Goal: Transaction & Acquisition: Purchase product/service

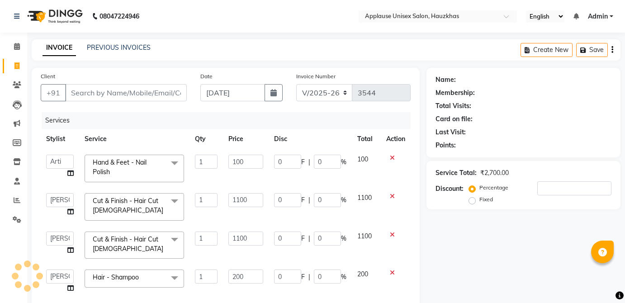
select select "5082"
select select "64027"
select select "32125"
select select "64973"
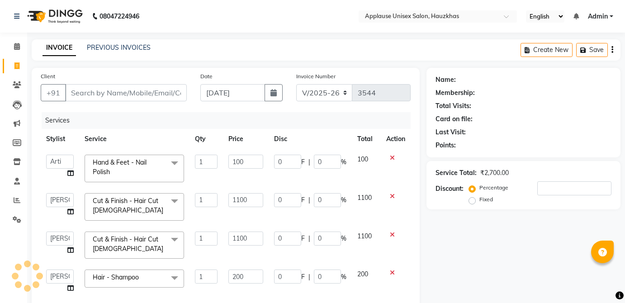
select select "64973"
select select "service"
select select "64973"
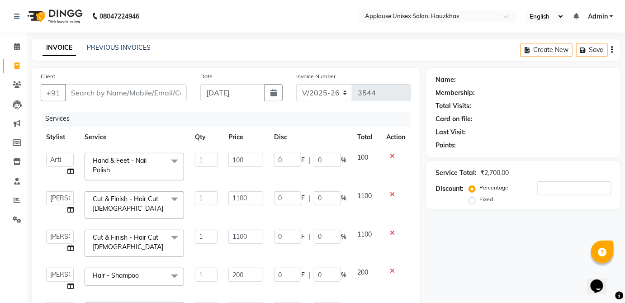
click at [175, 89] on input "Client" at bounding box center [126, 92] width 122 height 17
type input "d"
type input "0"
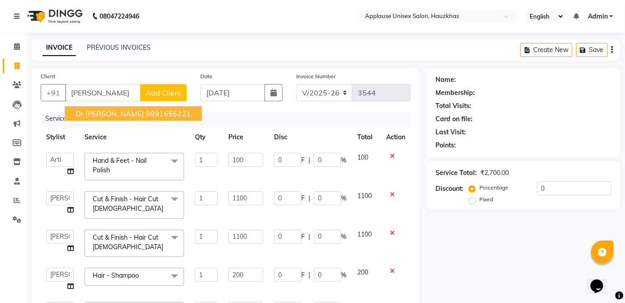
click at [174, 112] on button "Dr shipra mam 9891655221" at bounding box center [133, 113] width 137 height 14
type input "9891655221"
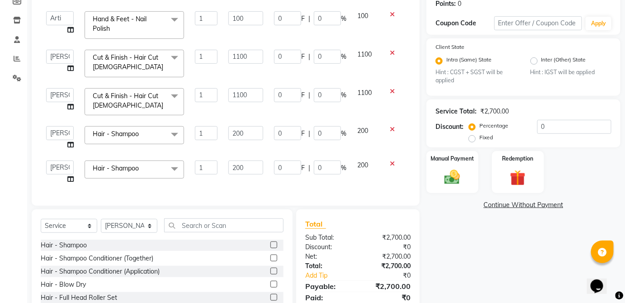
scroll to position [142, 0]
click at [472, 167] on div "Manual Payment" at bounding box center [452, 172] width 54 height 44
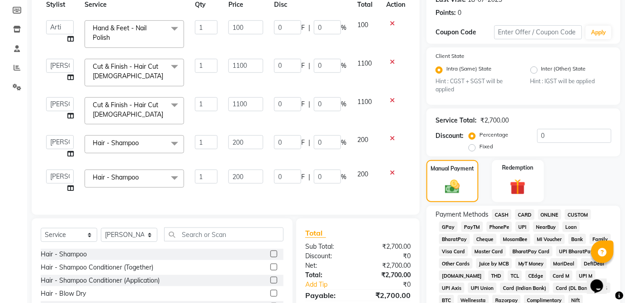
scroll to position [133, 0]
click at [497, 213] on span "CASH" at bounding box center [501, 213] width 19 height 10
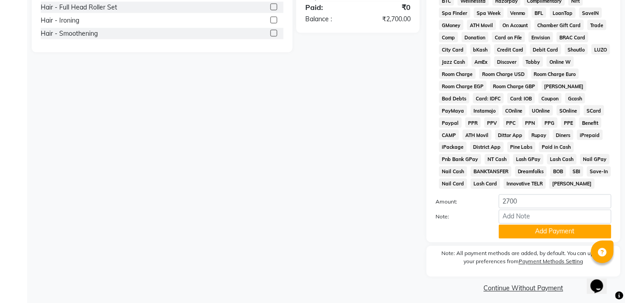
scroll to position [439, 0]
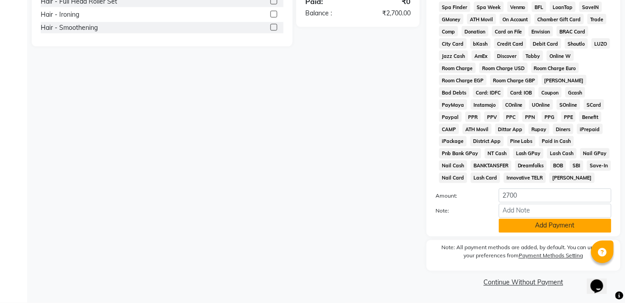
click at [557, 227] on button "Add Payment" at bounding box center [555, 226] width 113 height 14
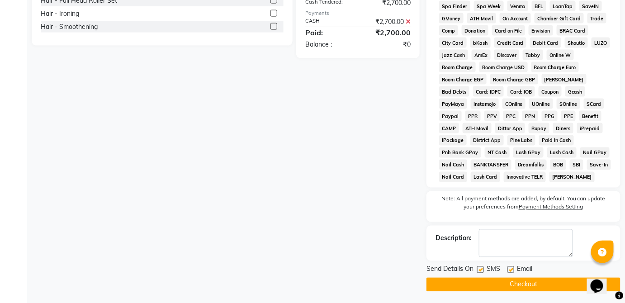
click at [534, 286] on button "Checkout" at bounding box center [523, 285] width 194 height 14
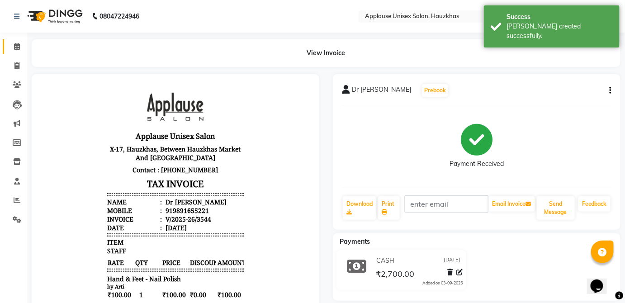
click at [14, 51] on span at bounding box center [17, 47] width 16 height 10
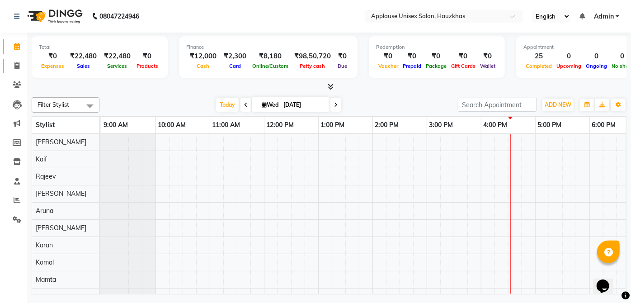
click at [12, 63] on span at bounding box center [17, 66] width 16 height 10
select select "service"
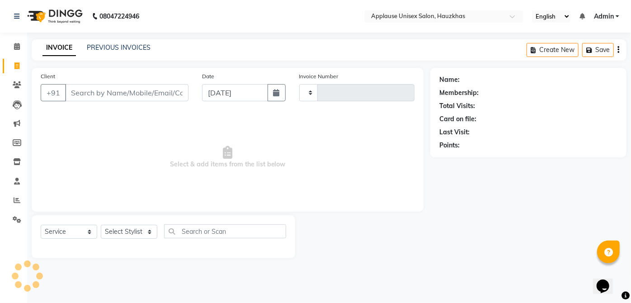
type input "3545"
select select "5082"
click at [135, 234] on select "Select Stylist" at bounding box center [129, 232] width 57 height 14
select select "32126"
click at [101, 225] on select "Select Stylist Abdul Anas Arti Aruna Asif faisal guri heena Kaif Kamal Karan Ko…" at bounding box center [129, 232] width 57 height 14
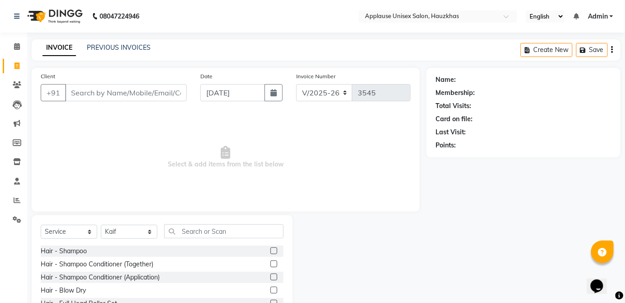
click at [270, 263] on label at bounding box center [273, 263] width 7 height 7
click at [270, 263] on input "checkbox" at bounding box center [273, 264] width 6 height 6
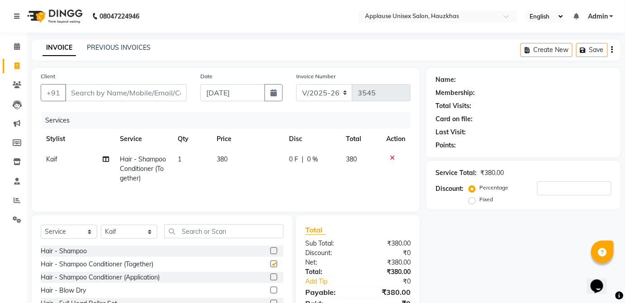
click at [237, 165] on td "380" at bounding box center [247, 168] width 72 height 39
checkbox input "false"
select select "32126"
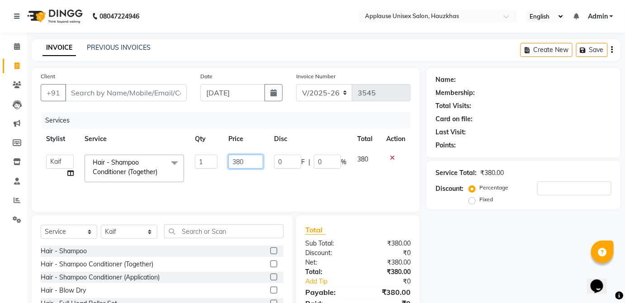
click at [245, 163] on input "380" at bounding box center [245, 162] width 35 height 14
type input "3"
type input "400"
click at [354, 159] on td "380" at bounding box center [366, 168] width 29 height 38
select select "32126"
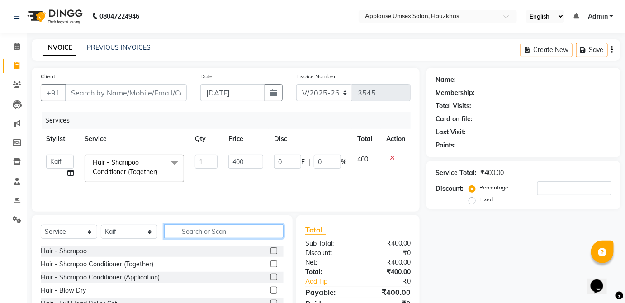
click at [247, 233] on input "text" at bounding box center [223, 231] width 119 height 14
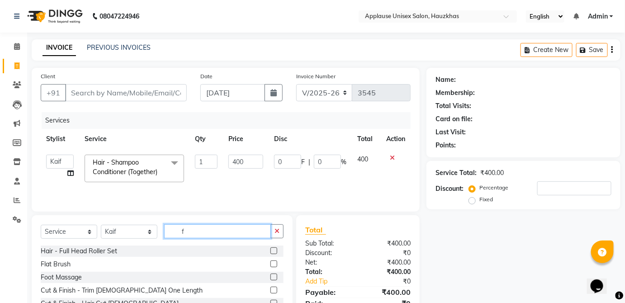
type input "f"
click at [270, 263] on label at bounding box center [273, 263] width 7 height 7
click at [270, 263] on input "checkbox" at bounding box center [273, 264] width 6 height 6
checkbox input "true"
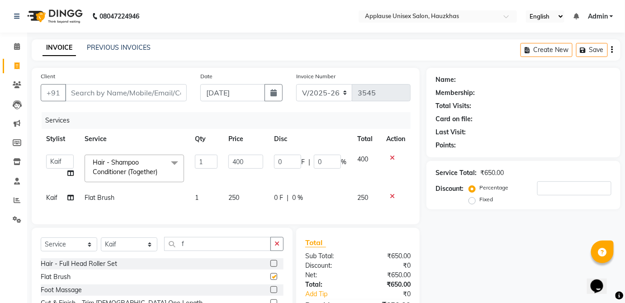
click at [332, 206] on td "0 F | 0 %" at bounding box center [310, 198] width 83 height 20
select select "32126"
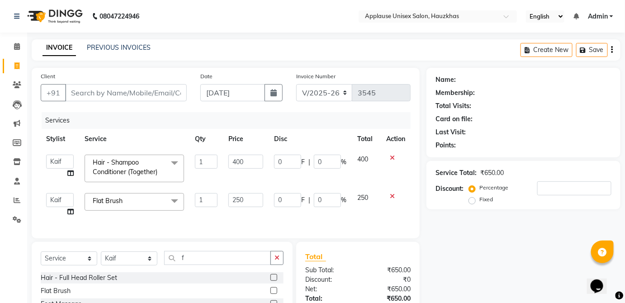
checkbox input "false"
click at [251, 262] on input "f" at bounding box center [217, 258] width 107 height 14
type input "hea"
click at [275, 294] on label at bounding box center [273, 290] width 7 height 7
click at [275, 294] on input "checkbox" at bounding box center [273, 291] width 6 height 6
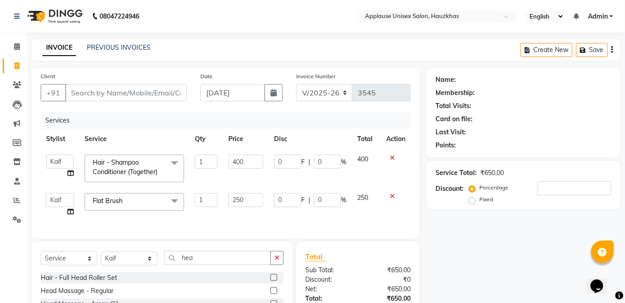
checkbox input "true"
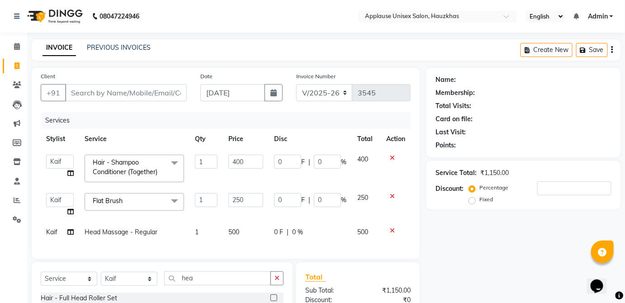
click at [347, 232] on td "0 F | 0 %" at bounding box center [310, 232] width 83 height 20
select select "32126"
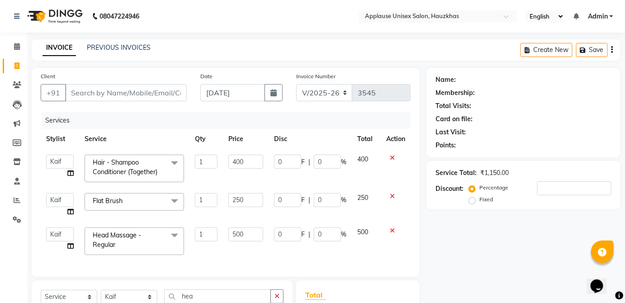
checkbox input "false"
click at [173, 91] on input "Client" at bounding box center [126, 92] width 122 height 17
type input "a"
type input "0"
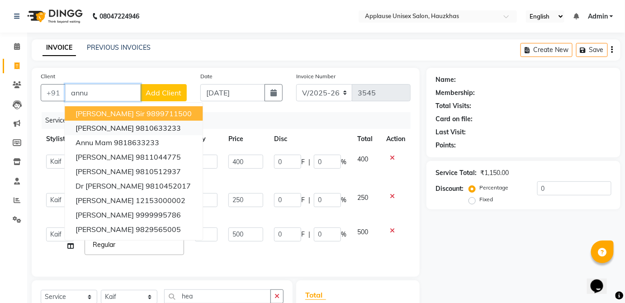
click at [158, 124] on ngb-highlight "9810633233" at bounding box center [158, 127] width 45 height 9
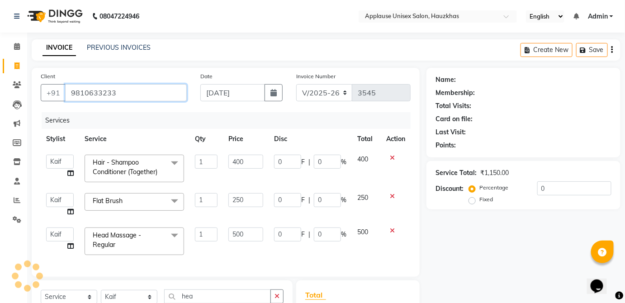
type input "9810633233"
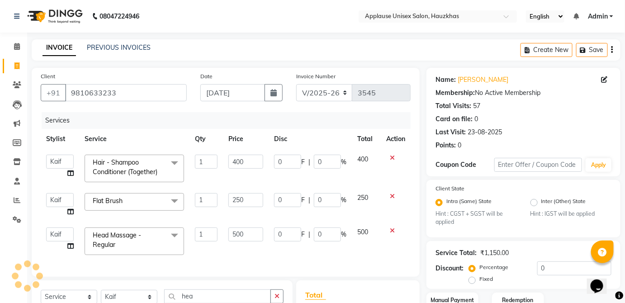
scroll to position [109, 0]
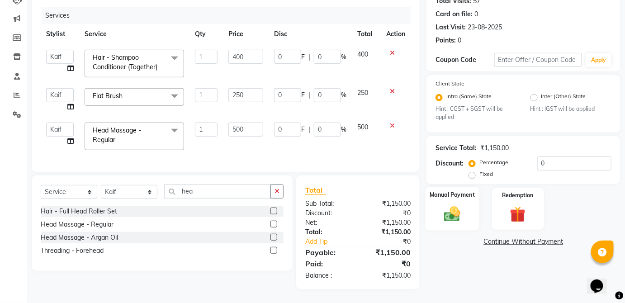
click at [465, 208] on div "Manual Payment" at bounding box center [452, 209] width 54 height 44
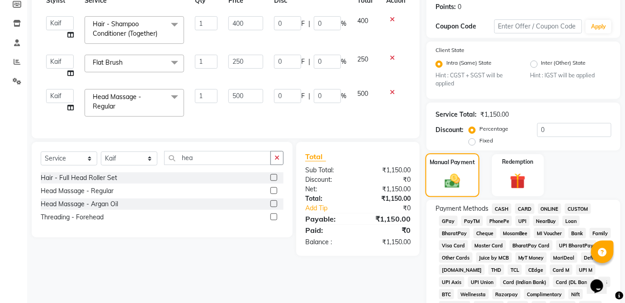
scroll to position [142, 0]
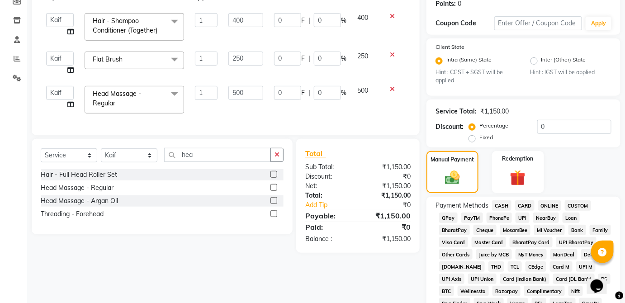
click at [528, 218] on span "UPI" at bounding box center [522, 218] width 14 height 10
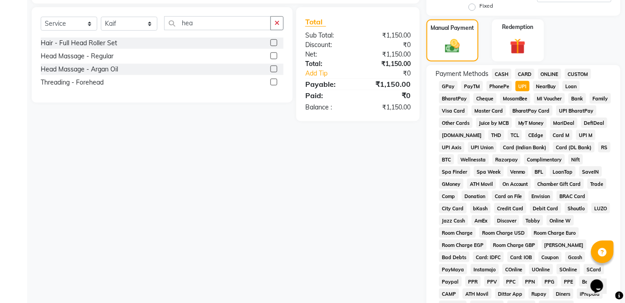
scroll to position [439, 0]
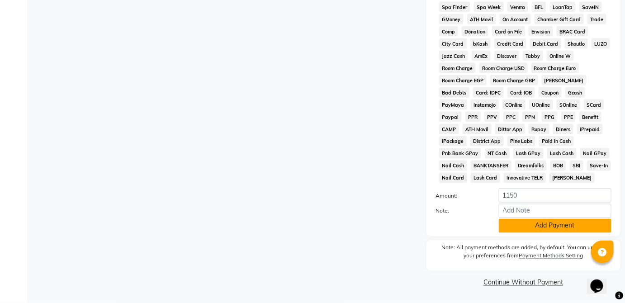
click at [559, 228] on button "Add Payment" at bounding box center [555, 226] width 113 height 14
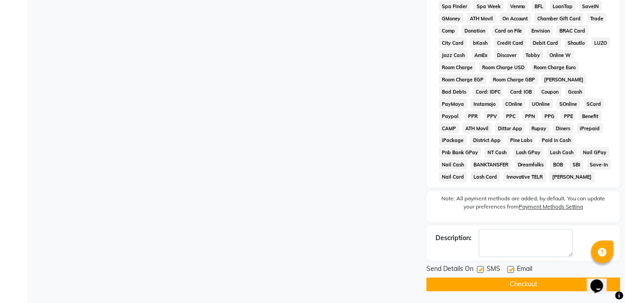
click at [535, 290] on button "Checkout" at bounding box center [523, 285] width 194 height 14
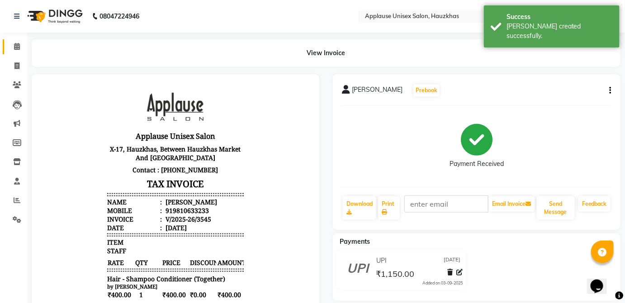
click at [22, 52] on link "Calendar" at bounding box center [14, 46] width 22 height 15
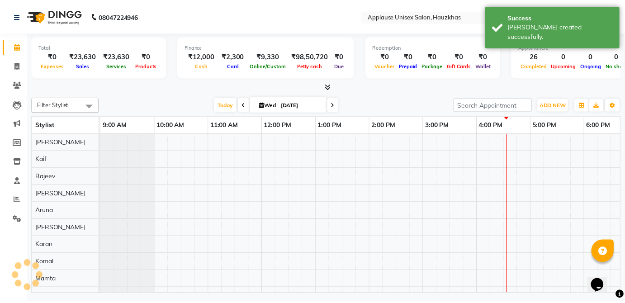
scroll to position [0, 179]
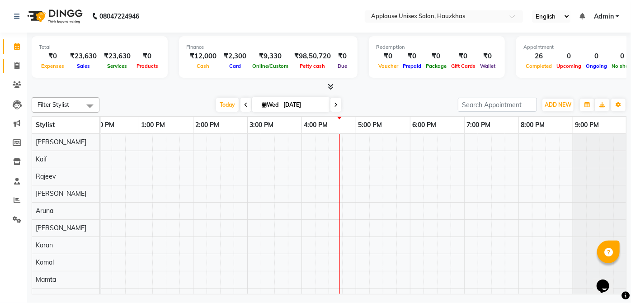
click at [8, 62] on link "Invoice" at bounding box center [14, 66] width 22 height 15
select select "service"
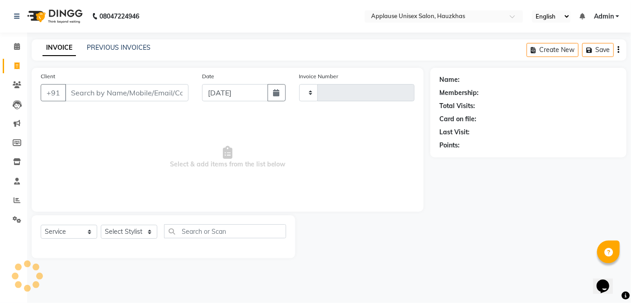
type input "3546"
select select "5082"
click at [128, 229] on select "Select Stylist" at bounding box center [129, 232] width 57 height 14
select select "38123"
click at [101, 225] on select "Select Stylist Abdul Anas Arti Aruna Asif faisal guri heena Kaif Kamal Karan Ko…" at bounding box center [129, 232] width 57 height 14
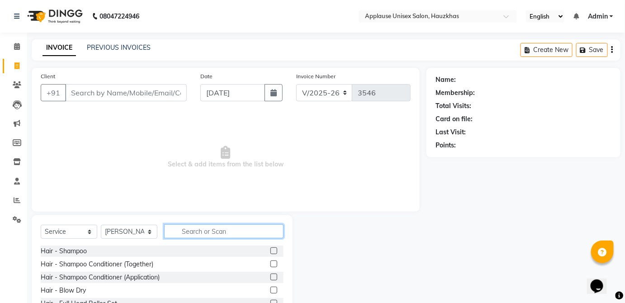
click at [221, 228] on input "text" at bounding box center [223, 231] width 119 height 14
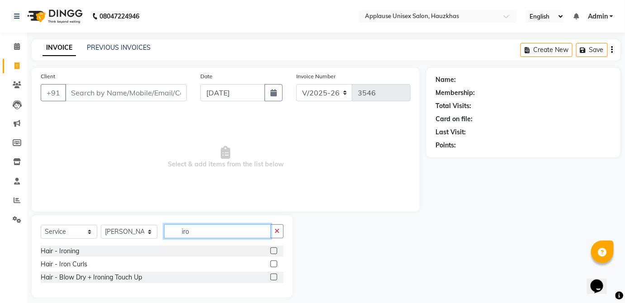
type input "iro"
click at [274, 250] on label at bounding box center [273, 250] width 7 height 7
click at [274, 250] on input "checkbox" at bounding box center [273, 251] width 6 height 6
checkbox input "true"
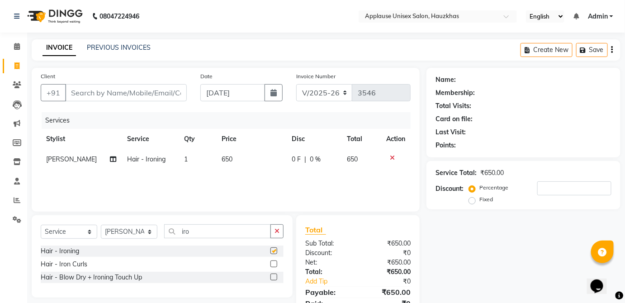
click at [244, 159] on td "650" at bounding box center [251, 159] width 70 height 20
select select "38123"
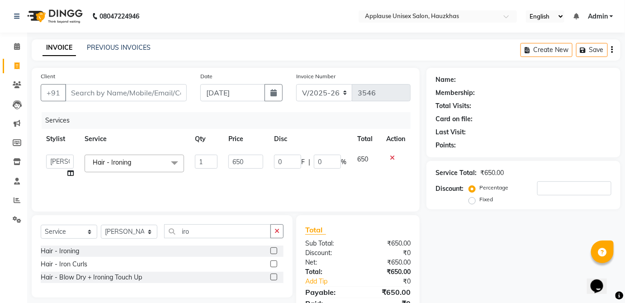
checkbox input "false"
click at [245, 160] on input "650" at bounding box center [245, 162] width 35 height 14
type input "6"
type input "750"
click at [369, 164] on td "650" at bounding box center [366, 166] width 29 height 34
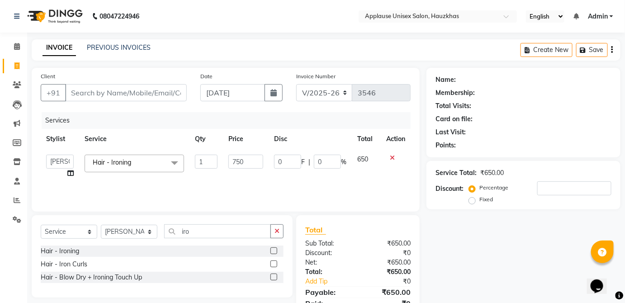
select select "38123"
click at [173, 94] on input "Client" at bounding box center [126, 92] width 122 height 17
type input "k"
type input "0"
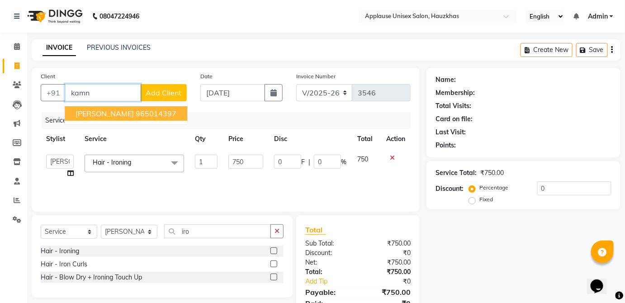
click at [159, 116] on button "kamna suri 965014397" at bounding box center [126, 113] width 123 height 14
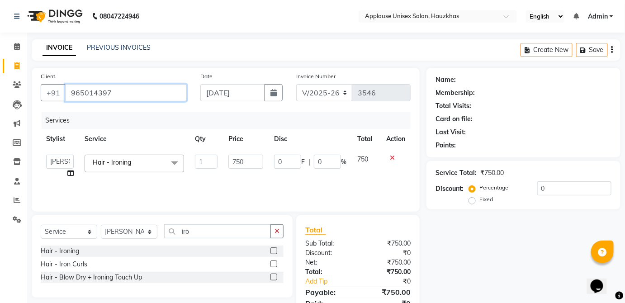
type input "965014397"
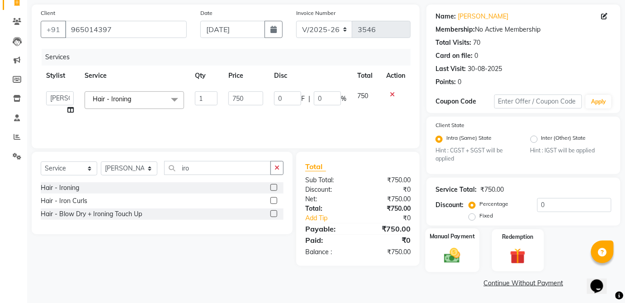
click at [463, 247] on img at bounding box center [452, 255] width 26 height 19
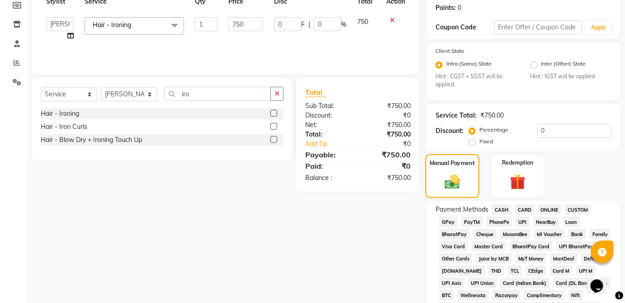
scroll to position [142, 0]
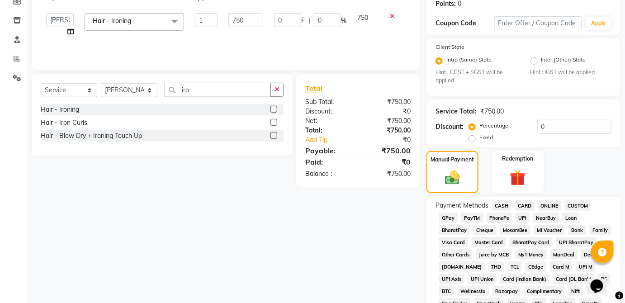
click at [524, 206] on span "CARD" at bounding box center [524, 205] width 19 height 10
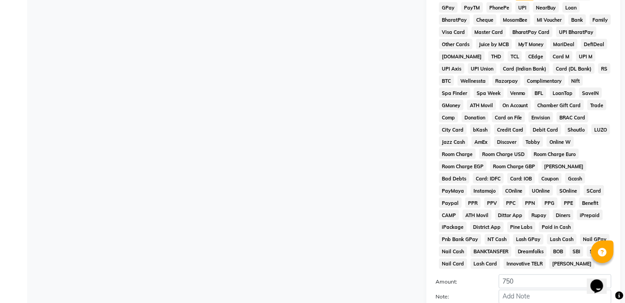
scroll to position [439, 0]
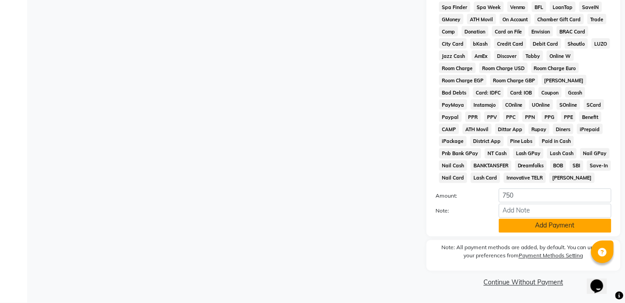
click at [567, 232] on button "Add Payment" at bounding box center [555, 226] width 113 height 14
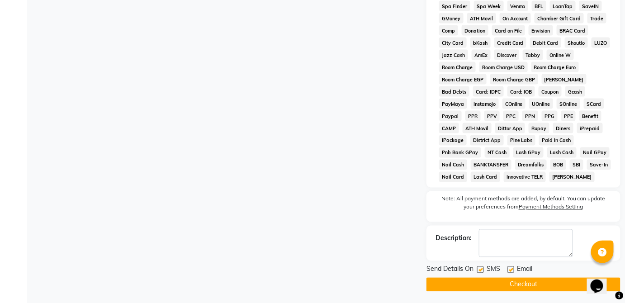
click at [547, 288] on button "Checkout" at bounding box center [523, 285] width 194 height 14
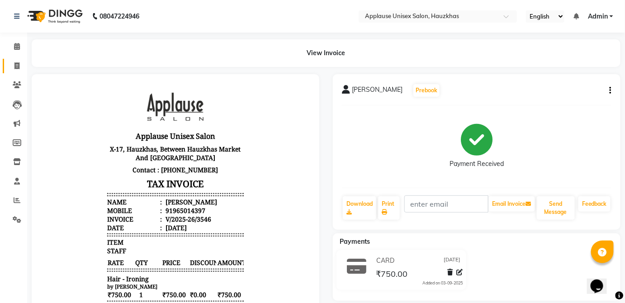
click at [13, 68] on span at bounding box center [17, 66] width 16 height 10
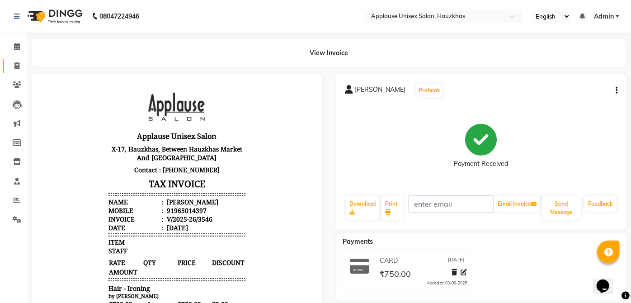
select select "service"
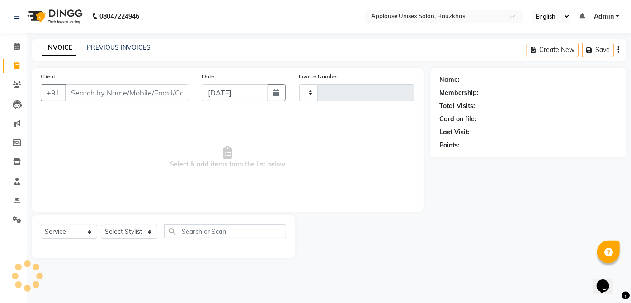
type input "3547"
select select "5082"
click at [132, 231] on select "Select Stylist" at bounding box center [129, 232] width 57 height 14
select select "32126"
click at [101, 225] on select "Select Stylist Abdul Anas Arti Aruna Asif faisal guri heena Kaif Kamal Karan Ko…" at bounding box center [129, 232] width 57 height 14
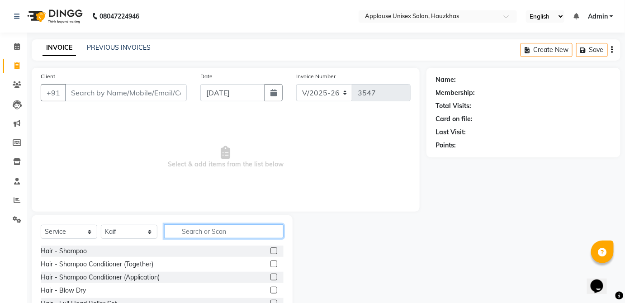
click at [269, 230] on input "text" at bounding box center [223, 231] width 119 height 14
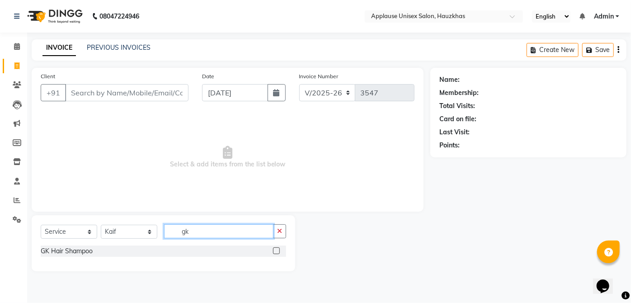
type input "gk"
click at [277, 250] on label at bounding box center [276, 250] width 7 height 7
click at [277, 250] on input "checkbox" at bounding box center [276, 251] width 6 height 6
checkbox input "true"
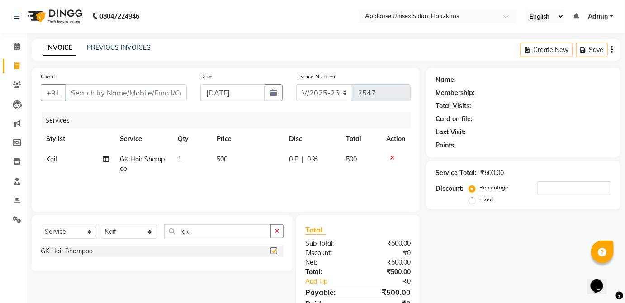
click at [350, 157] on span "500" at bounding box center [351, 159] width 11 height 8
select select "32126"
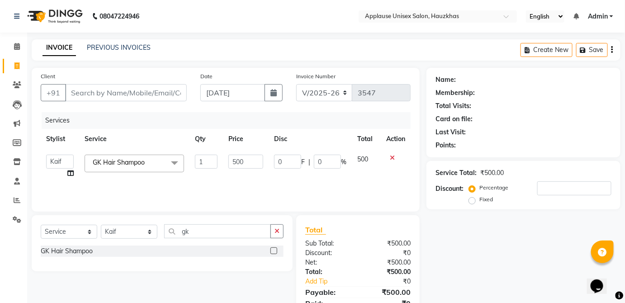
checkbox input "false"
click at [243, 231] on input "gk" at bounding box center [217, 231] width 107 height 14
type input "g"
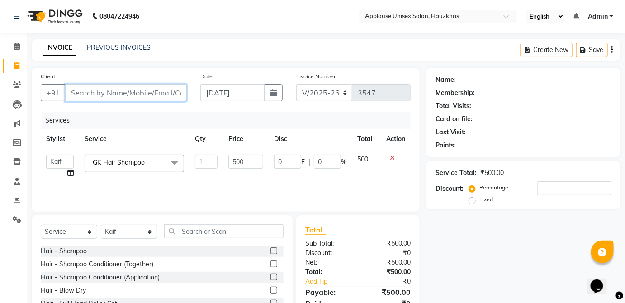
click at [177, 89] on input "Client" at bounding box center [126, 92] width 122 height 17
click at [253, 228] on input "text" at bounding box center [223, 231] width 119 height 14
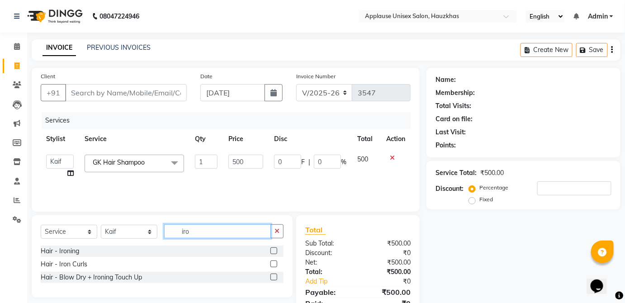
type input "iro"
click at [276, 250] on label at bounding box center [273, 250] width 7 height 7
click at [276, 250] on input "checkbox" at bounding box center [273, 251] width 6 height 6
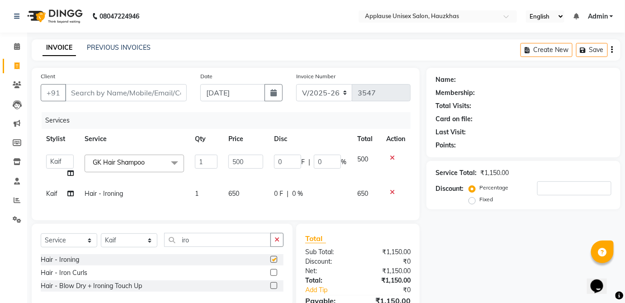
checkbox input "false"
click at [259, 198] on td "650" at bounding box center [246, 194] width 46 height 20
select select "32126"
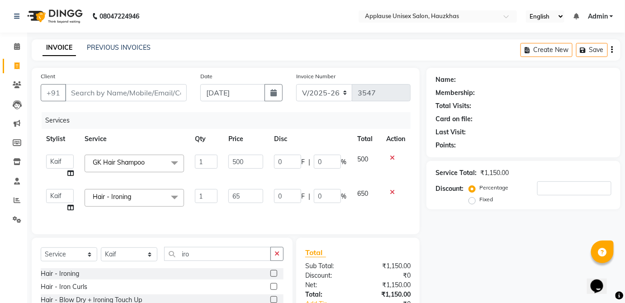
type input "6"
type input "750"
click at [370, 195] on td "650" at bounding box center [366, 201] width 29 height 34
select select "32126"
click at [145, 261] on select "Select Stylist Abdul Anas Arti Aruna Asif faisal guri heena Kaif Kamal Karan Ko…" at bounding box center [129, 254] width 57 height 14
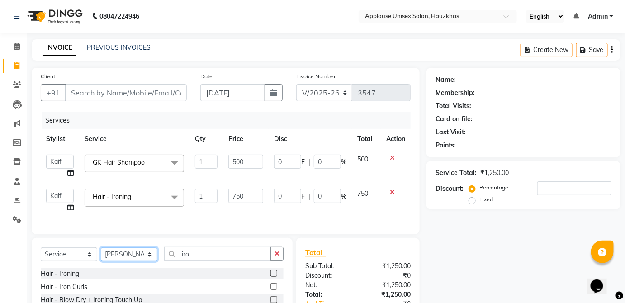
click at [101, 254] on select "Select Stylist Abdul Anas Arti Aruna Asif faisal guri heena Kaif Kamal Karan Ko…" at bounding box center [129, 254] width 57 height 14
click at [149, 256] on select "Select Stylist Abdul Anas Arti Aruna Asif faisal guri heena Kaif Kamal Karan Ko…" at bounding box center [129, 254] width 57 height 14
select select "64027"
click at [101, 254] on select "Select Stylist Abdul Anas Arti Aruna Asif faisal guri heena Kaif Kamal Karan Ko…" at bounding box center [129, 254] width 57 height 14
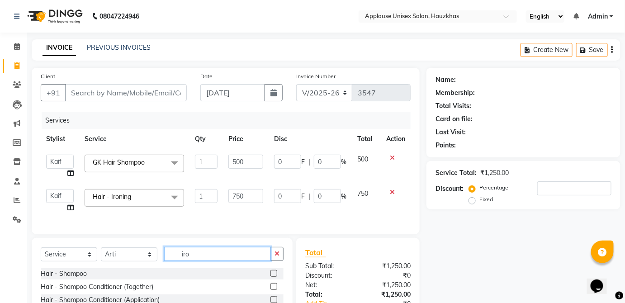
click at [235, 260] on input "iro" at bounding box center [217, 254] width 107 height 14
type input "i"
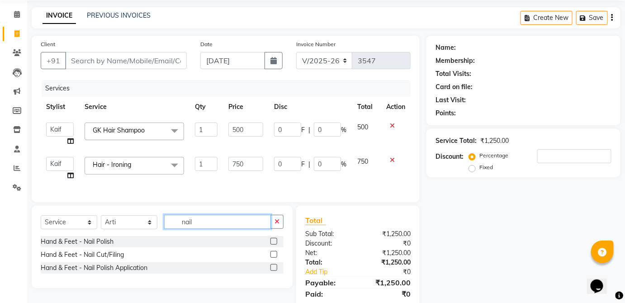
type input "nail"
click at [276, 245] on label at bounding box center [273, 241] width 7 height 7
click at [276, 245] on input "checkbox" at bounding box center [273, 242] width 6 height 6
checkbox input "true"
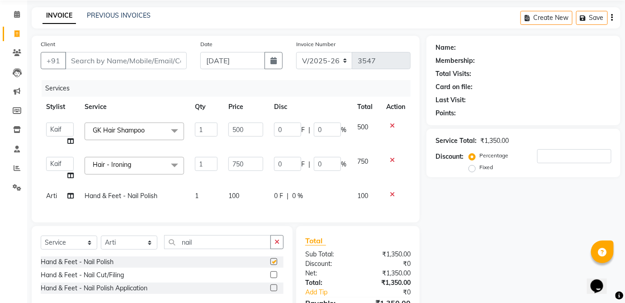
click at [339, 199] on div "0 F | 0 %" at bounding box center [310, 195] width 72 height 9
select select "64027"
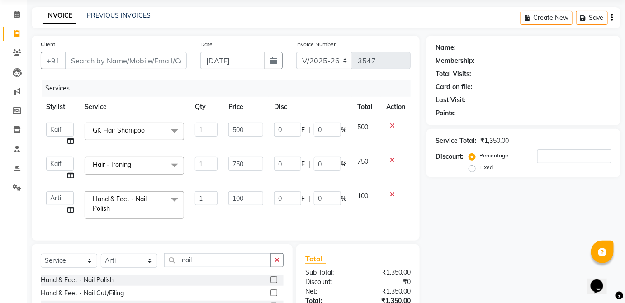
checkbox input "false"
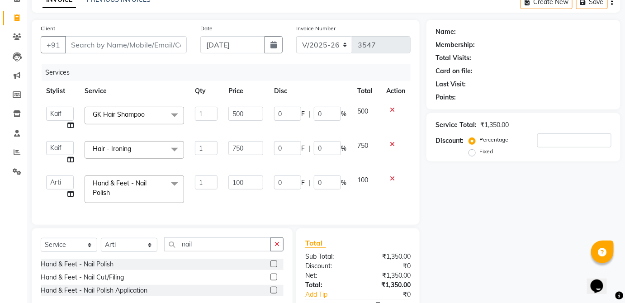
scroll to position [49, 0]
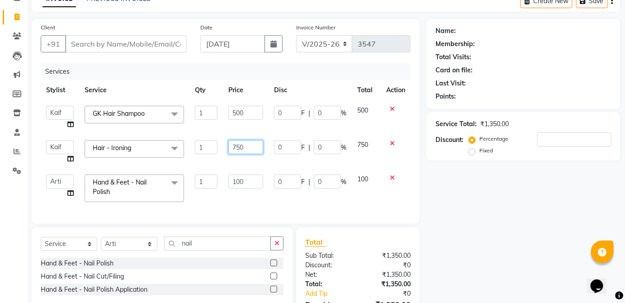
click at [245, 149] on input "750" at bounding box center [245, 147] width 35 height 14
type input "7"
type input "650"
click at [362, 147] on span "750" at bounding box center [362, 145] width 11 height 8
select select "32126"
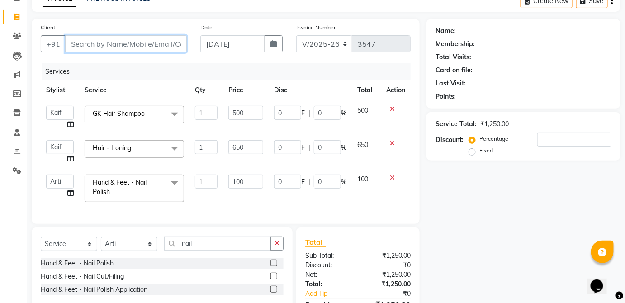
click at [164, 41] on input "Client" at bounding box center [126, 43] width 122 height 17
type input "r"
type input "0"
type input "r"
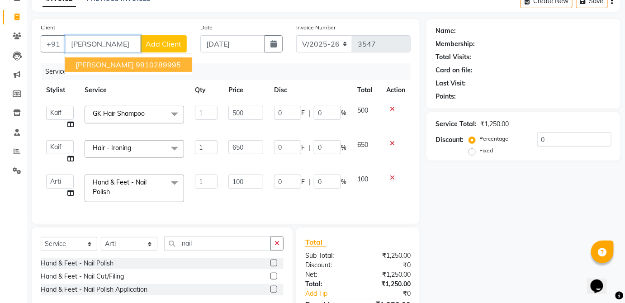
click at [181, 61] on ngb-highlight "9810289995" at bounding box center [158, 64] width 45 height 9
type input "9810289995"
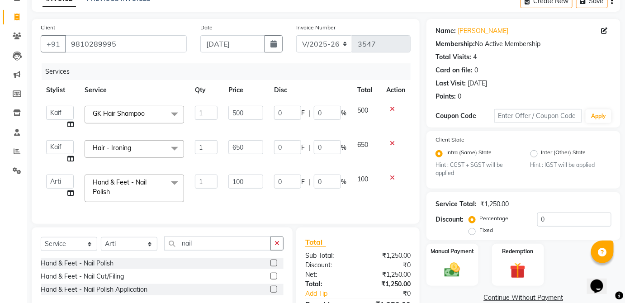
scroll to position [106, 0]
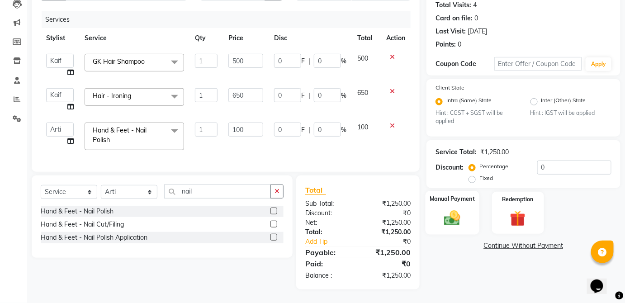
click at [472, 200] on div "Manual Payment" at bounding box center [452, 213] width 54 height 44
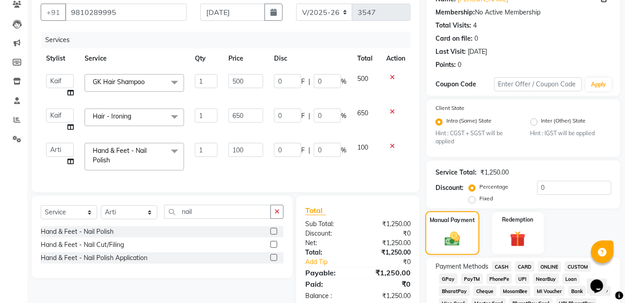
scroll to position [81, 0]
click at [253, 149] on input "100" at bounding box center [245, 149] width 35 height 14
type input "1"
type input "200"
click at [363, 147] on span "100" at bounding box center [362, 147] width 11 height 8
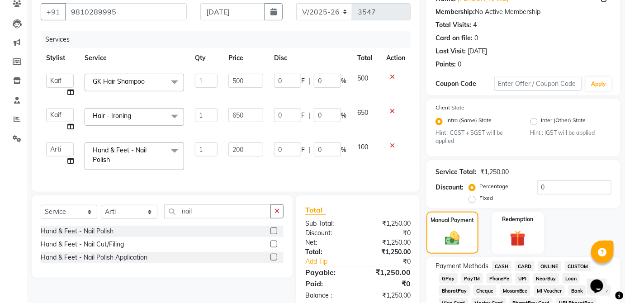
select select "64027"
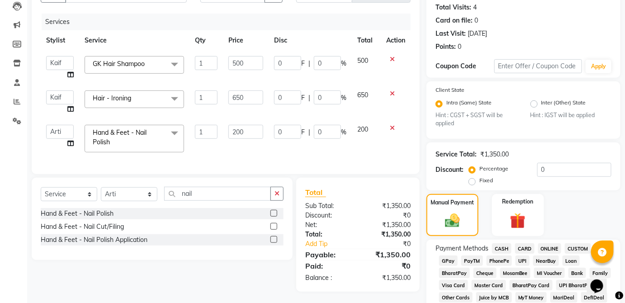
scroll to position [106, 0]
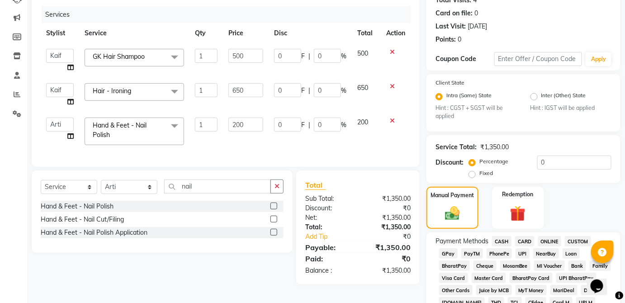
click at [501, 238] on span "CASH" at bounding box center [501, 241] width 19 height 10
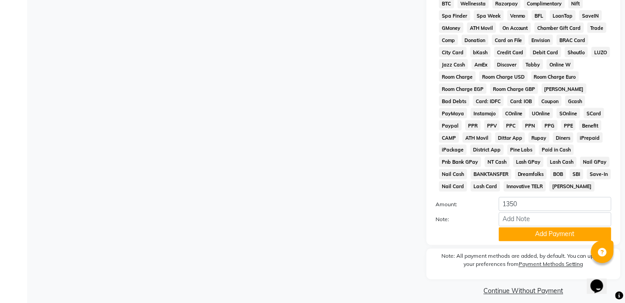
scroll to position [439, 0]
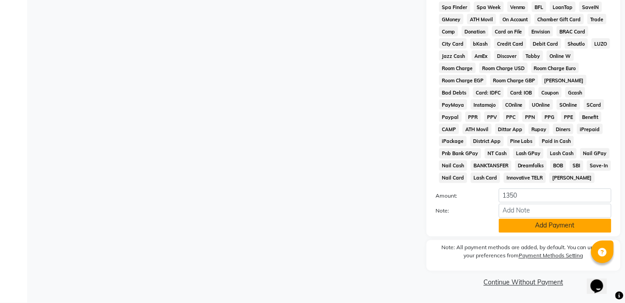
click at [539, 229] on button "Add Payment" at bounding box center [555, 226] width 113 height 14
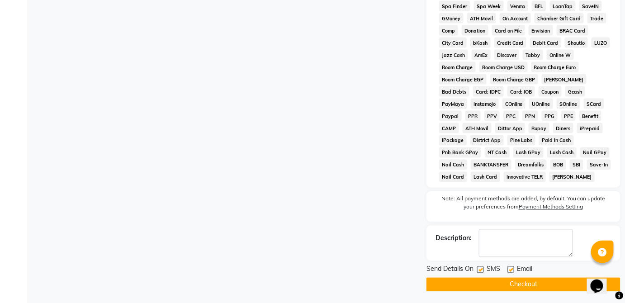
click at [544, 290] on button "Checkout" at bounding box center [523, 285] width 194 height 14
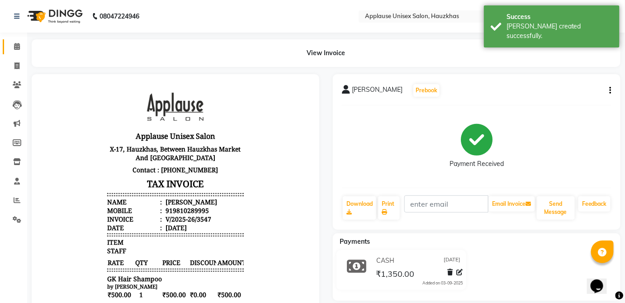
click at [18, 44] on icon at bounding box center [17, 46] width 6 height 7
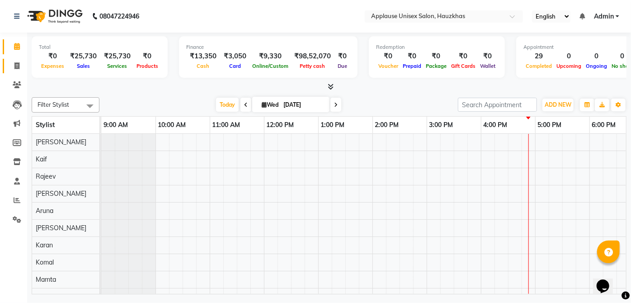
click at [18, 66] on icon at bounding box center [16, 65] width 5 height 7
select select "5082"
select select "service"
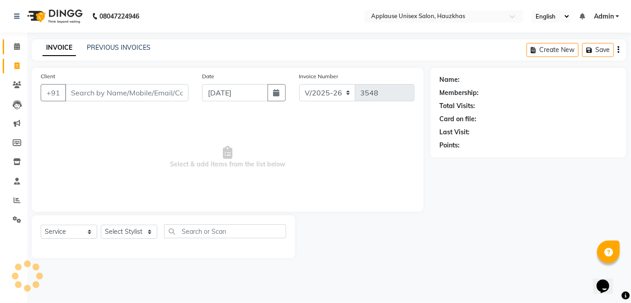
click at [23, 47] on span at bounding box center [17, 47] width 16 height 10
click at [13, 43] on span at bounding box center [17, 47] width 16 height 10
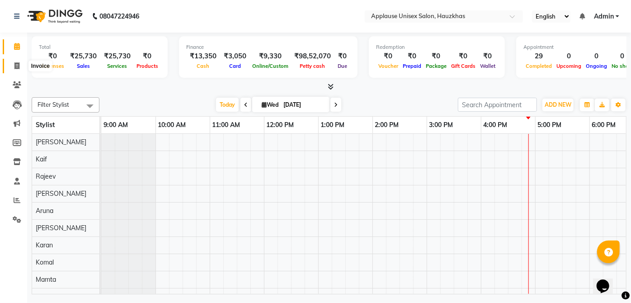
click at [14, 70] on span at bounding box center [17, 66] width 16 height 10
select select "service"
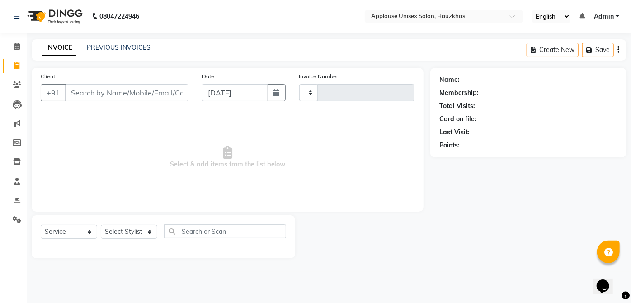
type input "3548"
select select "5082"
click at [137, 237] on select "Select Stylist Abdul Anas Arti Aruna Asif faisal guri heena Kaif Kamal Karan Ko…" at bounding box center [129, 232] width 57 height 14
select select "32126"
click at [101, 225] on select "Select Stylist Abdul Anas Arti Aruna Asif faisal guri heena Kaif Kamal Karan Ko…" at bounding box center [129, 232] width 57 height 14
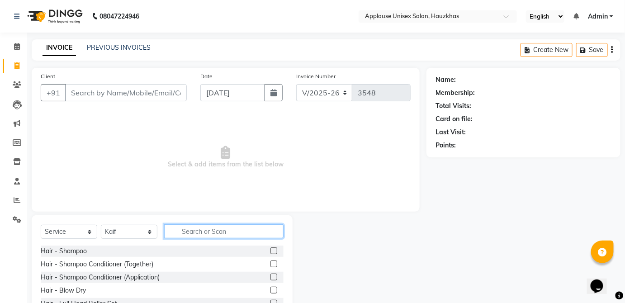
click at [245, 227] on input "text" at bounding box center [223, 231] width 119 height 14
type input "blo"
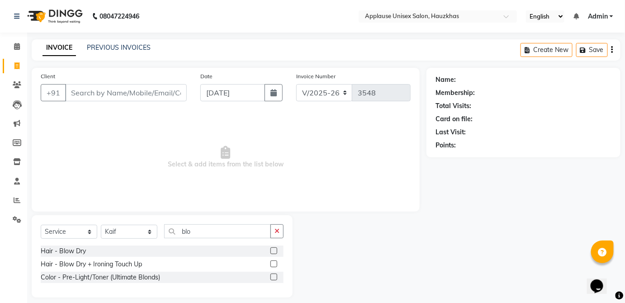
click at [274, 250] on label at bounding box center [273, 250] width 7 height 7
click at [274, 250] on input "checkbox" at bounding box center [273, 251] width 6 height 6
checkbox input "true"
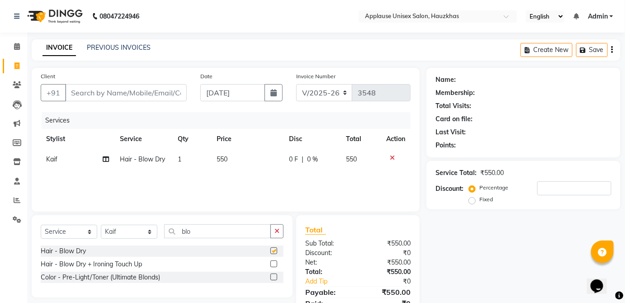
click at [338, 167] on td "0 F | 0 %" at bounding box center [311, 159] width 57 height 20
select select "32126"
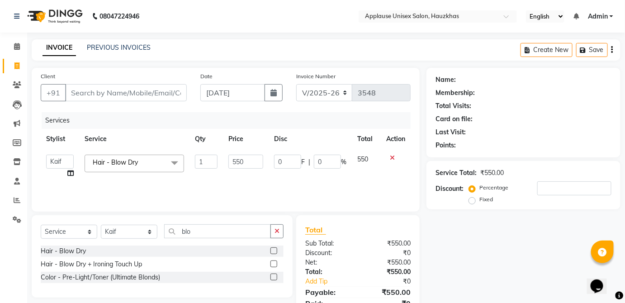
checkbox input "false"
click at [254, 160] on input "550" at bounding box center [245, 162] width 35 height 14
type input "5"
type input "600"
click at [358, 162] on td "550" at bounding box center [366, 166] width 29 height 34
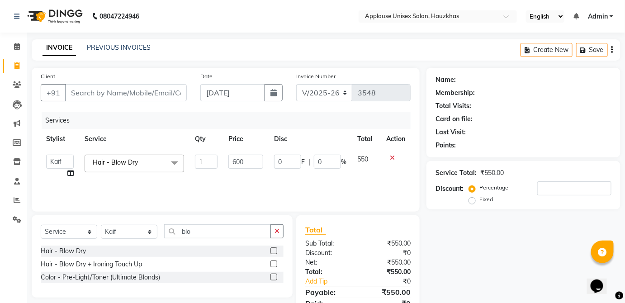
select select "32126"
click at [130, 246] on div "Hair - Blow Dry" at bounding box center [162, 251] width 243 height 11
click at [146, 231] on select "Select Stylist Abdul Anas Arti Aruna Asif faisal guri heena Kaif Kamal Karan Ko…" at bounding box center [129, 232] width 57 height 14
select select "32134"
click at [101, 225] on select "Select Stylist Abdul Anas Arti Aruna Asif faisal guri heena Kaif Kamal Karan Ko…" at bounding box center [129, 232] width 57 height 14
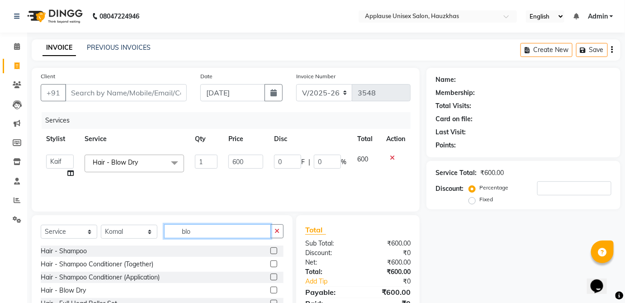
click at [208, 233] on input "blo" at bounding box center [217, 231] width 107 height 14
type input "b"
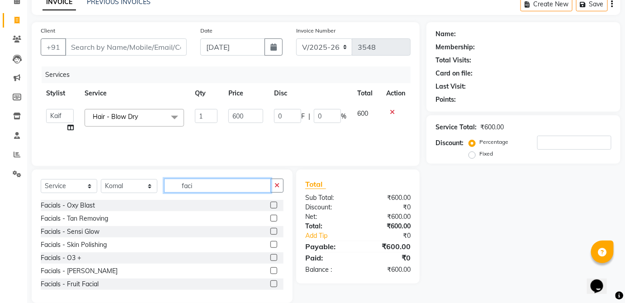
scroll to position [59, 0]
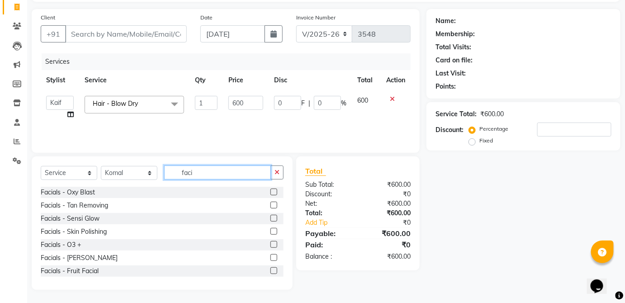
type input "faci"
click at [270, 246] on label at bounding box center [273, 244] width 7 height 7
click at [270, 246] on input "checkbox" at bounding box center [273, 245] width 6 height 6
checkbox input "true"
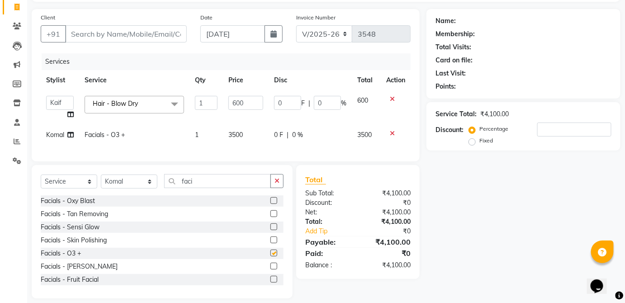
click at [346, 144] on td "0 F | 0 %" at bounding box center [310, 135] width 83 height 20
select select "32134"
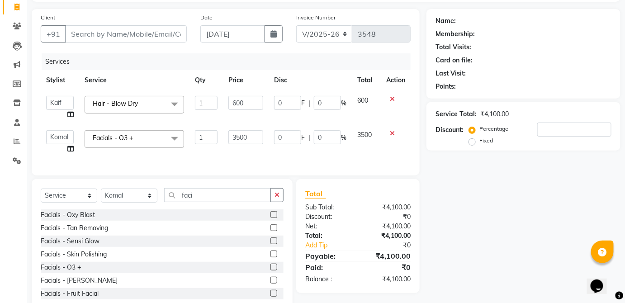
checkbox input "false"
click at [232, 199] on input "faci" at bounding box center [217, 195] width 107 height 14
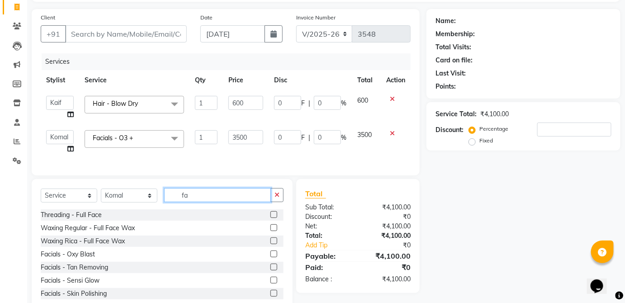
type input "f"
type input "rica"
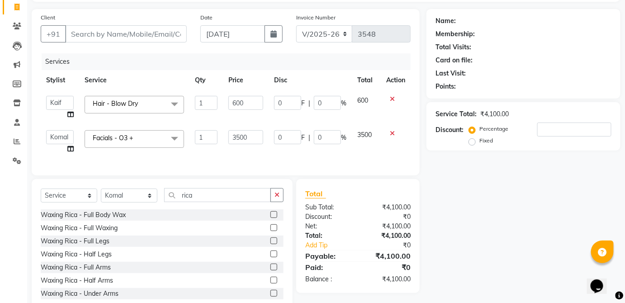
click at [270, 270] on label at bounding box center [273, 267] width 7 height 7
click at [270, 270] on input "checkbox" at bounding box center [273, 268] width 6 height 6
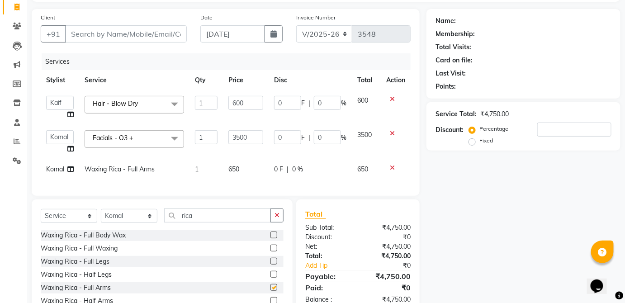
click at [347, 176] on td "0 F | 0 %" at bounding box center [310, 169] width 83 height 20
checkbox input "false"
select select "32134"
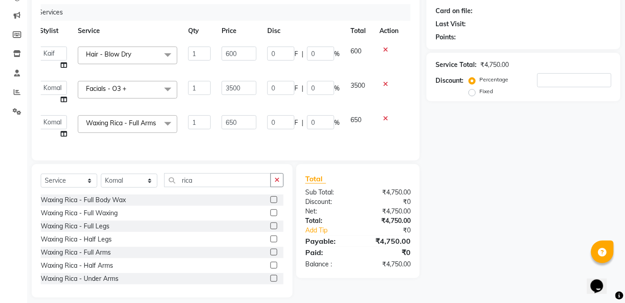
scroll to position [125, 0]
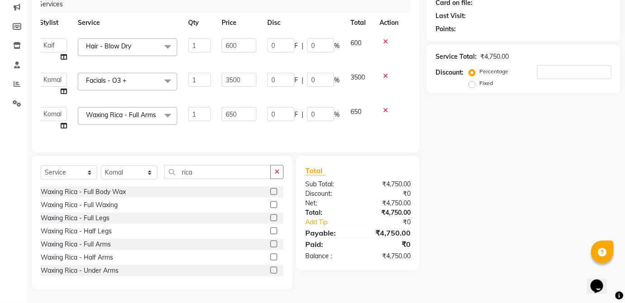
click at [270, 271] on label at bounding box center [273, 270] width 7 height 7
click at [270, 271] on input "checkbox" at bounding box center [273, 271] width 6 height 6
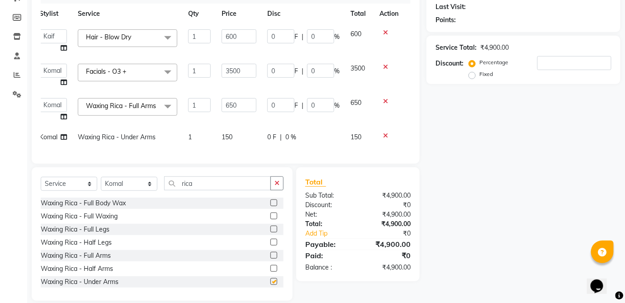
checkbox input "false"
click at [352, 141] on span "150" at bounding box center [355, 137] width 11 height 8
select select "32134"
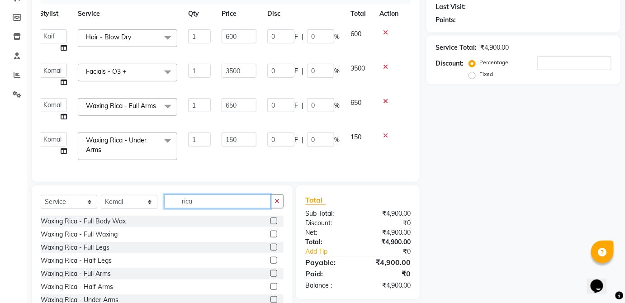
click at [232, 208] on input "rica" at bounding box center [217, 201] width 107 height 14
type input "r"
type input "thre"
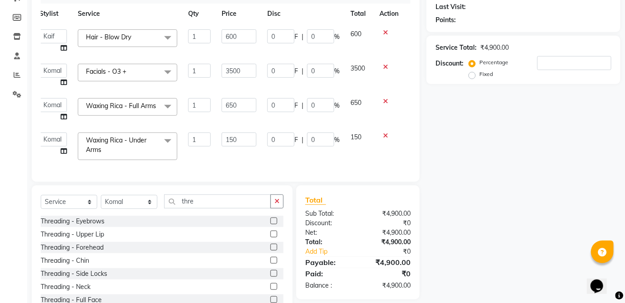
click at [270, 224] on label at bounding box center [273, 220] width 7 height 7
click at [270, 224] on input "checkbox" at bounding box center [273, 221] width 6 height 6
checkbox input "true"
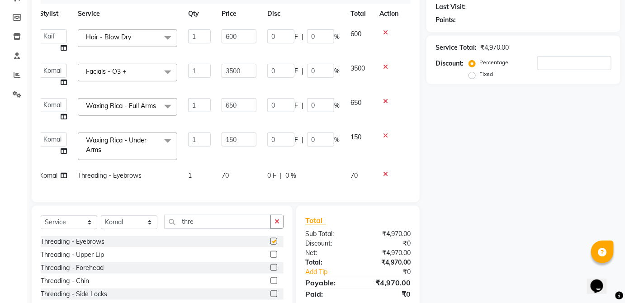
click at [331, 180] on div "0 F | 0 %" at bounding box center [303, 175] width 72 height 9
select select "32134"
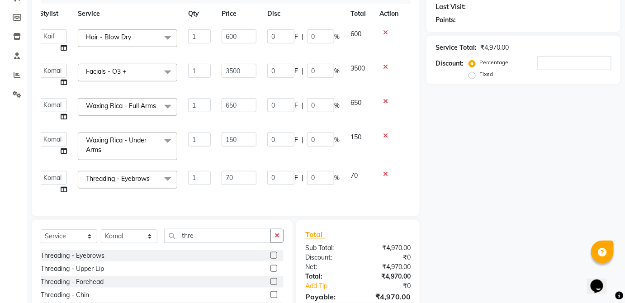
checkbox input "false"
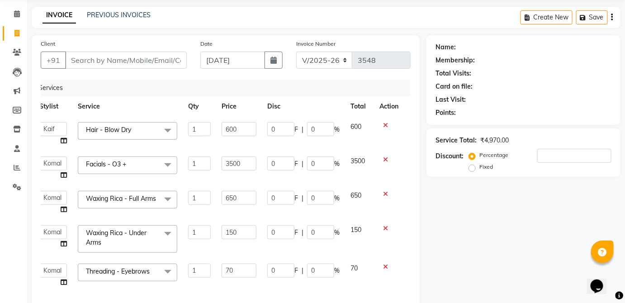
scroll to position [32, 0]
click at [173, 59] on input "Client" at bounding box center [126, 60] width 122 height 17
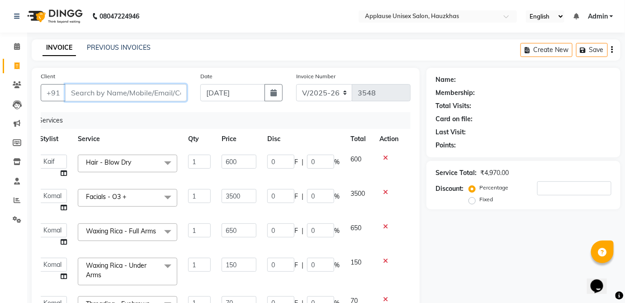
scroll to position [4, 0]
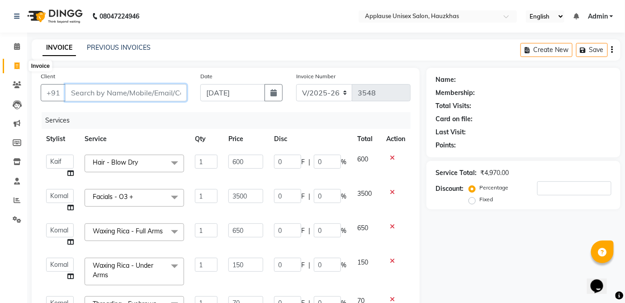
type input "9"
type input "0"
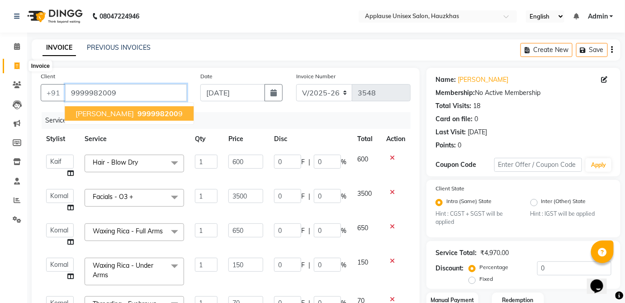
click at [137, 89] on input "9999982009" at bounding box center [126, 92] width 122 height 17
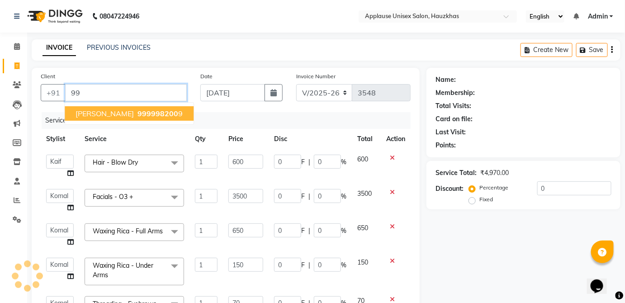
click at [134, 94] on input "99" at bounding box center [126, 92] width 122 height 17
type input "9"
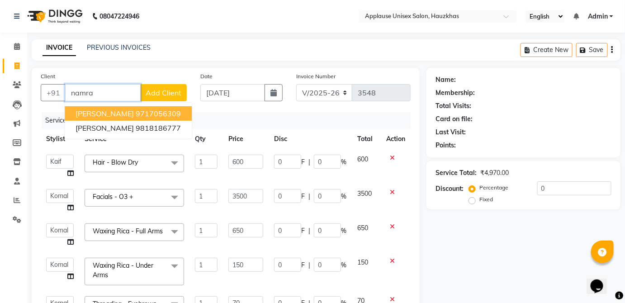
click at [178, 106] on button "Namrata Sehgal 9717056309" at bounding box center [128, 113] width 127 height 14
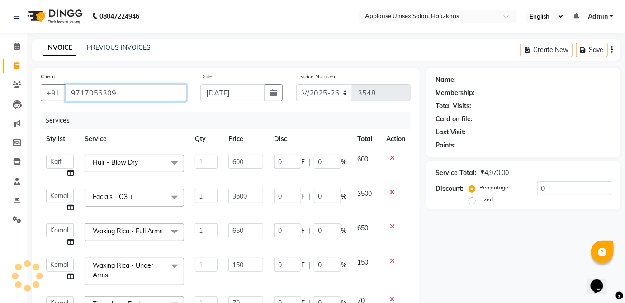
type input "9717056309"
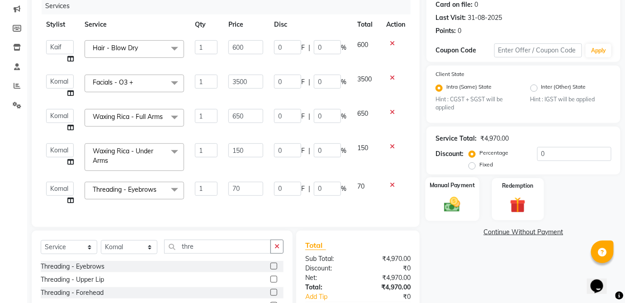
click at [468, 189] on label "Manual Payment" at bounding box center [452, 185] width 45 height 9
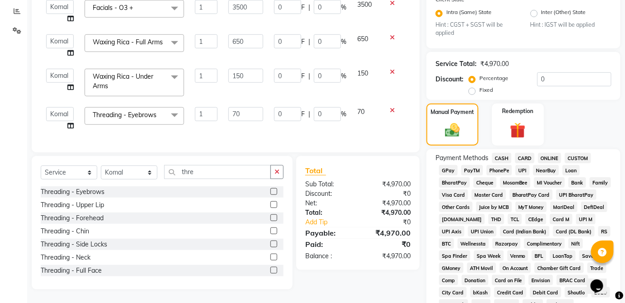
click at [531, 159] on span "CARD" at bounding box center [524, 158] width 19 height 10
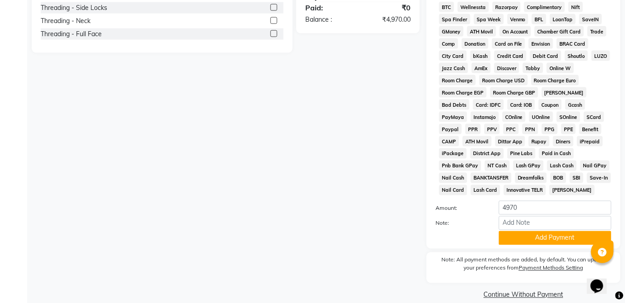
scroll to position [439, 0]
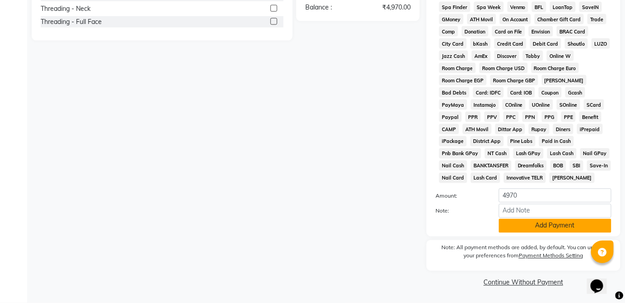
click at [532, 231] on button "Add Payment" at bounding box center [555, 226] width 113 height 14
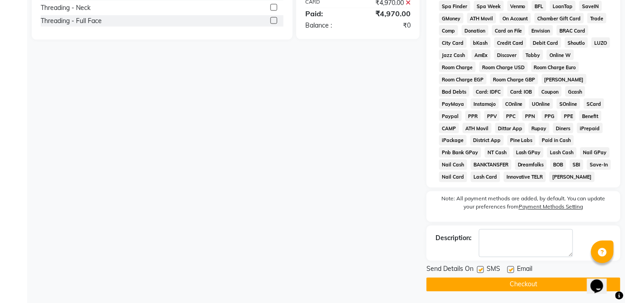
click at [514, 292] on button "Checkout" at bounding box center [523, 285] width 194 height 14
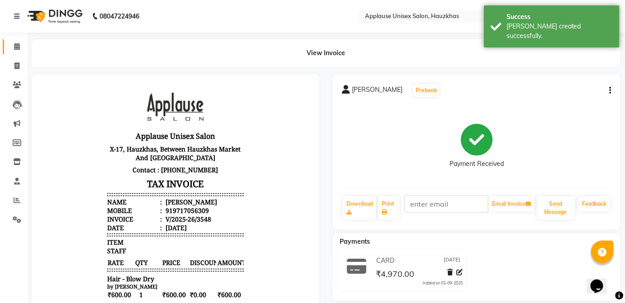
click at [14, 45] on icon at bounding box center [17, 46] width 6 height 7
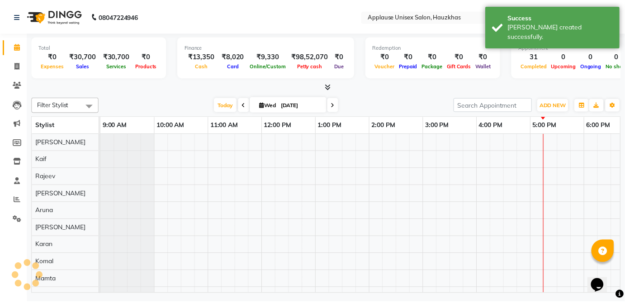
scroll to position [0, 179]
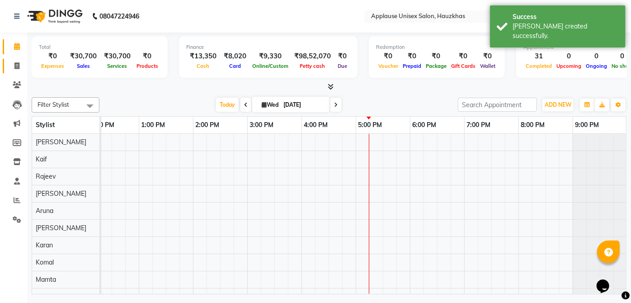
click at [17, 66] on icon at bounding box center [16, 65] width 5 height 7
select select "5082"
select select "service"
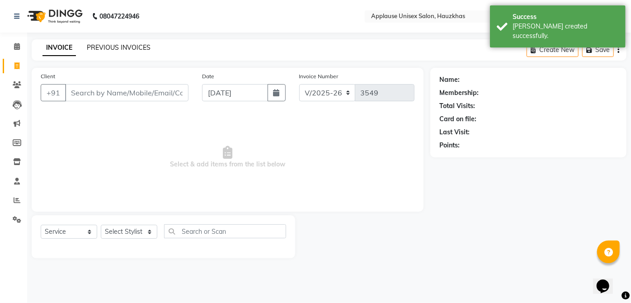
click at [110, 49] on link "PREVIOUS INVOICES" at bounding box center [119, 47] width 64 height 8
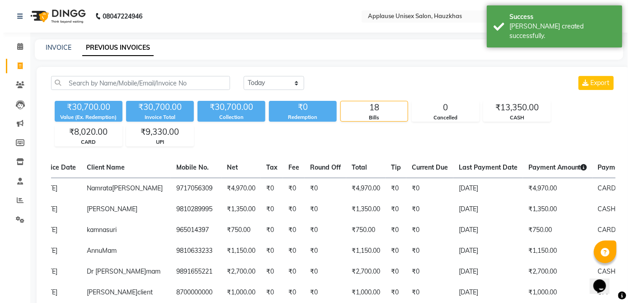
scroll to position [0, 71]
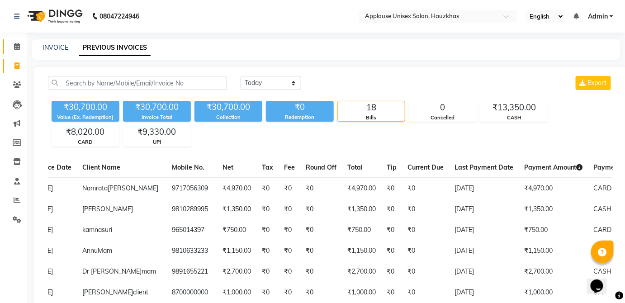
click at [16, 42] on span at bounding box center [17, 47] width 16 height 10
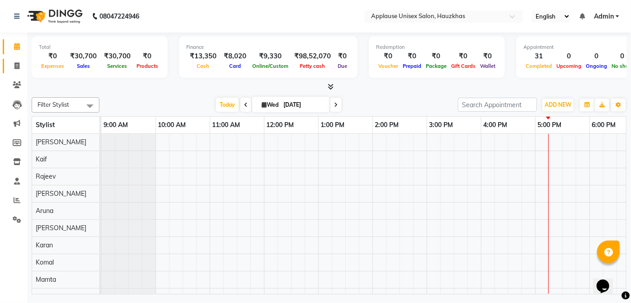
click at [14, 69] on icon at bounding box center [16, 65] width 5 height 7
select select "service"
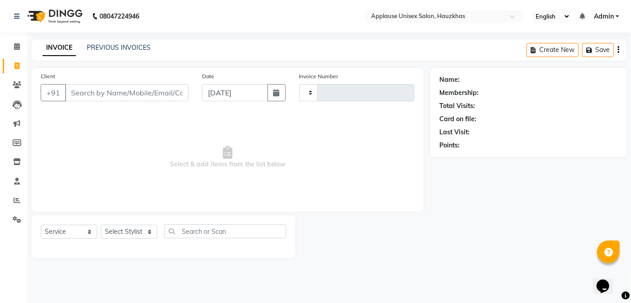
type input "3549"
click at [110, 47] on link "PREVIOUS INVOICES" at bounding box center [119, 47] width 64 height 8
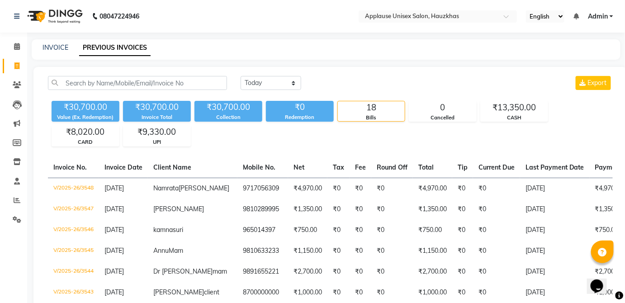
click at [61, 35] on div "08047224946 Select Location × Applause Unisex Salon, Hauzkhas English ENGLISH E…" at bounding box center [312, 301] width 625 height 602
click at [79, 49] on link "PREVIOUS INVOICES" at bounding box center [114, 48] width 71 height 16
click at [57, 45] on link "INVOICE" at bounding box center [56, 47] width 26 height 8
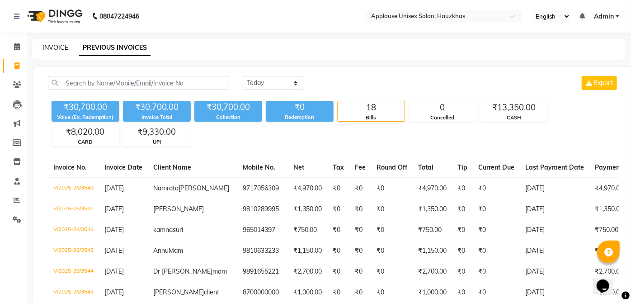
select select "service"
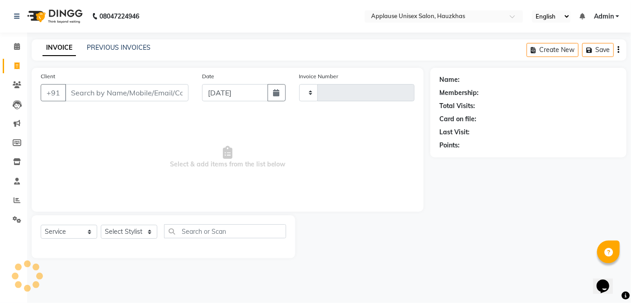
type input "3549"
select select "5082"
click at [142, 237] on select "Select Stylist" at bounding box center [129, 232] width 57 height 14
click at [205, 233] on input "text" at bounding box center [225, 231] width 122 height 14
click at [137, 234] on select "Select Stylist" at bounding box center [129, 232] width 57 height 14
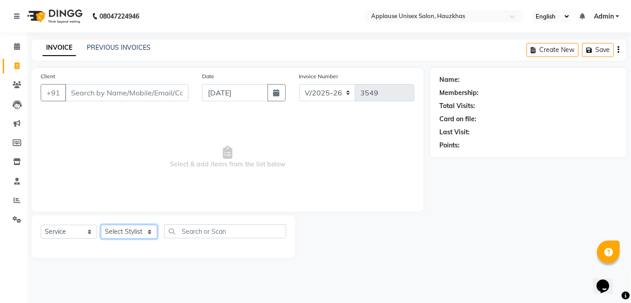
select select "37821"
click at [101, 225] on select "Select Stylist Abdul Anas Arti Aruna Asif faisal guri heena Kaif Kamal Karan Ko…" at bounding box center [129, 232] width 57 height 14
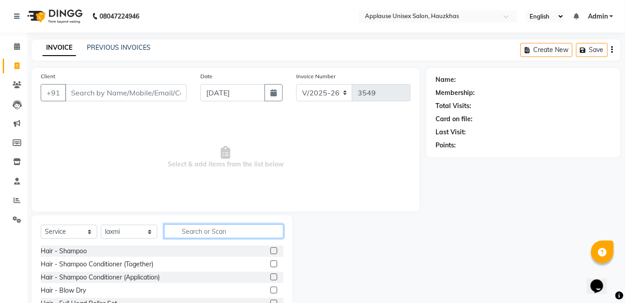
click at [225, 237] on input "text" at bounding box center [223, 231] width 119 height 14
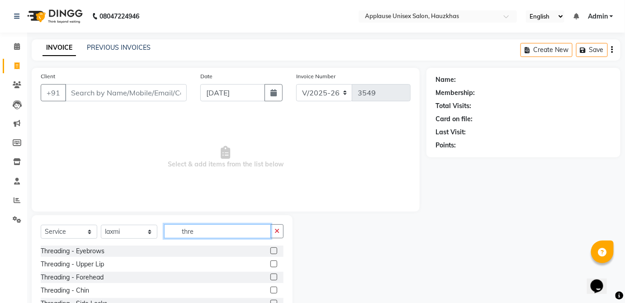
type input "thre"
click at [270, 251] on label at bounding box center [273, 250] width 7 height 7
click at [270, 251] on input "checkbox" at bounding box center [273, 251] width 6 height 6
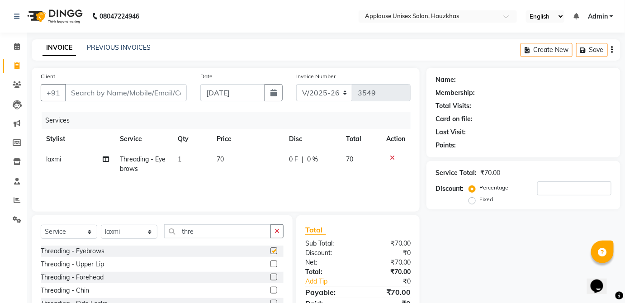
click at [349, 188] on div "Services Stylist Service Qty Price Disc Total Action laxmi Threading - Eyebrows…" at bounding box center [226, 157] width 370 height 90
checkbox input "false"
click at [278, 160] on td "70" at bounding box center [247, 164] width 72 height 30
select select "37821"
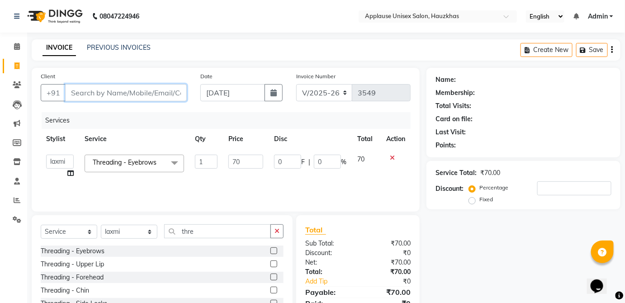
click at [151, 89] on input "Client" at bounding box center [126, 92] width 122 height 17
type input "l"
type input "0"
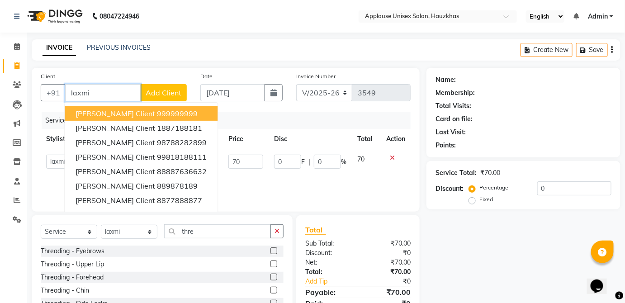
type input "laxmi"
click at [393, 156] on icon at bounding box center [392, 158] width 5 height 6
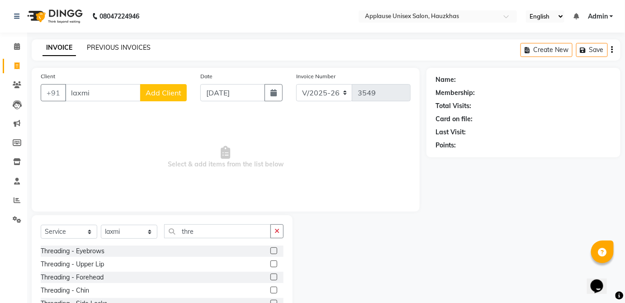
click at [132, 45] on link "PREVIOUS INVOICES" at bounding box center [119, 47] width 64 height 8
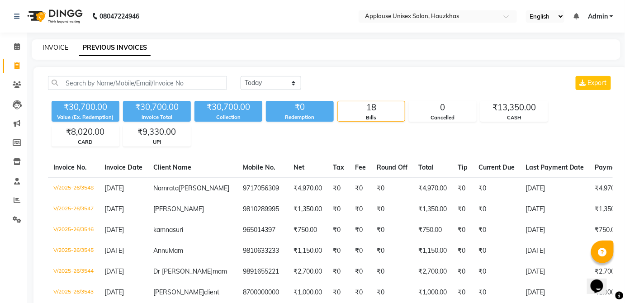
click at [48, 46] on link "INVOICE" at bounding box center [56, 47] width 26 height 8
select select "service"
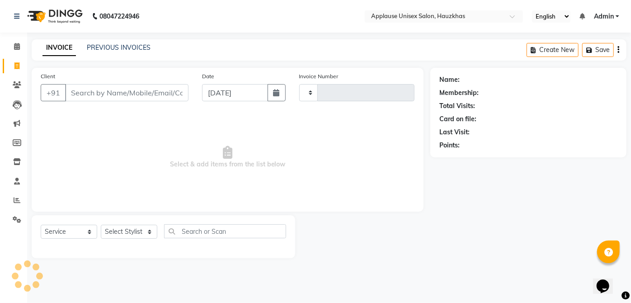
type input "3549"
click at [19, 43] on icon at bounding box center [17, 46] width 6 height 7
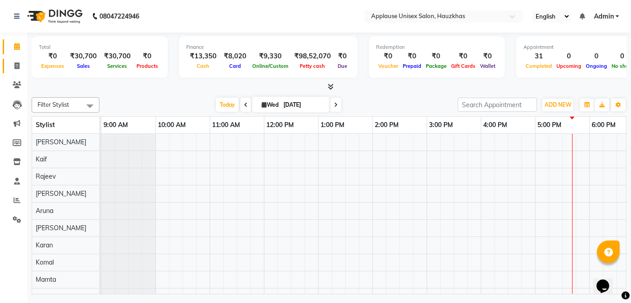
click at [14, 60] on link "Invoice" at bounding box center [14, 66] width 22 height 15
select select "service"
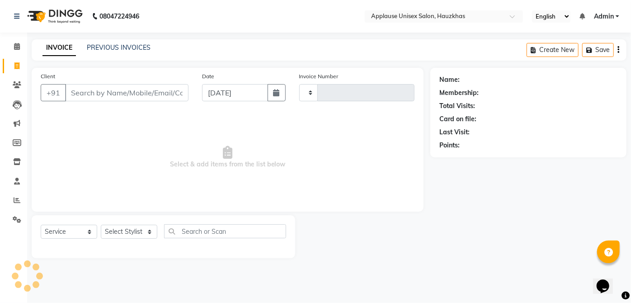
type input "3549"
select select "5082"
click at [151, 234] on select "Select Stylist" at bounding box center [129, 232] width 57 height 14
select select "32126"
click at [101, 225] on select "Select Stylist Abdul Anas Arti Aruna Asif faisal guri heena Kaif Kamal Karan Ko…" at bounding box center [129, 232] width 57 height 14
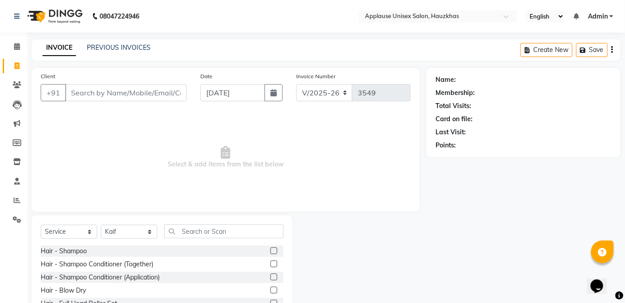
click at [275, 259] on div at bounding box center [276, 264] width 13 height 11
click at [270, 263] on label at bounding box center [273, 263] width 7 height 7
click at [270, 263] on input "checkbox" at bounding box center [273, 264] width 6 height 6
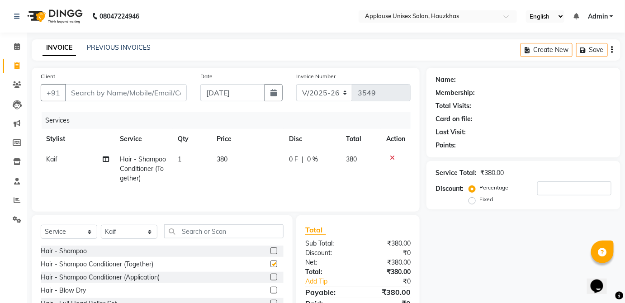
checkbox input "false"
click at [256, 160] on td "380" at bounding box center [247, 168] width 72 height 39
select select "32126"
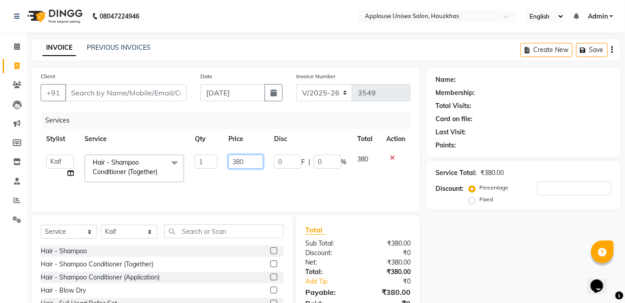
click at [248, 159] on input "380" at bounding box center [245, 162] width 35 height 14
type input "3"
type input "5"
type input "400"
click at [368, 158] on td "380" at bounding box center [366, 168] width 29 height 38
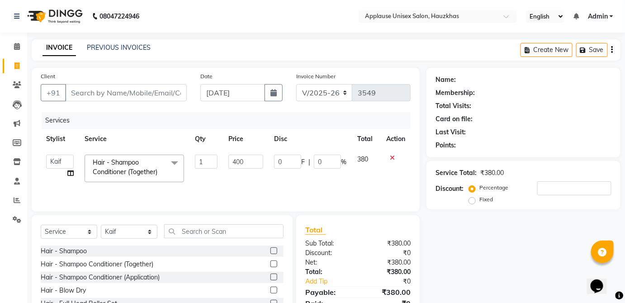
select select "32126"
click at [192, 231] on input "text" at bounding box center [223, 231] width 119 height 14
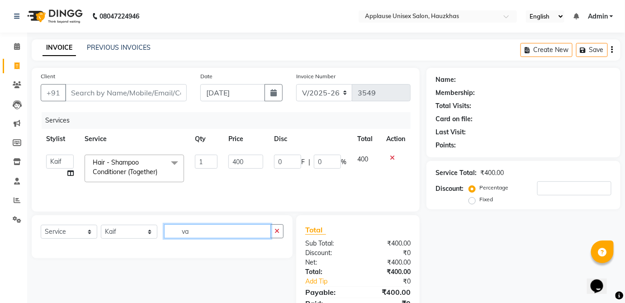
type input "v"
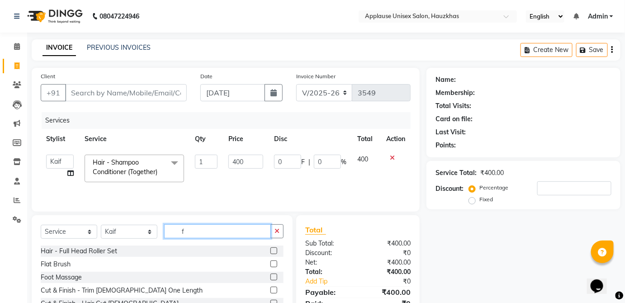
type input "f"
click at [270, 263] on label at bounding box center [273, 263] width 7 height 7
click at [270, 263] on input "checkbox" at bounding box center [273, 264] width 6 height 6
checkbox input "true"
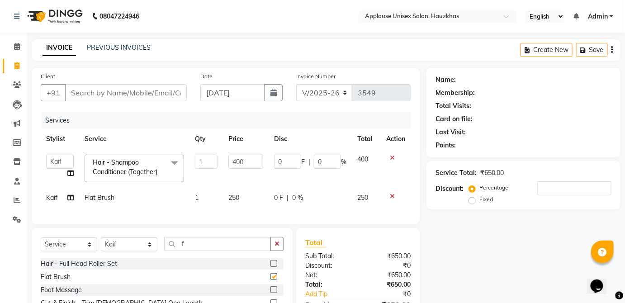
click at [340, 201] on div "0 F | 0 %" at bounding box center [310, 197] width 72 height 9
select select "32126"
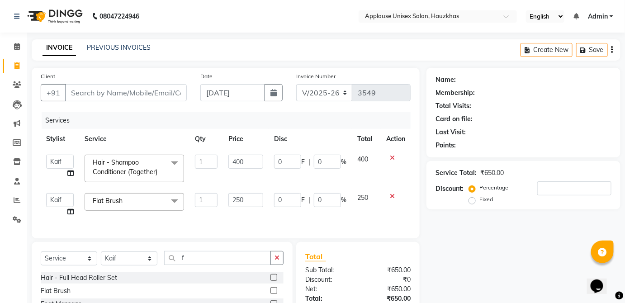
checkbox input "false"
click at [170, 89] on input "Client" at bounding box center [126, 92] width 122 height 17
type input "v"
type input "0"
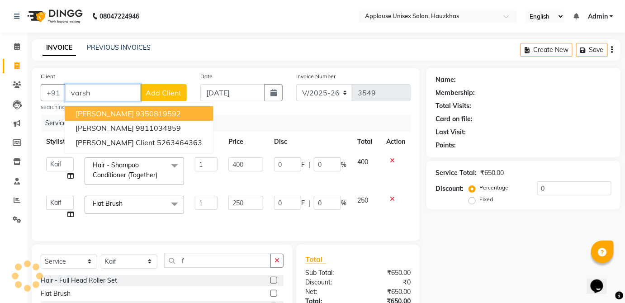
click at [176, 111] on button "Varsha Navanr 9350819592" at bounding box center [139, 113] width 148 height 14
type input "9350819592"
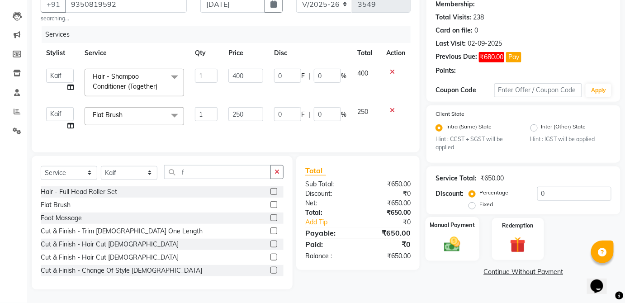
click at [462, 235] on img at bounding box center [452, 244] width 26 height 19
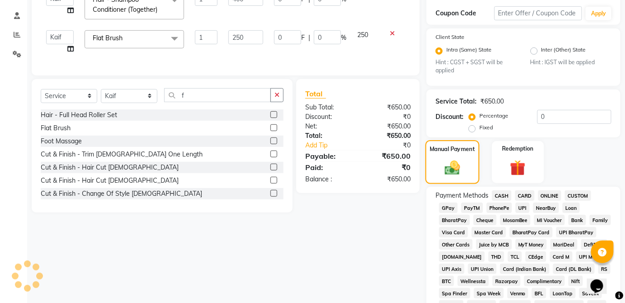
scroll to position [172, 0]
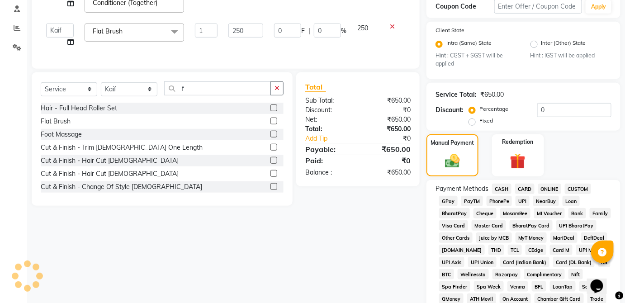
click at [502, 192] on span "CASH" at bounding box center [501, 189] width 19 height 10
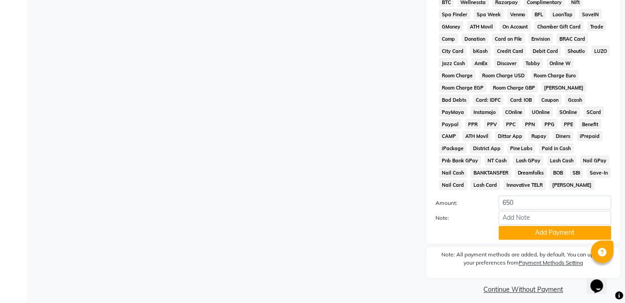
scroll to position [453, 0]
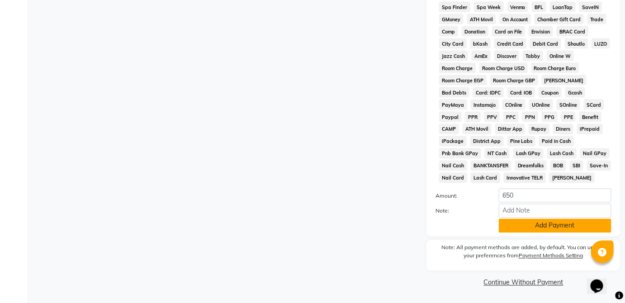
click at [554, 228] on button "Add Payment" at bounding box center [555, 226] width 113 height 14
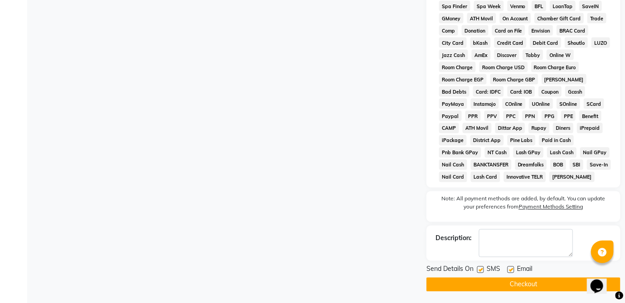
click at [531, 292] on button "Checkout" at bounding box center [523, 285] width 194 height 14
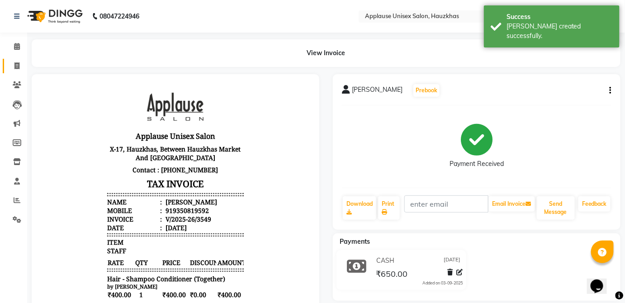
click at [14, 65] on icon at bounding box center [16, 65] width 5 height 7
select select "service"
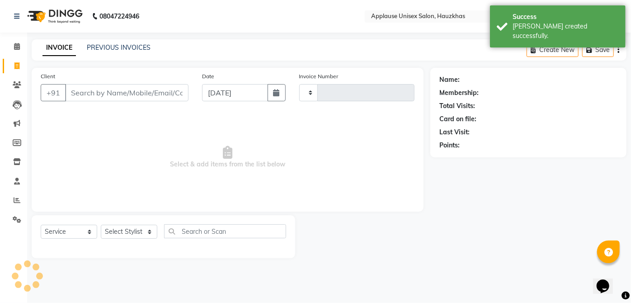
type input "3550"
select select "5082"
click at [100, 47] on link "PREVIOUS INVOICES" at bounding box center [119, 47] width 64 height 8
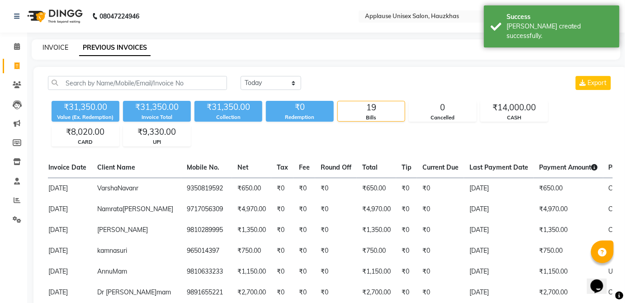
click at [53, 50] on link "INVOICE" at bounding box center [56, 47] width 26 height 8
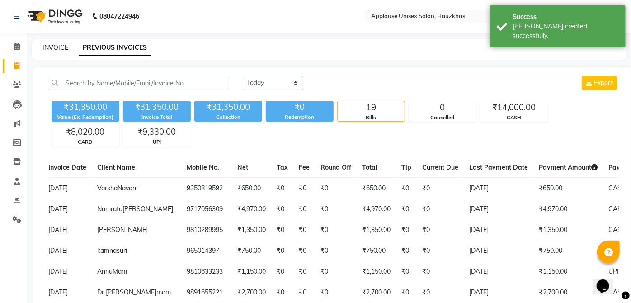
select select "service"
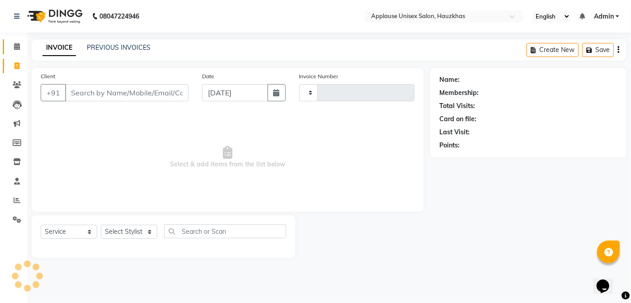
click at [23, 46] on span at bounding box center [17, 47] width 16 height 10
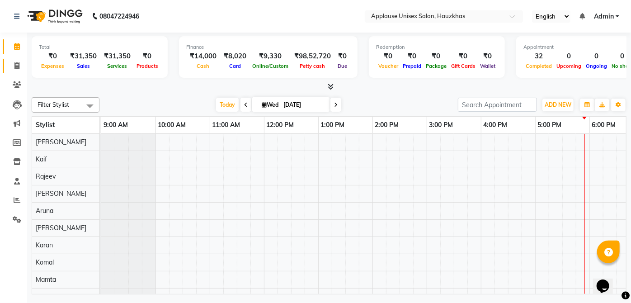
click at [19, 63] on icon at bounding box center [16, 65] width 5 height 7
select select "service"
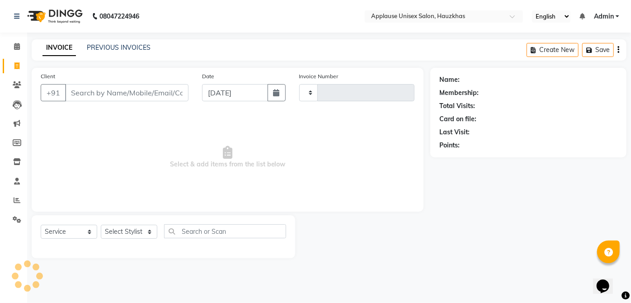
type input "3550"
click at [100, 51] on link "PREVIOUS INVOICES" at bounding box center [119, 47] width 64 height 8
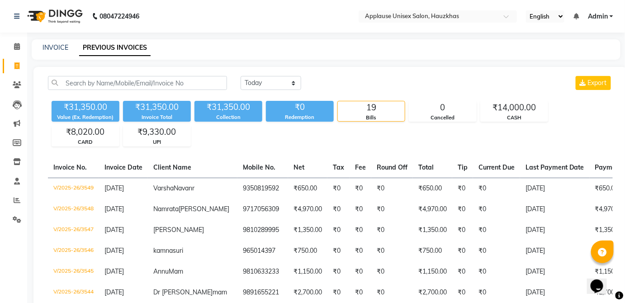
click at [47, 50] on link "INVOICE" at bounding box center [56, 47] width 26 height 8
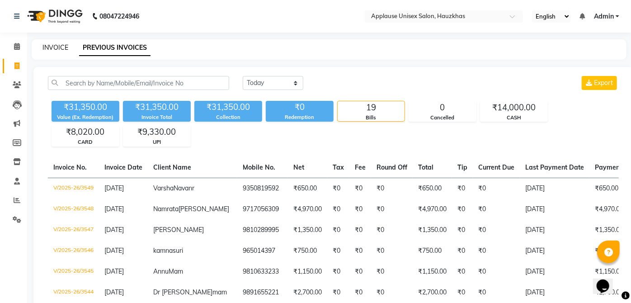
select select "service"
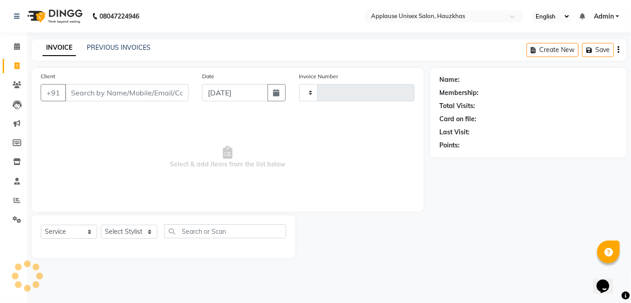
type input "3550"
select select "5082"
click at [96, 57] on div "INVOICE PREVIOUS INVOICES Create New Save" at bounding box center [329, 49] width 595 height 21
click at [134, 50] on link "PREVIOUS INVOICES" at bounding box center [119, 47] width 64 height 8
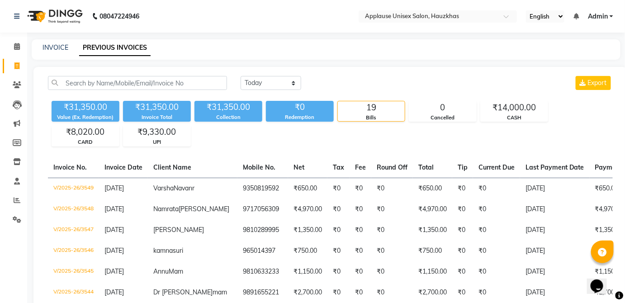
click at [54, 47] on link "INVOICE" at bounding box center [56, 47] width 26 height 8
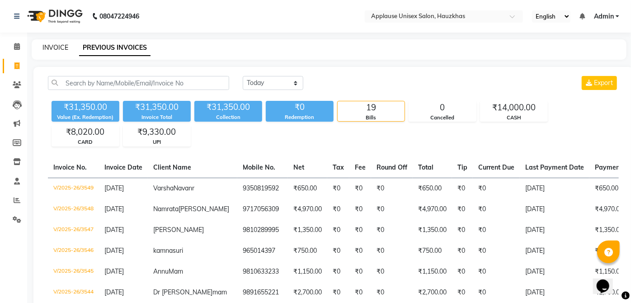
select select "service"
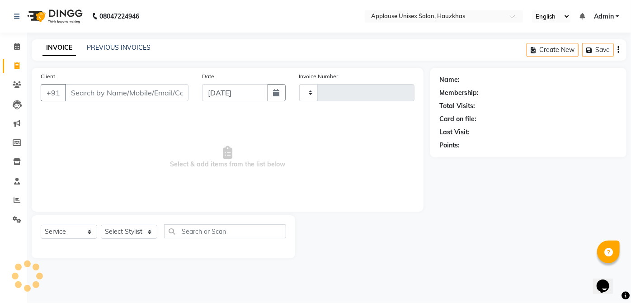
type input "3550"
select select "5082"
click at [139, 231] on select "Select Stylist" at bounding box center [129, 232] width 57 height 14
select select "32126"
click at [101, 225] on select "Select Stylist Abdul Anas Arti Aruna Asif faisal guri heena Kaif Kamal Karan Ko…" at bounding box center [129, 232] width 57 height 14
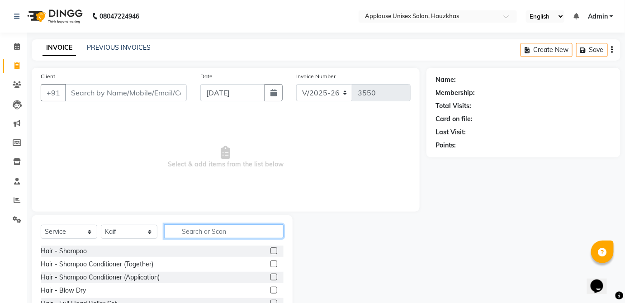
click at [215, 232] on input "text" at bounding box center [223, 231] width 119 height 14
click at [270, 274] on div at bounding box center [273, 278] width 6 height 9
click at [270, 265] on div at bounding box center [273, 264] width 6 height 9
click at [269, 158] on span "Select & add items from the list below" at bounding box center [226, 157] width 370 height 90
click at [227, 233] on input "text" at bounding box center [223, 231] width 119 height 14
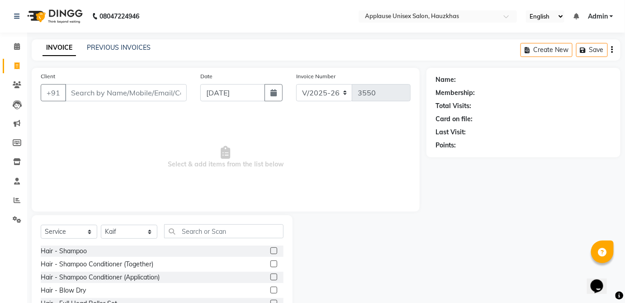
click at [270, 263] on label at bounding box center [273, 263] width 7 height 7
click at [270, 263] on input "checkbox" at bounding box center [273, 264] width 6 height 6
checkbox input "true"
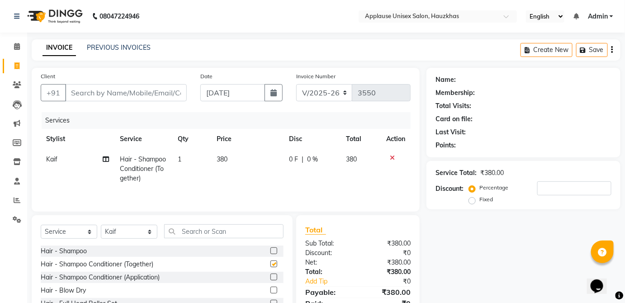
click at [302, 167] on td "0 F | 0 %" at bounding box center [311, 168] width 57 height 39
select select "32126"
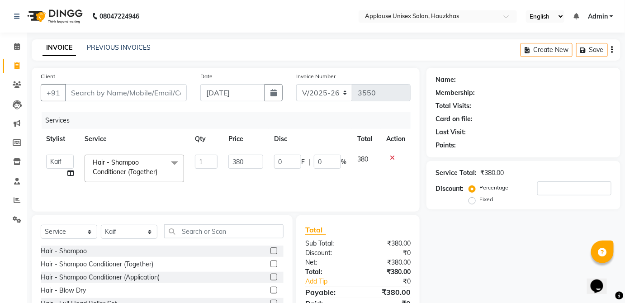
checkbox input "false"
click at [245, 165] on input "380" at bounding box center [245, 162] width 35 height 14
type input "3"
type input "400"
click at [368, 161] on td "380" at bounding box center [366, 168] width 29 height 38
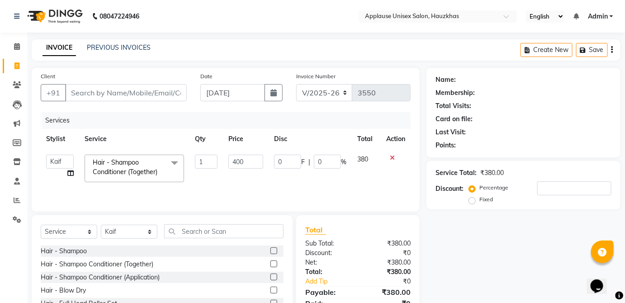
select select "32126"
click at [216, 227] on input "text" at bounding box center [223, 231] width 119 height 14
click at [139, 230] on select "Select Stylist Abdul Anas Arti Aruna Asif faisal guri heena Kaif Kamal Karan Ko…" at bounding box center [129, 232] width 57 height 14
select select "32125"
click at [101, 225] on select "Select Stylist Abdul Anas Arti Aruna Asif faisal guri heena Kaif Kamal Karan Ko…" at bounding box center [129, 232] width 57 height 14
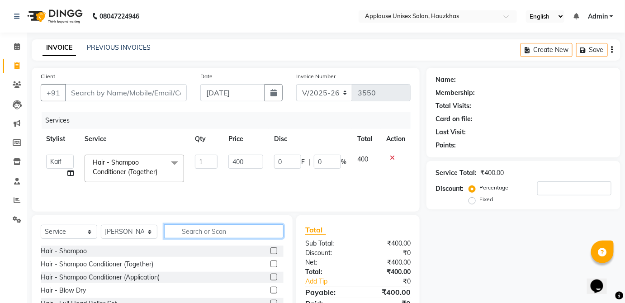
click at [246, 233] on input "text" at bounding box center [223, 231] width 119 height 14
type input "blo"
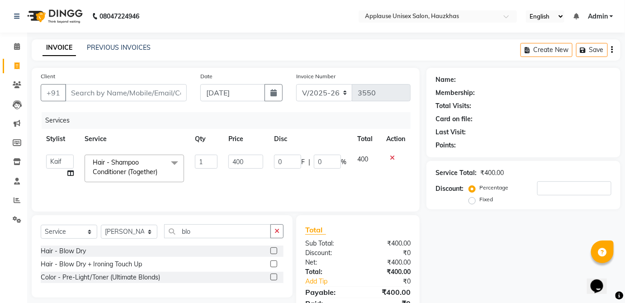
click at [274, 250] on label at bounding box center [273, 250] width 7 height 7
click at [274, 250] on input "checkbox" at bounding box center [273, 251] width 6 height 6
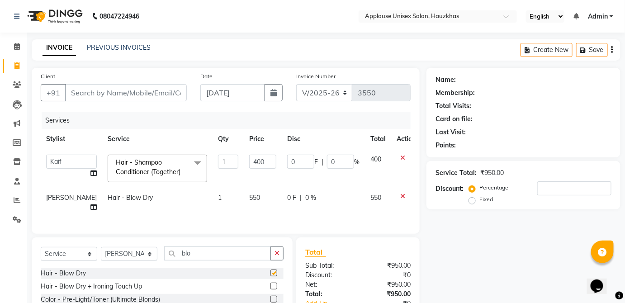
click at [248, 203] on td "550" at bounding box center [263, 203] width 38 height 30
checkbox input "false"
select select "32125"
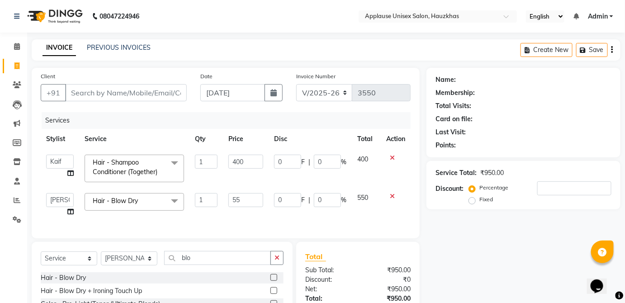
type input "5"
type input "600"
click at [364, 190] on td "550" at bounding box center [366, 205] width 29 height 34
select select "32125"
click at [128, 265] on select "Select Stylist Abdul Anas Arti Aruna Asif faisal guri heena Kaif Kamal Karan Ko…" at bounding box center [129, 258] width 57 height 14
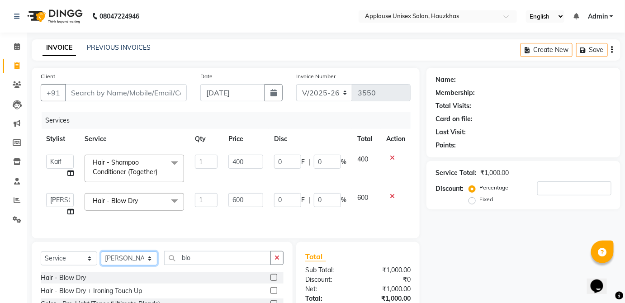
select select "84502"
click at [101, 257] on select "Select Stylist Abdul Anas Arti Aruna Asif faisal guri heena Kaif Kamal Karan Ko…" at bounding box center [129, 258] width 57 height 14
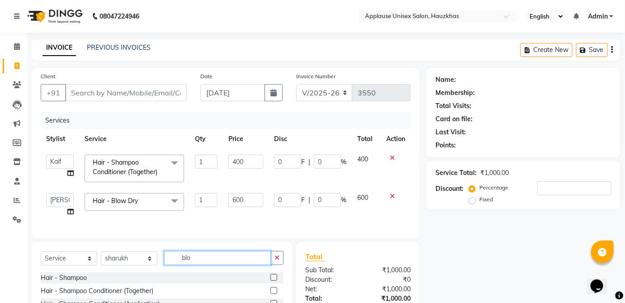
click at [218, 260] on input "blo" at bounding box center [217, 258] width 107 height 14
type input "b"
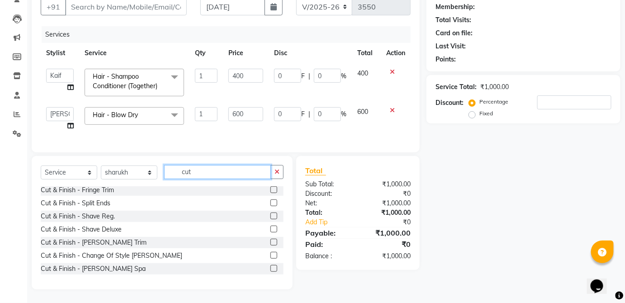
scroll to position [93, 0]
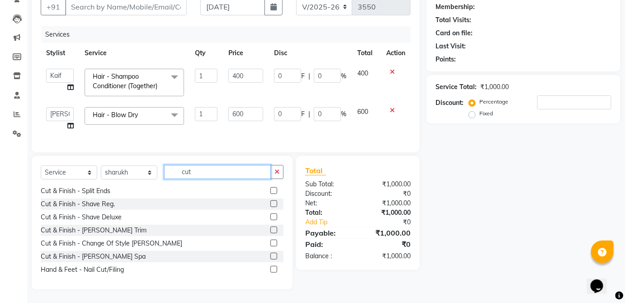
type input "cut"
click at [270, 229] on label at bounding box center [273, 230] width 7 height 7
click at [270, 229] on input "checkbox" at bounding box center [273, 230] width 6 height 6
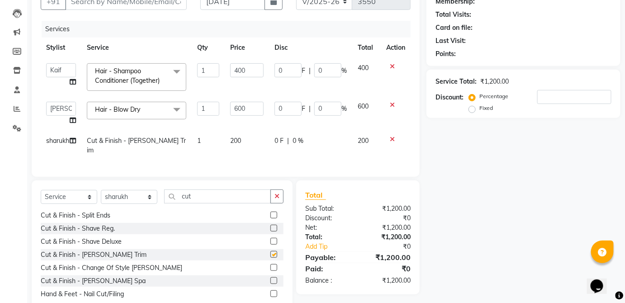
click at [249, 146] on td "200" at bounding box center [247, 146] width 44 height 30
checkbox input "false"
select select "84502"
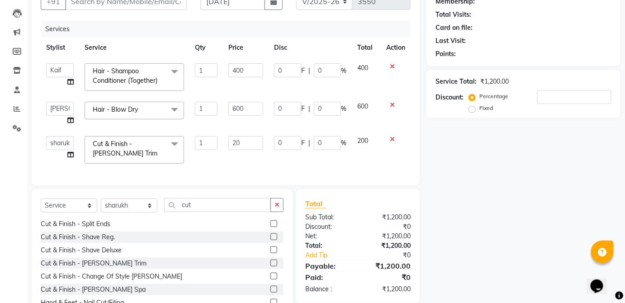
type input "2"
type input "300"
click at [368, 142] on span "200" at bounding box center [362, 141] width 11 height 8
select select "84502"
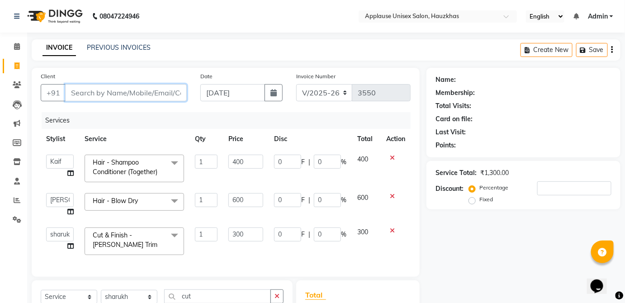
click at [174, 94] on input "Client" at bounding box center [126, 92] width 122 height 17
type input "s"
type input "0"
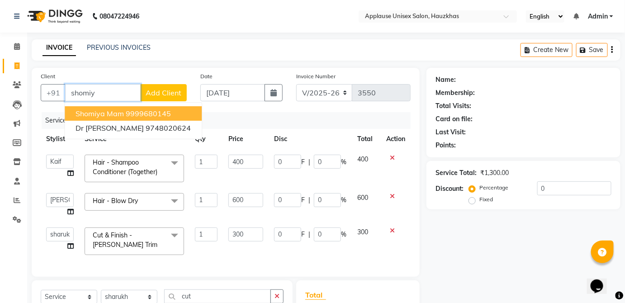
click at [169, 111] on ngb-highlight "9999680145" at bounding box center [148, 113] width 45 height 9
type input "9999680145"
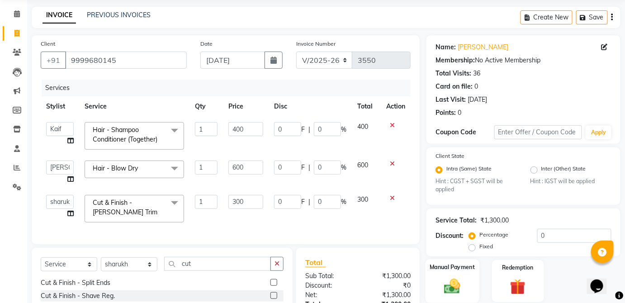
click at [472, 260] on div "Manual Payment" at bounding box center [452, 281] width 54 height 44
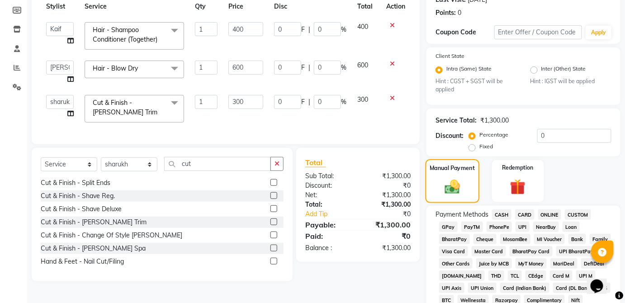
scroll to position [152, 0]
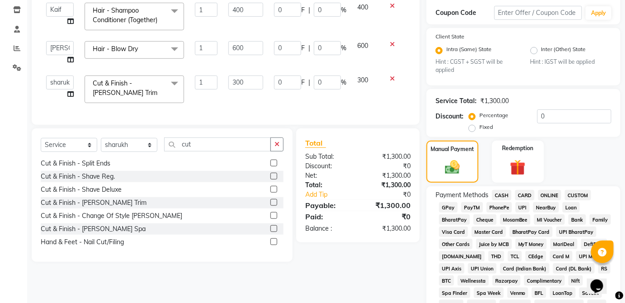
click at [531, 196] on span "CARD" at bounding box center [524, 195] width 19 height 10
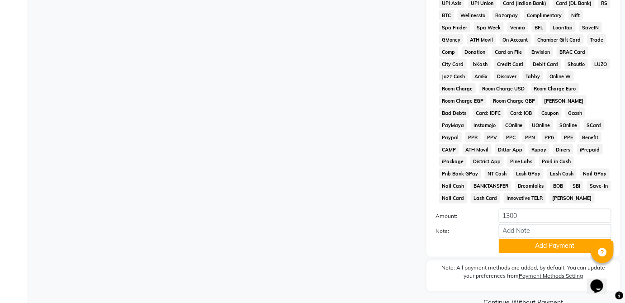
scroll to position [439, 0]
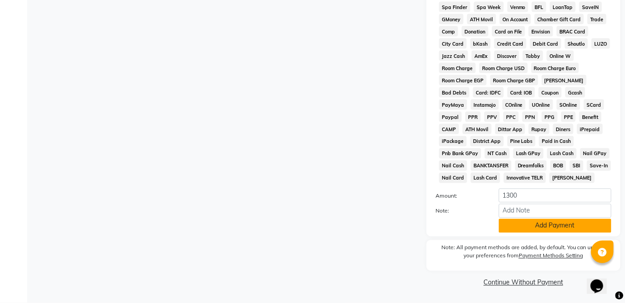
click at [571, 227] on button "Add Payment" at bounding box center [555, 226] width 113 height 14
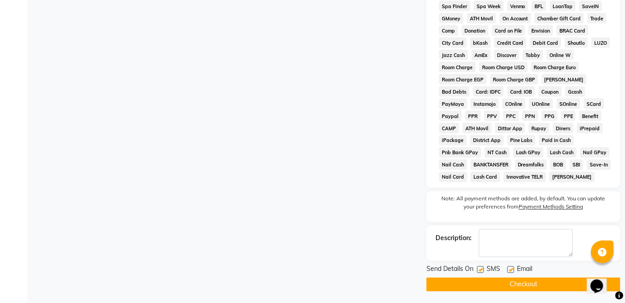
click at [550, 288] on button "Checkout" at bounding box center [523, 285] width 194 height 14
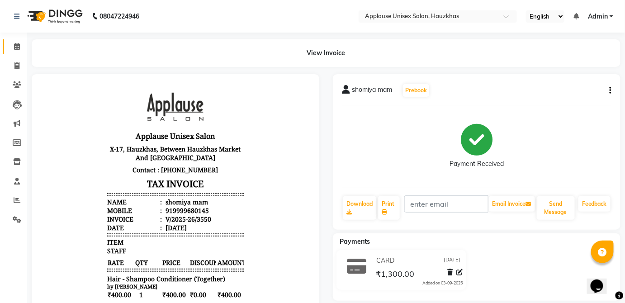
click at [14, 46] on icon at bounding box center [17, 46] width 6 height 7
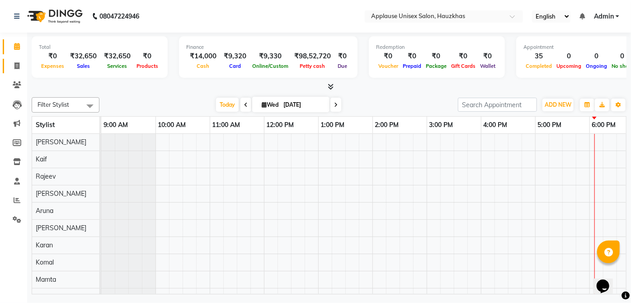
click at [21, 68] on span at bounding box center [17, 66] width 16 height 10
select select "service"
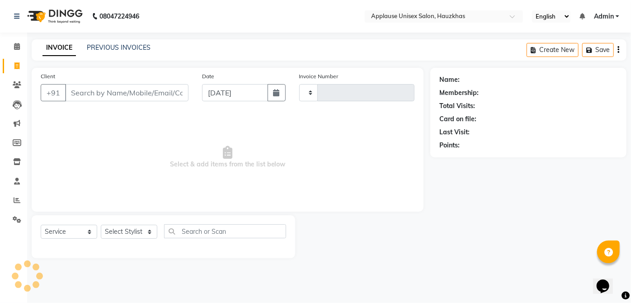
type input "3551"
click at [109, 44] on link "PREVIOUS INVOICES" at bounding box center [119, 47] width 64 height 8
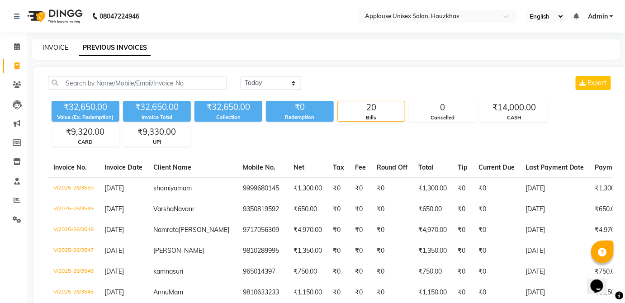
click at [55, 46] on link "INVOICE" at bounding box center [56, 47] width 26 height 8
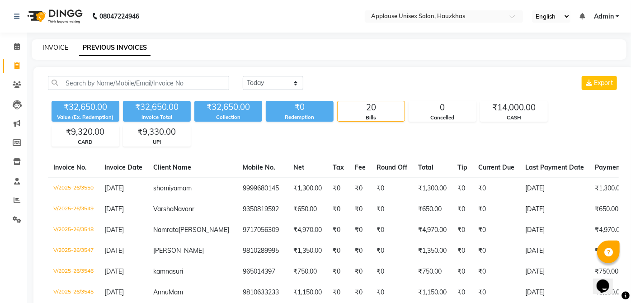
select select "5082"
select select "service"
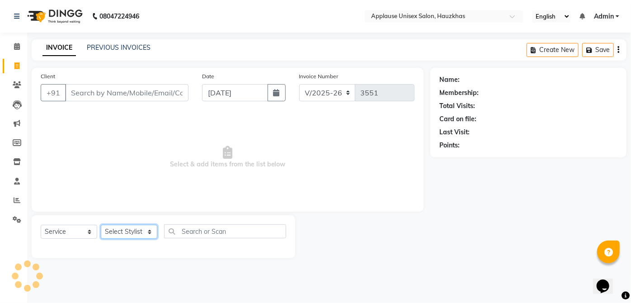
click at [139, 236] on select "Select Stylist Abdul Anas Arti Aruna Asif faisal guri heena Kaif Kamal Karan Ko…" at bounding box center [129, 232] width 57 height 14
click at [101, 225] on select "Select Stylist Abdul Anas Arti Aruna Asif faisal guri heena Kaif Kamal Karan Ko…" at bounding box center [129, 232] width 57 height 14
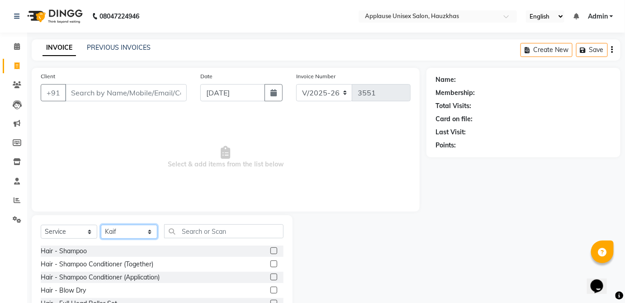
click at [147, 229] on select "Select Stylist Abdul Anas Arti Aruna Asif faisal guri heena Kaif Kamal Karan Ko…" at bounding box center [129, 232] width 57 height 14
select select "32130"
click at [101, 225] on select "Select Stylist Abdul Anas Arti Aruna Asif faisal guri heena Kaif Kamal Karan Ko…" at bounding box center [129, 232] width 57 height 14
click at [270, 250] on label at bounding box center [273, 250] width 7 height 7
click at [270, 250] on input "checkbox" at bounding box center [273, 251] width 6 height 6
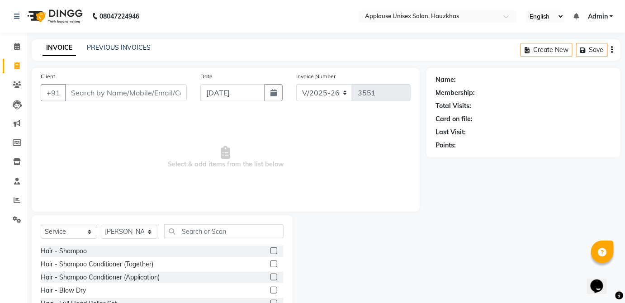
checkbox input "true"
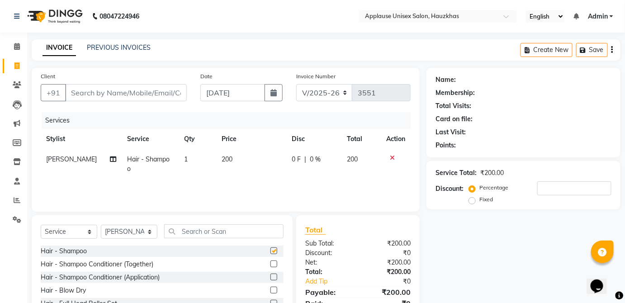
click at [321, 162] on div "0 F | 0 %" at bounding box center [314, 159] width 45 height 9
select select "32130"
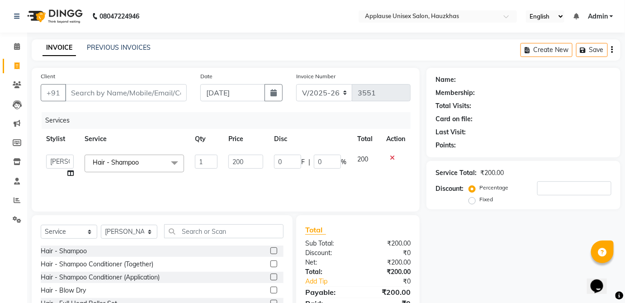
checkbox input "false"
click at [236, 228] on input "text" at bounding box center [223, 231] width 119 height 14
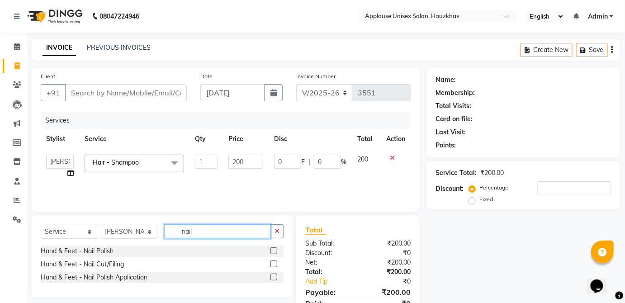
type input "nail"
click at [274, 250] on label at bounding box center [273, 250] width 7 height 7
click at [274, 250] on input "checkbox" at bounding box center [273, 251] width 6 height 6
checkbox input "true"
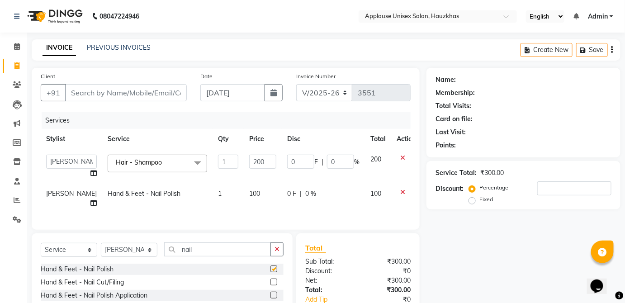
click at [320, 203] on td "0 F | 0 %" at bounding box center [323, 199] width 83 height 30
select select "32130"
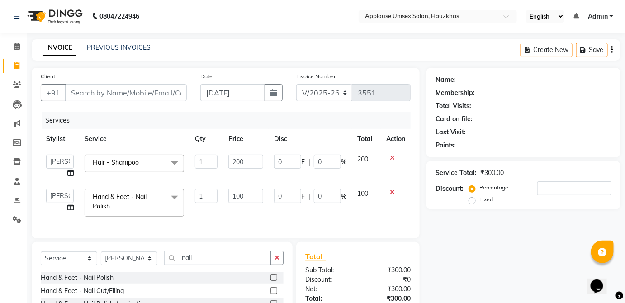
checkbox input "false"
click at [245, 198] on input "100" at bounding box center [245, 196] width 35 height 14
type input "1"
type input "200"
click at [355, 199] on td "100" at bounding box center [366, 203] width 29 height 38
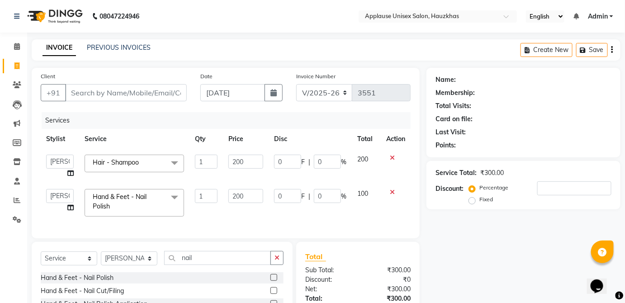
select select "32130"
click at [132, 265] on select "Select Stylist Abdul Anas Arti Aruna Asif faisal guri heena Kaif Kamal Karan Ko…" at bounding box center [129, 258] width 57 height 14
select select "32125"
click at [101, 257] on select "Select Stylist Abdul Anas Arti Aruna Asif faisal guri heena Kaif Kamal Karan Ko…" at bounding box center [129, 258] width 57 height 14
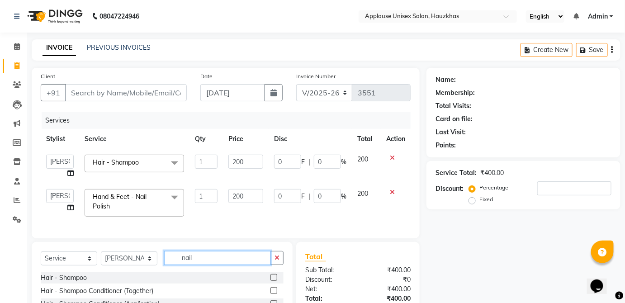
click at [224, 260] on input "nail" at bounding box center [217, 258] width 107 height 14
type input "n"
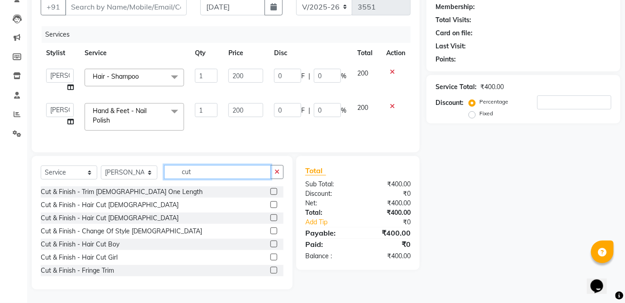
type input "cut"
click at [270, 205] on label at bounding box center [273, 204] width 7 height 7
click at [270, 205] on input "checkbox" at bounding box center [273, 205] width 6 height 6
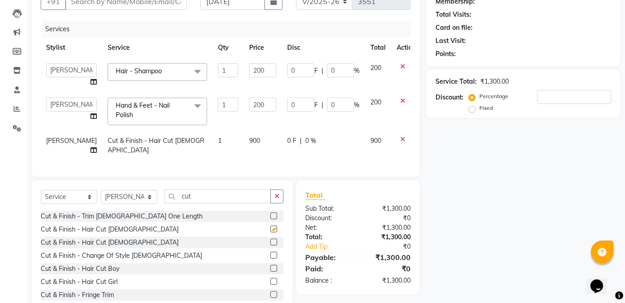
checkbox input "false"
click at [252, 142] on td "900" at bounding box center [263, 146] width 38 height 30
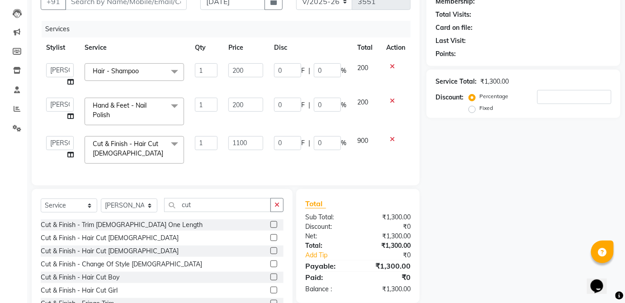
click at [359, 142] on span "900" at bounding box center [362, 141] width 11 height 8
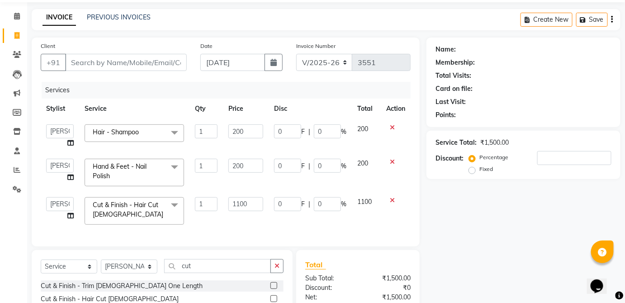
scroll to position [0, 0]
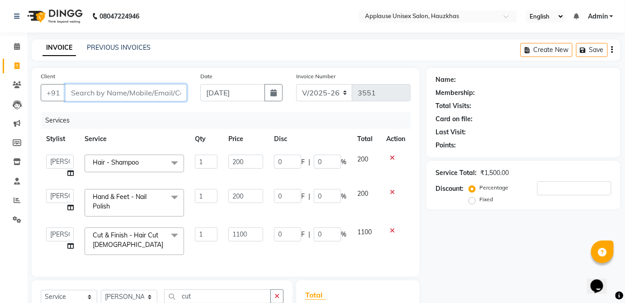
click at [159, 96] on input "Client" at bounding box center [126, 92] width 122 height 17
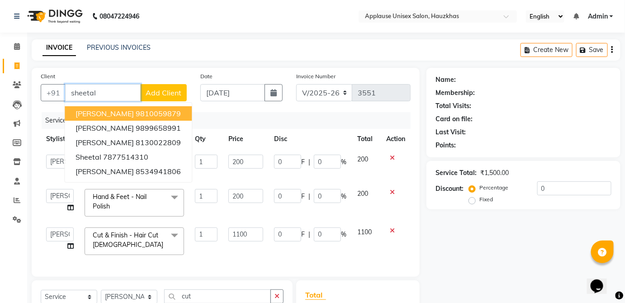
click at [177, 111] on button "Sheetal Dutta 9810059879" at bounding box center [128, 113] width 127 height 14
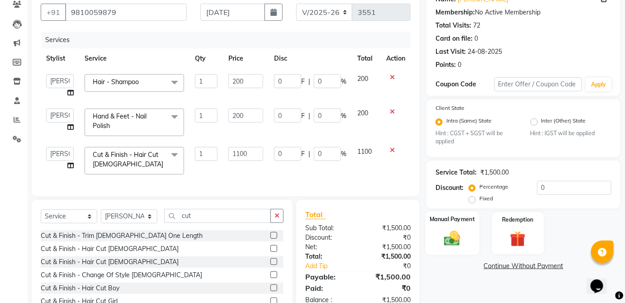
click at [471, 226] on div "Manual Payment" at bounding box center [452, 233] width 54 height 44
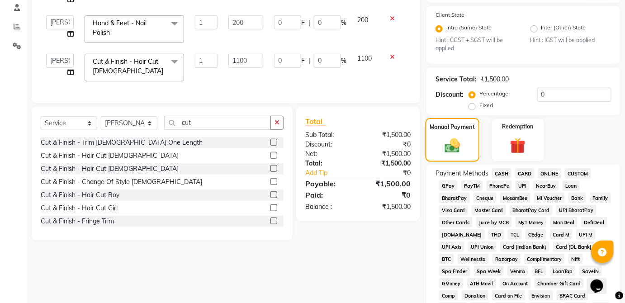
scroll to position [168, 0]
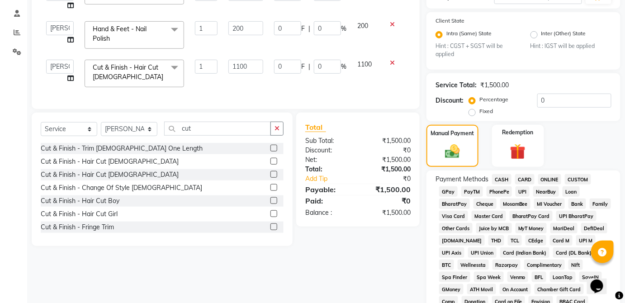
click at [505, 178] on span "CASH" at bounding box center [501, 179] width 19 height 10
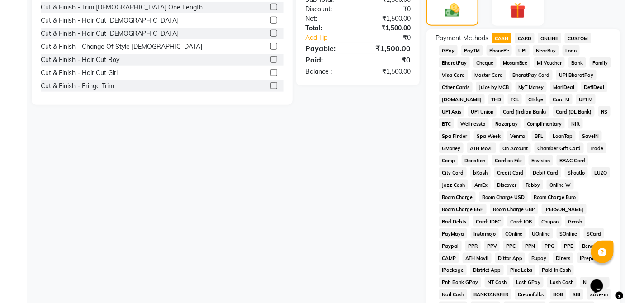
scroll to position [439, 0]
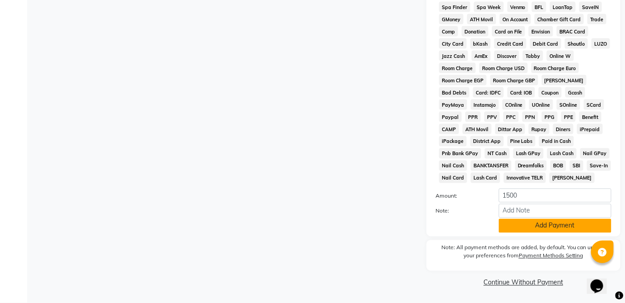
click at [558, 228] on button "Add Payment" at bounding box center [555, 226] width 113 height 14
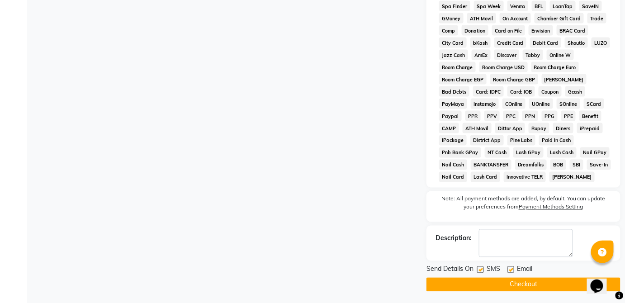
click at [550, 286] on button "Checkout" at bounding box center [523, 285] width 194 height 14
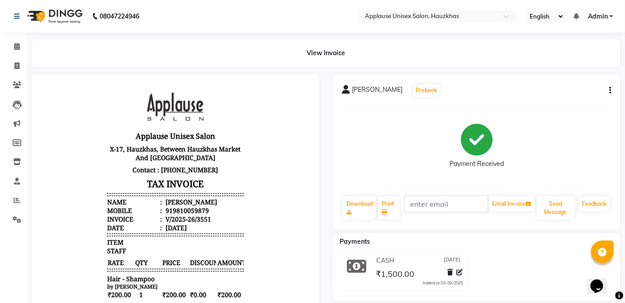
click at [5, 26] on nav "08047224946 Select Location × Applause Unisex Salon, Hauzkhas English ENGLISH E…" at bounding box center [312, 16] width 625 height 33
click at [10, 43] on span at bounding box center [17, 47] width 16 height 10
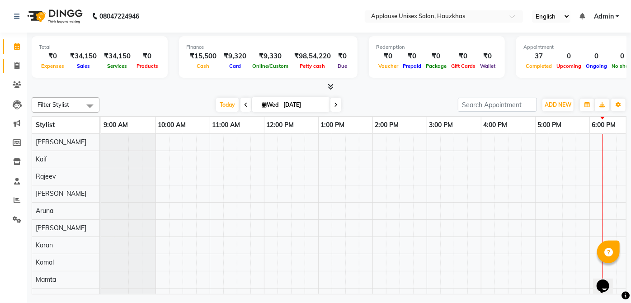
click at [17, 60] on link "Invoice" at bounding box center [14, 66] width 22 height 15
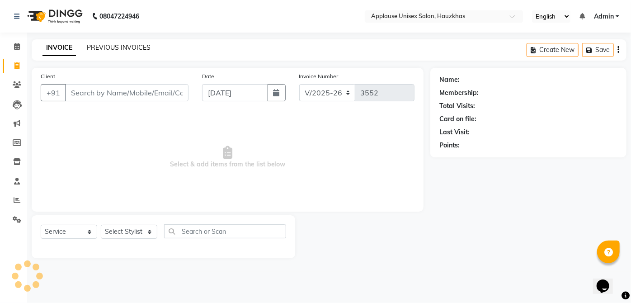
click at [140, 44] on link "PREVIOUS INVOICES" at bounding box center [119, 47] width 64 height 8
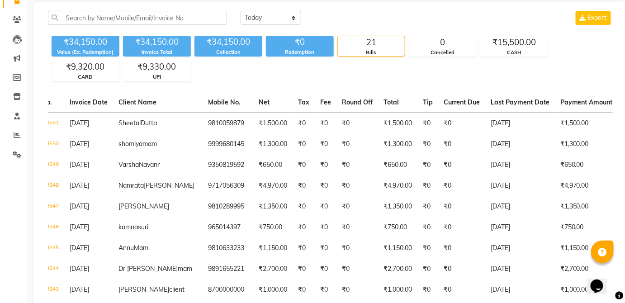
scroll to position [0, 45]
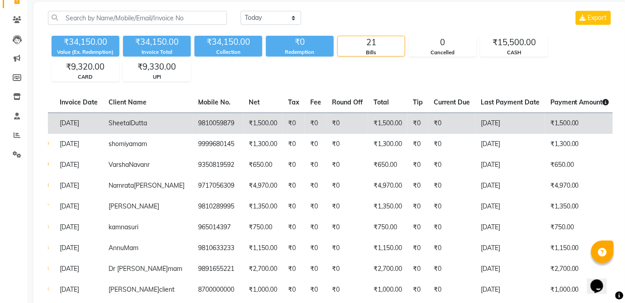
drag, startPoint x: 140, startPoint y: 44, endPoint x: 316, endPoint y: 142, distance: 201.0
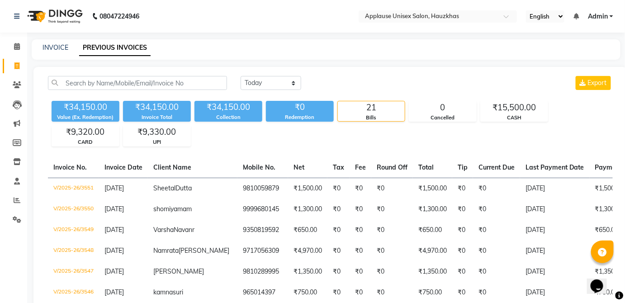
click at [51, 57] on div "INVOICE PREVIOUS INVOICES" at bounding box center [326, 49] width 589 height 20
click at [59, 44] on link "INVOICE" at bounding box center [56, 47] width 26 height 8
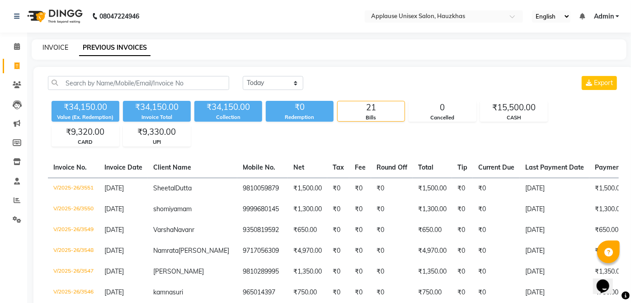
select select "5082"
select select "service"
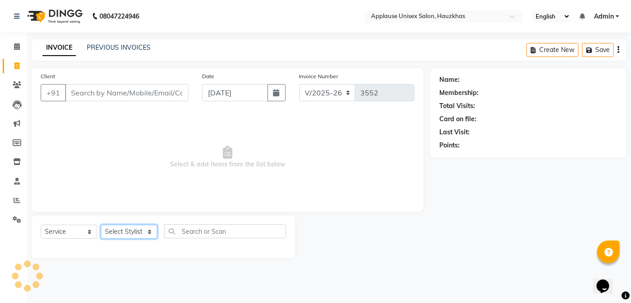
click at [129, 235] on select "Select Stylist" at bounding box center [129, 232] width 57 height 14
select select "38123"
click at [101, 225] on select "Select Stylist [PERSON_NAME] [PERSON_NAME] [PERSON_NAME] [PERSON_NAME] [PERSON_…" at bounding box center [129, 232] width 57 height 14
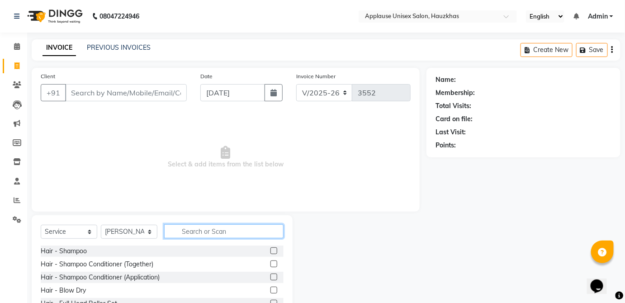
click at [195, 235] on input "text" at bounding box center [223, 231] width 119 height 14
click at [270, 263] on label at bounding box center [273, 263] width 7 height 7
click at [270, 263] on input "checkbox" at bounding box center [273, 264] width 6 height 6
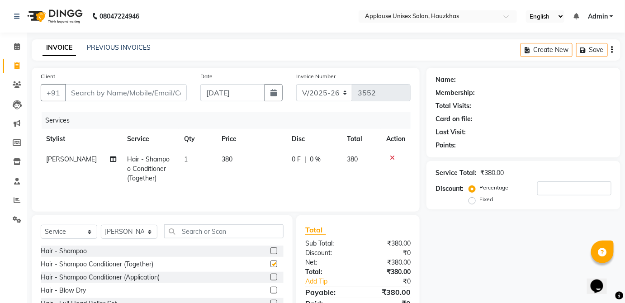
checkbox input "false"
click at [244, 161] on td "380" at bounding box center [251, 168] width 70 height 39
select select "38123"
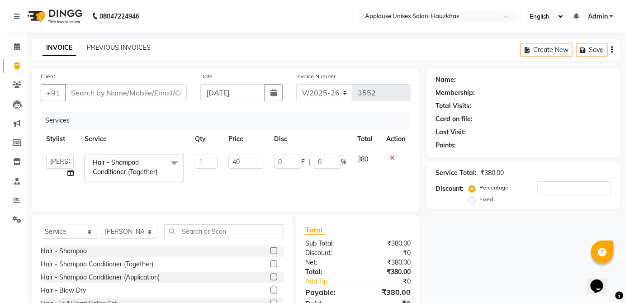
type input "400"
click at [365, 158] on td "380" at bounding box center [366, 168] width 29 height 38
select select "38123"
click at [260, 231] on input "text" at bounding box center [223, 231] width 119 height 14
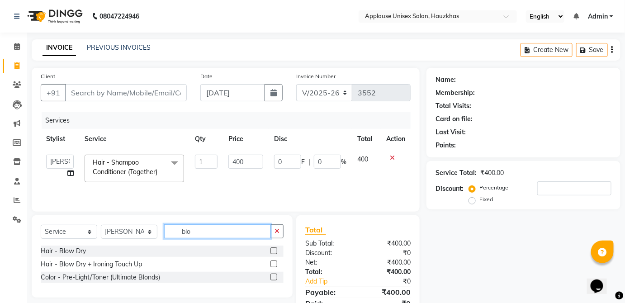
type input "blo"
click at [270, 250] on label at bounding box center [273, 250] width 7 height 7
click at [270, 250] on input "checkbox" at bounding box center [273, 251] width 6 height 6
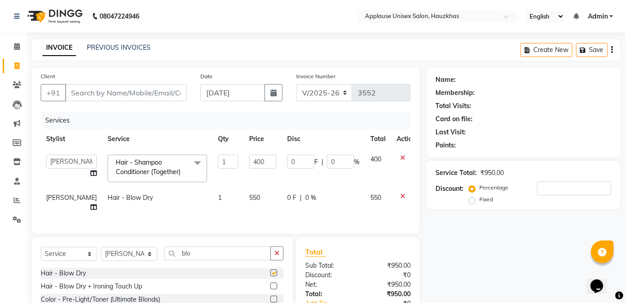
click at [248, 206] on td "550" at bounding box center [263, 203] width 38 height 30
checkbox input "false"
select select "38123"
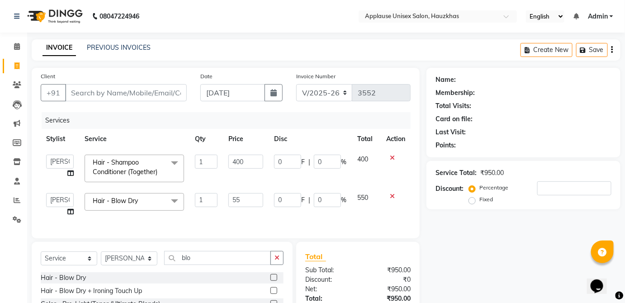
type input "5"
type input "600"
click at [360, 207] on div "Services Stylist Service Qty Price Disc Total Action Abdul Anas Arti Aruna Asif…" at bounding box center [226, 170] width 370 height 117
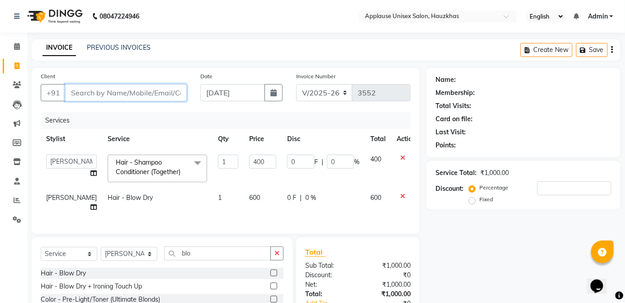
click at [168, 90] on input "Client" at bounding box center [126, 92] width 122 height 17
click at [322, 196] on div "0 F | 0 %" at bounding box center [323, 197] width 72 height 9
select select "38123"
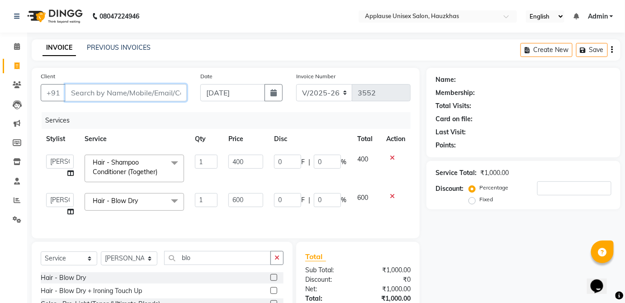
click at [161, 93] on input "Client" at bounding box center [126, 92] width 122 height 17
type input "s"
type input "0"
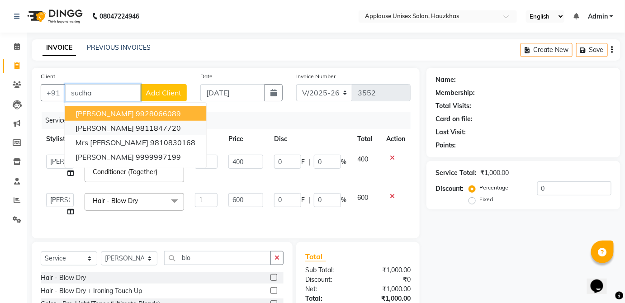
click at [151, 128] on ngb-highlight "9811847720" at bounding box center [158, 127] width 45 height 9
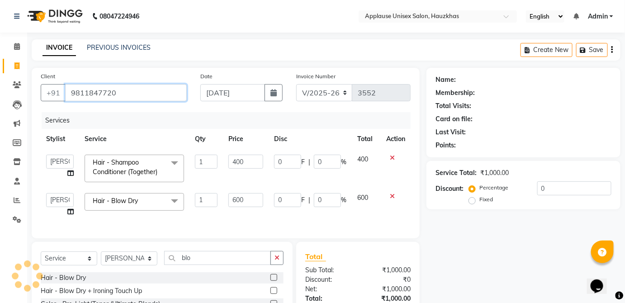
type input "9811847720"
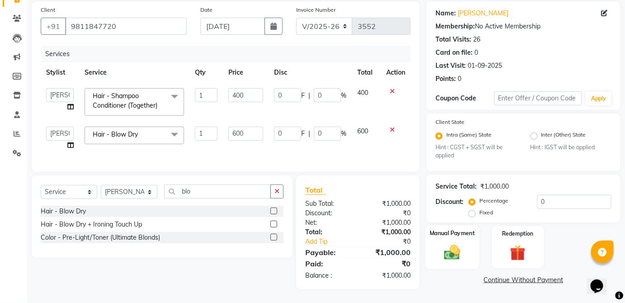
click at [463, 243] on img at bounding box center [452, 252] width 26 height 19
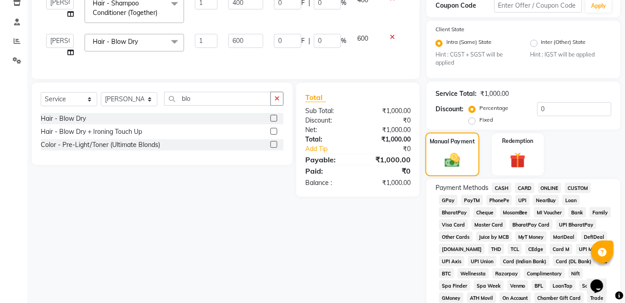
scroll to position [170, 0]
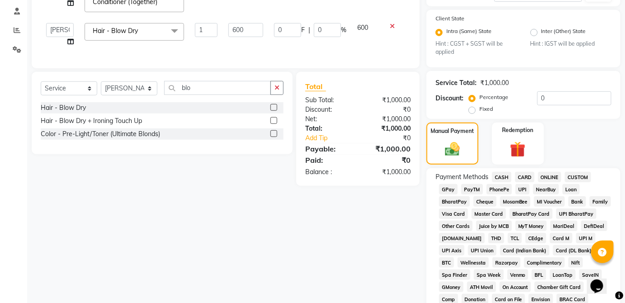
click at [496, 172] on span "CASH" at bounding box center [501, 177] width 19 height 10
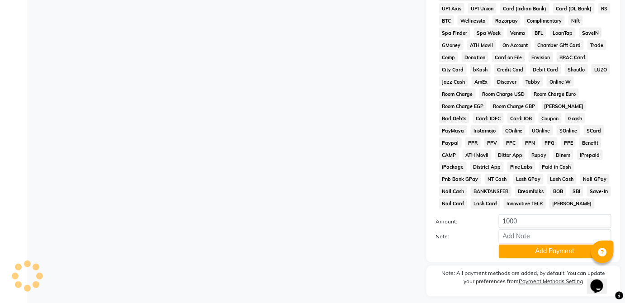
scroll to position [439, 0]
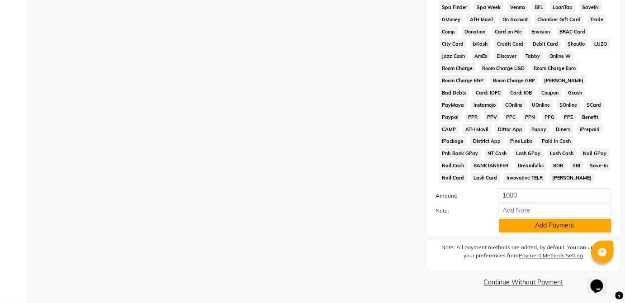
click at [575, 228] on button "Add Payment" at bounding box center [555, 226] width 113 height 14
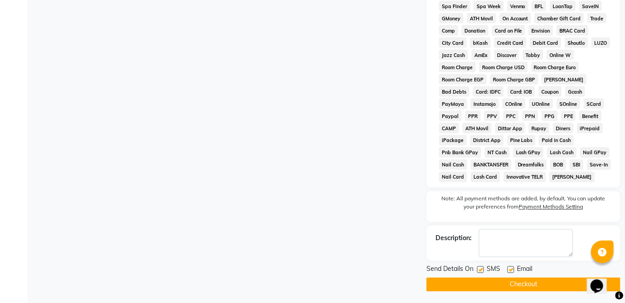
click at [564, 283] on button "Checkout" at bounding box center [523, 285] width 194 height 14
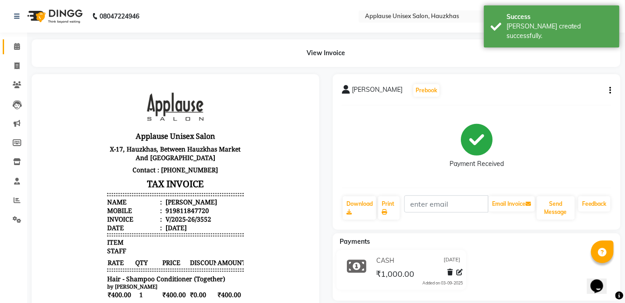
click at [11, 42] on span at bounding box center [17, 47] width 16 height 10
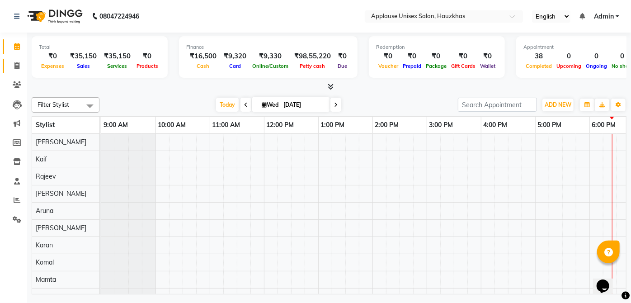
click at [10, 60] on link "Invoice" at bounding box center [14, 66] width 22 height 15
select select "service"
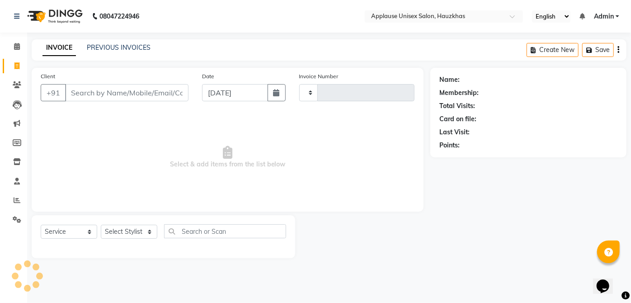
type input "3553"
select select "5082"
click at [140, 236] on select "Select Stylist" at bounding box center [129, 232] width 57 height 14
click at [182, 232] on input "text" at bounding box center [225, 231] width 122 height 14
click at [146, 235] on select "Select Stylist Abdul Anas Arti Aruna Asif faisal guri heena Kaif Kamal Karan Ko…" at bounding box center [129, 232] width 57 height 14
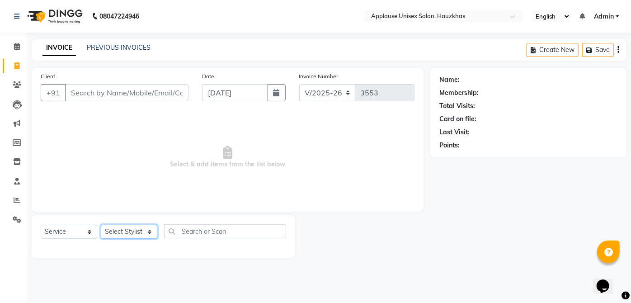
select select "32126"
click at [101, 225] on select "Select Stylist Abdul Anas Arti Aruna Asif faisal guri heena Kaif Kamal Karan Ko…" at bounding box center [129, 232] width 57 height 14
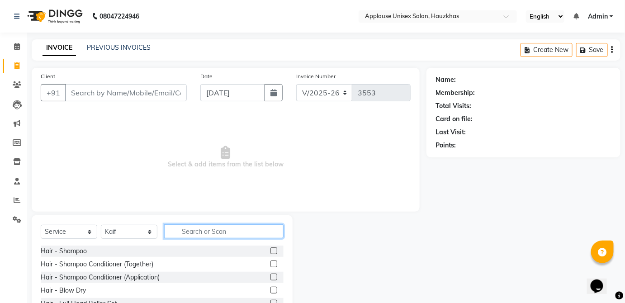
click at [270, 233] on input "text" at bounding box center [223, 231] width 119 height 14
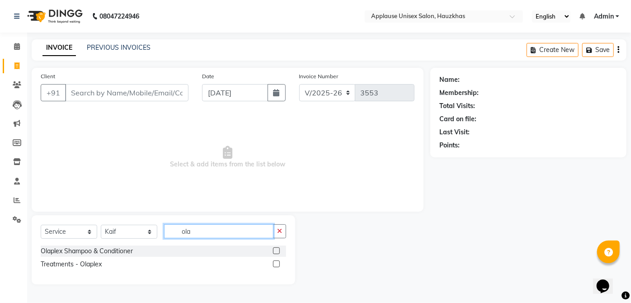
type input "ola"
click at [277, 250] on label at bounding box center [276, 250] width 7 height 7
click at [277, 250] on input "checkbox" at bounding box center [276, 251] width 6 height 6
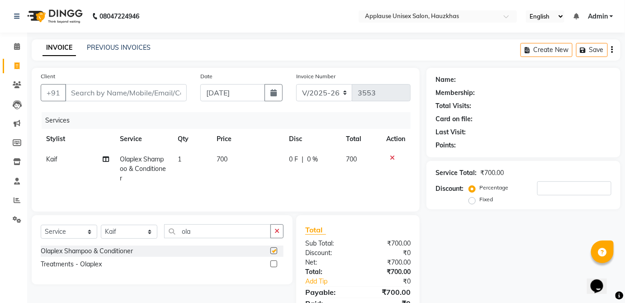
checkbox input "false"
click at [391, 156] on icon at bounding box center [392, 158] width 5 height 6
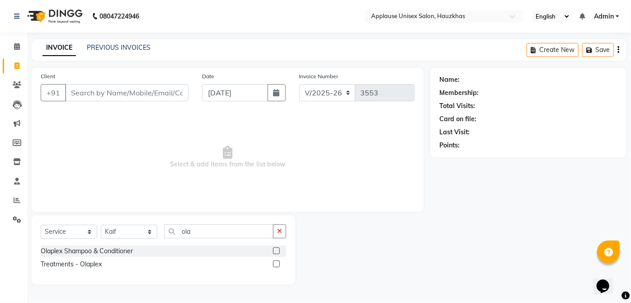
click at [277, 263] on label at bounding box center [276, 263] width 7 height 7
click at [277, 263] on input "checkbox" at bounding box center [276, 264] width 6 height 6
checkbox input "true"
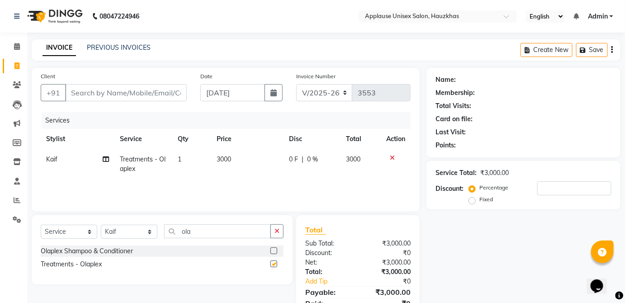
click at [351, 161] on span "3000" at bounding box center [353, 159] width 14 height 8
select select "32126"
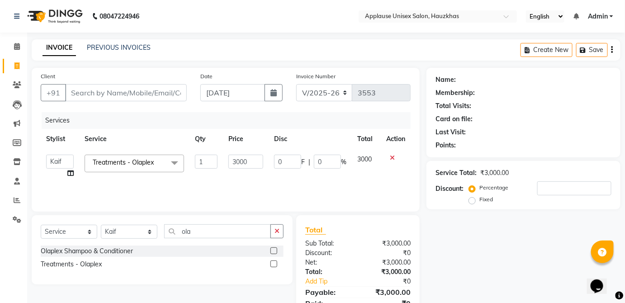
checkbox input "false"
click at [179, 96] on input "Client" at bounding box center [126, 92] width 122 height 17
type input "k"
type input "0"
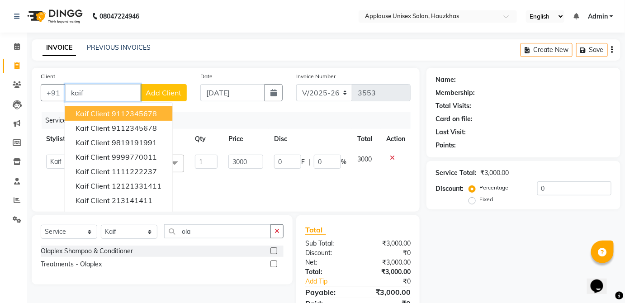
click at [163, 113] on button "kaif client 9112345678" at bounding box center [119, 113] width 108 height 14
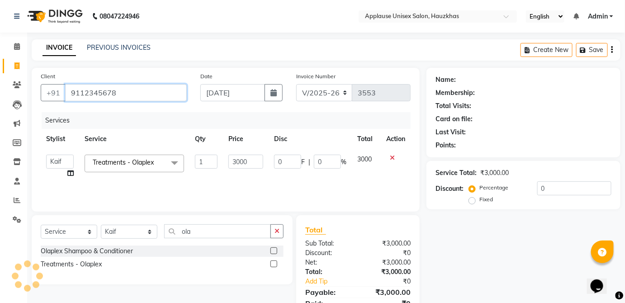
type input "9112345678"
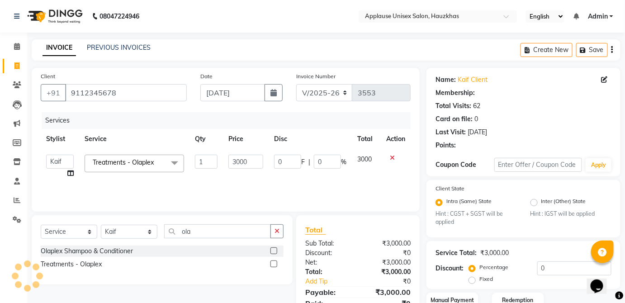
scroll to position [63, 0]
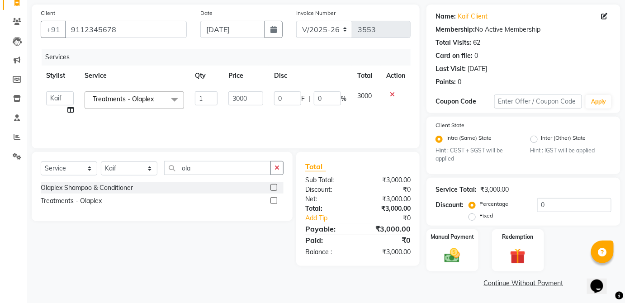
click at [461, 248] on img at bounding box center [451, 255] width 25 height 18
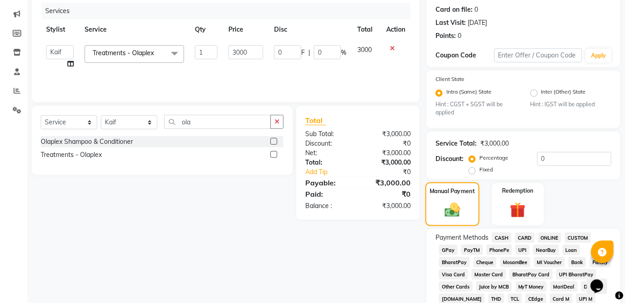
scroll to position [116, 0]
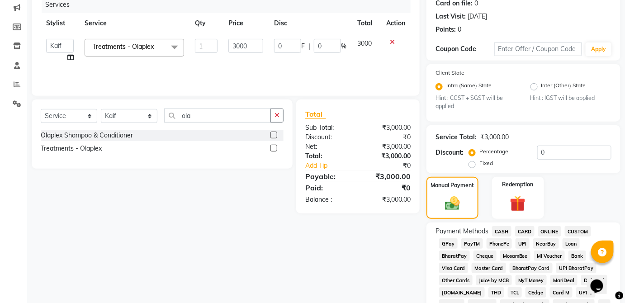
click at [505, 231] on span "CASH" at bounding box center [501, 231] width 19 height 10
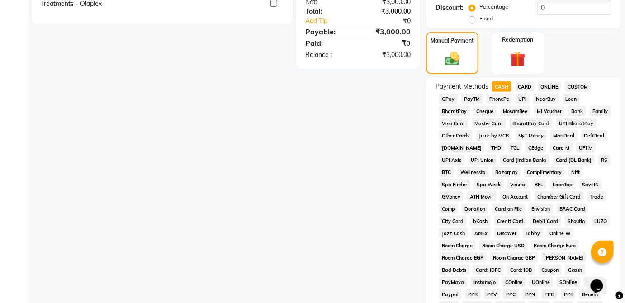
scroll to position [439, 0]
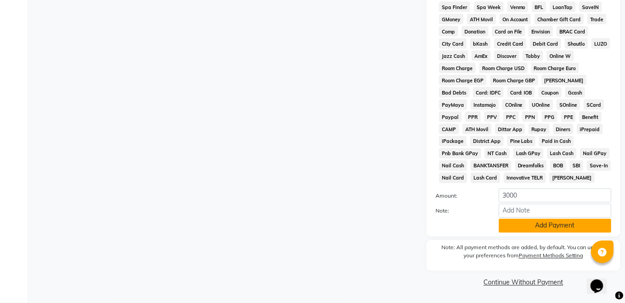
click at [558, 228] on button "Add Payment" at bounding box center [555, 226] width 113 height 14
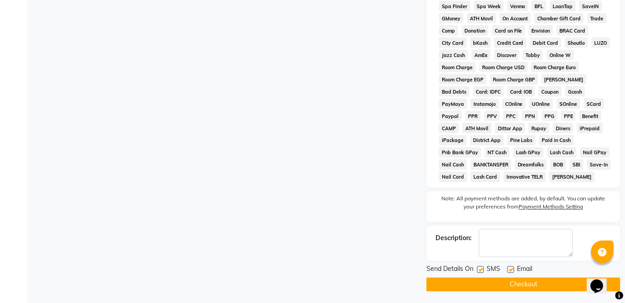
click at [532, 288] on button "Checkout" at bounding box center [523, 285] width 194 height 14
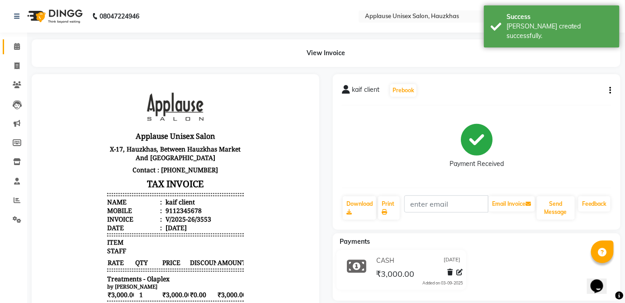
click at [23, 46] on span at bounding box center [17, 47] width 16 height 10
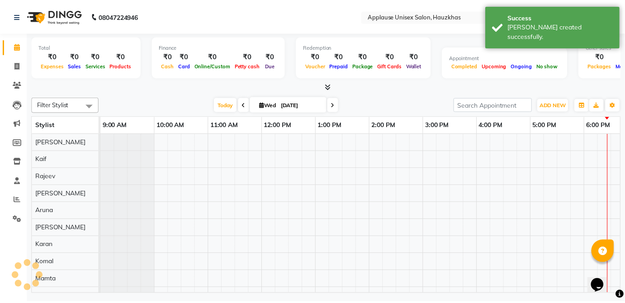
scroll to position [0, 179]
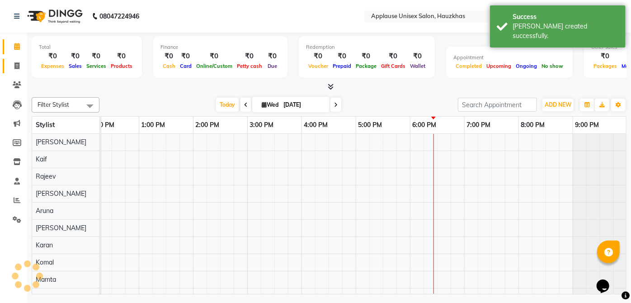
click at [14, 66] on icon at bounding box center [16, 65] width 5 height 7
select select "5082"
select select "service"
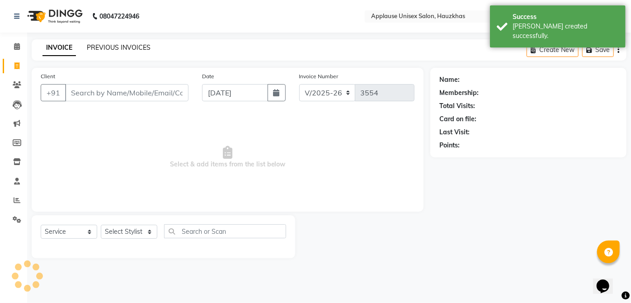
click at [96, 51] on link "PREVIOUS INVOICES" at bounding box center [119, 47] width 64 height 8
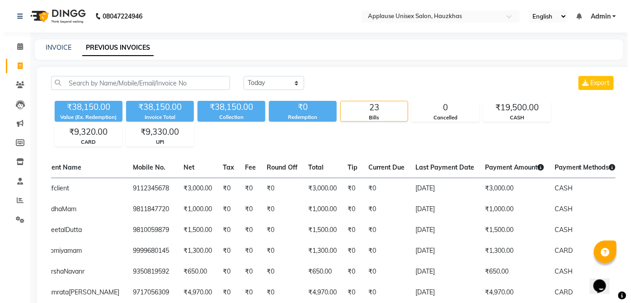
scroll to position [0, 113]
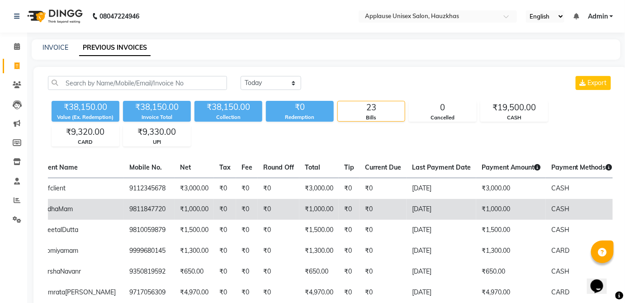
click at [506, 206] on td "₹1,000.00" at bounding box center [511, 209] width 70 height 21
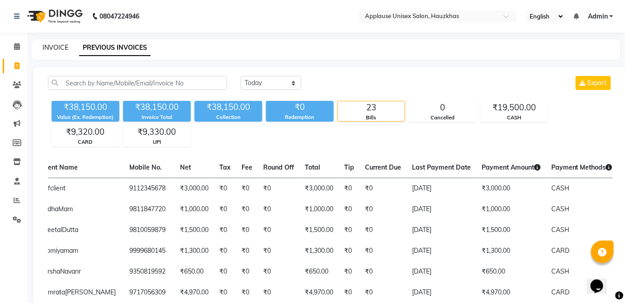
click at [53, 51] on link "INVOICE" at bounding box center [56, 47] width 26 height 8
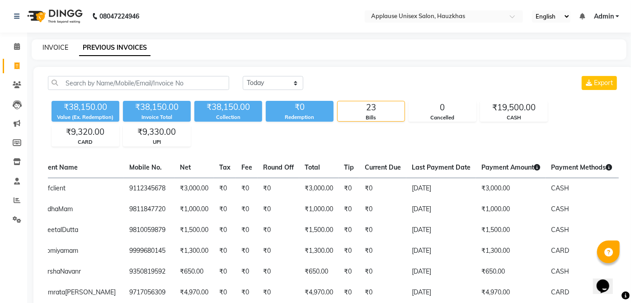
select select "service"
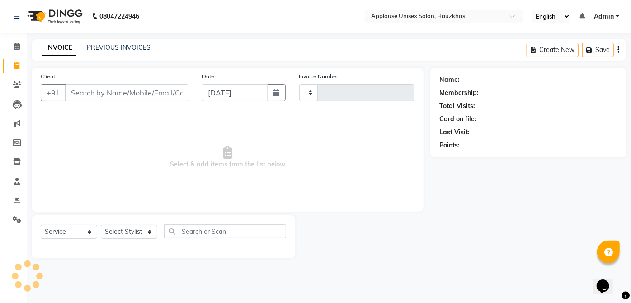
type input "3554"
click at [13, 48] on span at bounding box center [17, 47] width 16 height 10
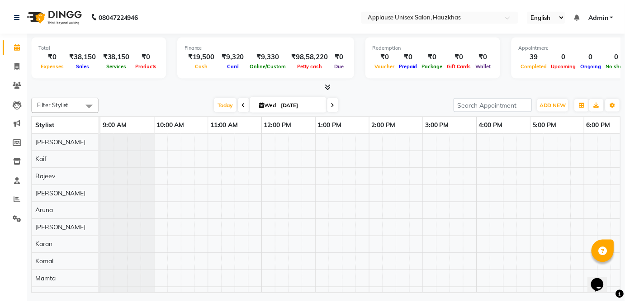
scroll to position [0, 24]
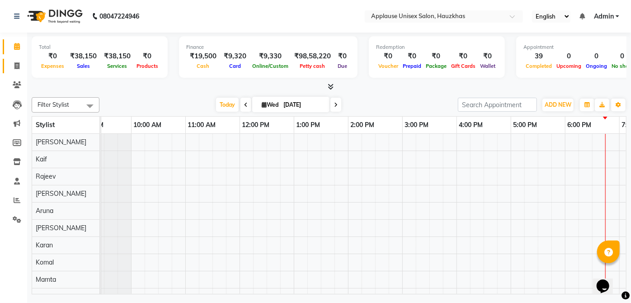
click at [18, 62] on span at bounding box center [17, 66] width 16 height 10
select select "5082"
select select "service"
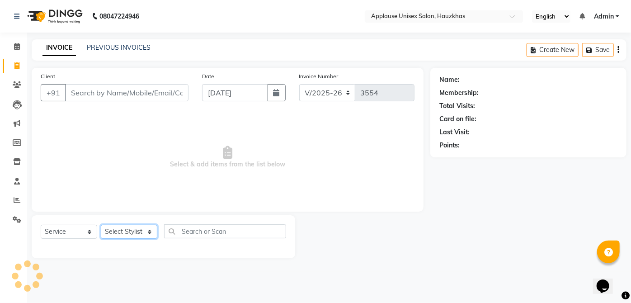
click at [113, 232] on select "Select Stylist" at bounding box center [129, 232] width 57 height 14
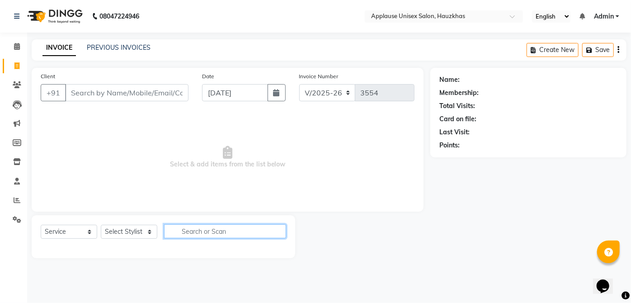
click at [185, 234] on input "text" at bounding box center [225, 231] width 122 height 14
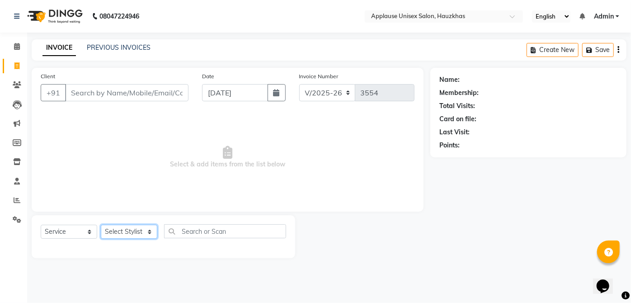
click at [127, 234] on select "Select Stylist Abdul Anas Arti Aruna Asif faisal guri heena Kaif Kamal Karan Ko…" at bounding box center [129, 232] width 57 height 14
select select "66558"
click at [101, 225] on select "Select Stylist Abdul Anas Arti Aruna Asif faisal guri heena Kaif Kamal Karan Ko…" at bounding box center [129, 232] width 57 height 14
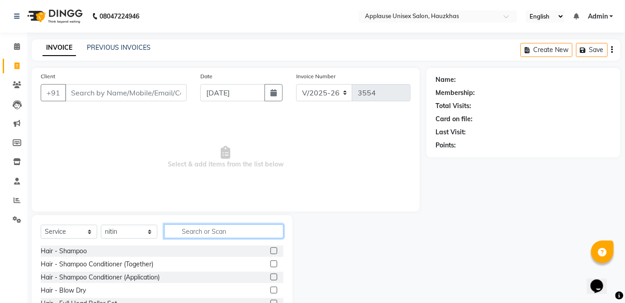
click at [184, 233] on input "text" at bounding box center [223, 231] width 119 height 14
type input "p"
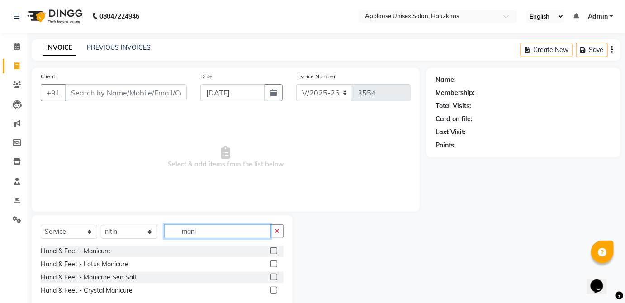
type input "mani"
click at [272, 252] on label at bounding box center [273, 250] width 7 height 7
click at [272, 252] on input "checkbox" at bounding box center [273, 251] width 6 height 6
checkbox input "true"
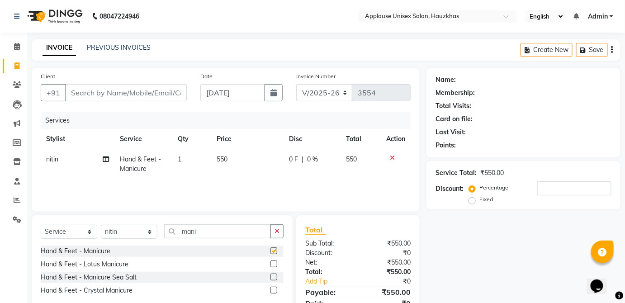
click at [335, 165] on td "0 F | 0 %" at bounding box center [311, 164] width 57 height 30
select select "66558"
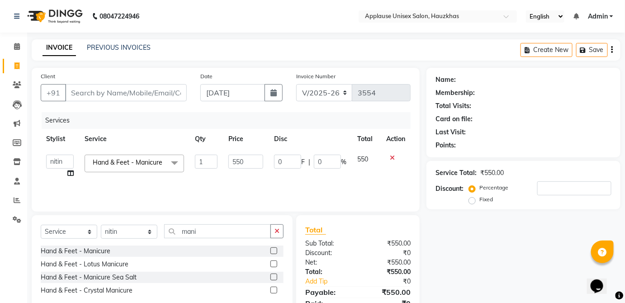
checkbox input "false"
click at [244, 233] on input "mani" at bounding box center [217, 231] width 107 height 14
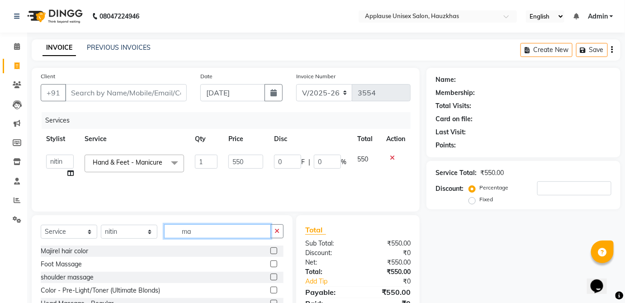
type input "m"
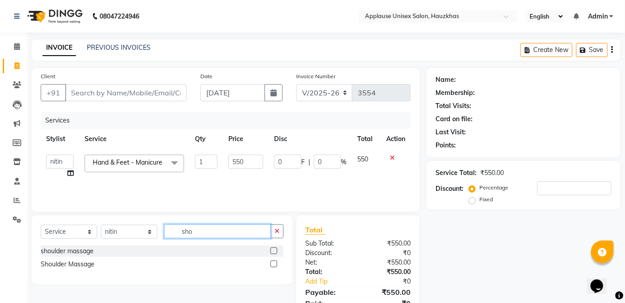
type input "sho"
click at [274, 250] on label at bounding box center [273, 250] width 7 height 7
click at [274, 250] on input "checkbox" at bounding box center [273, 251] width 6 height 6
checkbox input "true"
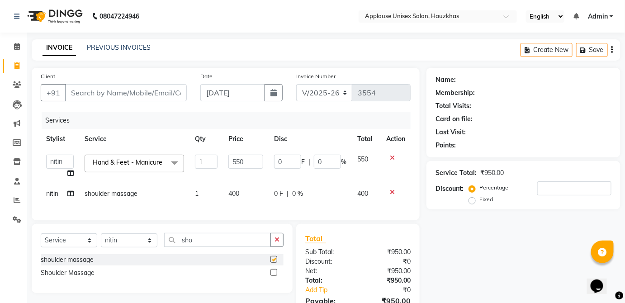
click at [341, 201] on td "0 F | 0 %" at bounding box center [310, 194] width 83 height 20
select select "66558"
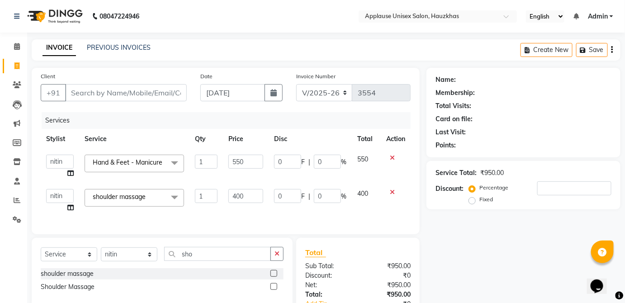
checkbox input "false"
click at [237, 261] on input "sho" at bounding box center [217, 254] width 107 height 14
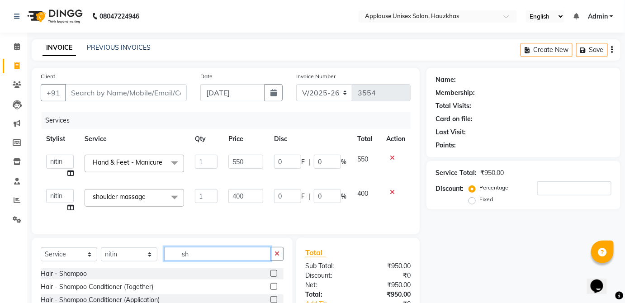
type input "s"
click at [140, 257] on select "Select Stylist Abdul Anas Arti Aruna Asif faisal guri heena Kaif Kamal Karan Ko…" at bounding box center [129, 254] width 57 height 14
select select "32130"
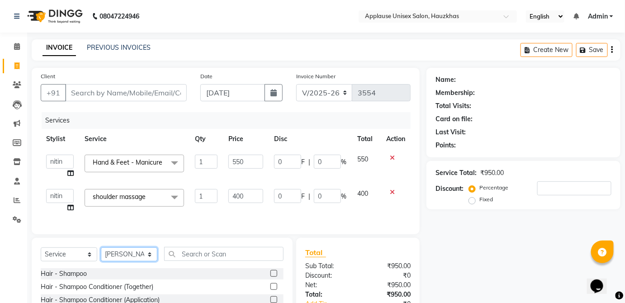
click at [101, 254] on select "Select Stylist Abdul Anas Arti Aruna Asif faisal guri heena Kaif Kamal Karan Ko…" at bounding box center [129, 254] width 57 height 14
click at [216, 257] on input "text" at bounding box center [223, 254] width 119 height 14
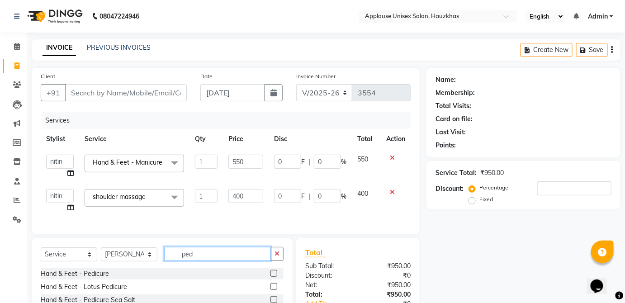
scroll to position [68, 0]
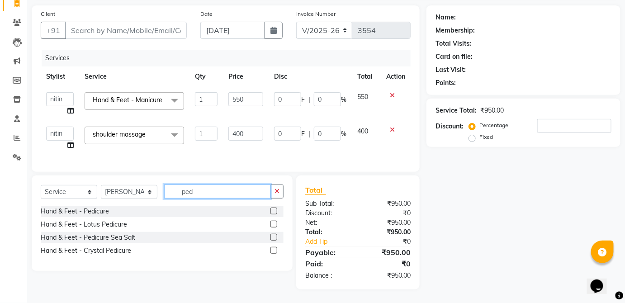
type input "ped"
click at [274, 209] on label at bounding box center [273, 211] width 7 height 7
click at [274, 209] on input "checkbox" at bounding box center [273, 211] width 6 height 6
checkbox input "true"
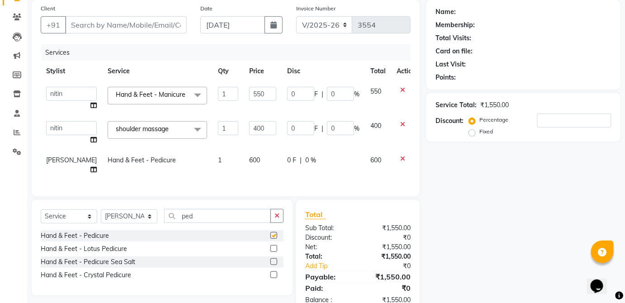
click at [339, 157] on div "0 F | 0 %" at bounding box center [323, 160] width 72 height 9
select select "32130"
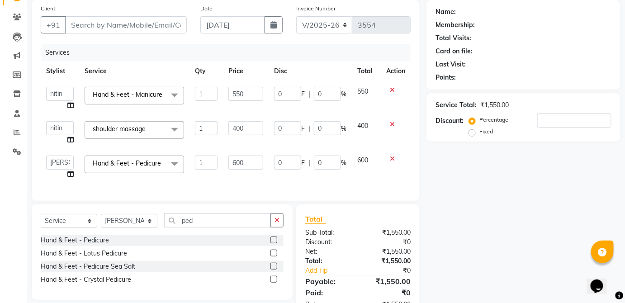
checkbox input "false"
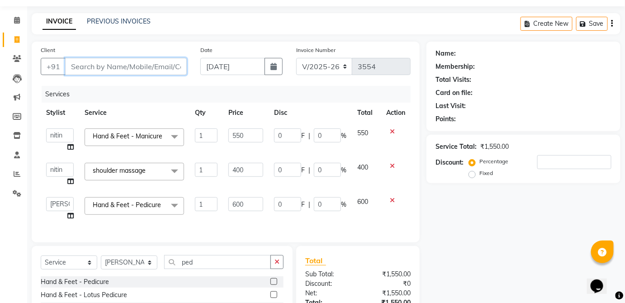
click at [166, 69] on input "Client" at bounding box center [126, 66] width 122 height 17
type input "r"
type input "0"
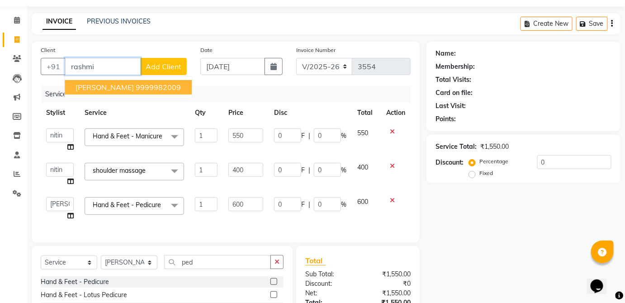
click at [167, 92] on button "rashmi gupta 9999982009" at bounding box center [128, 87] width 127 height 14
type input "9999982009"
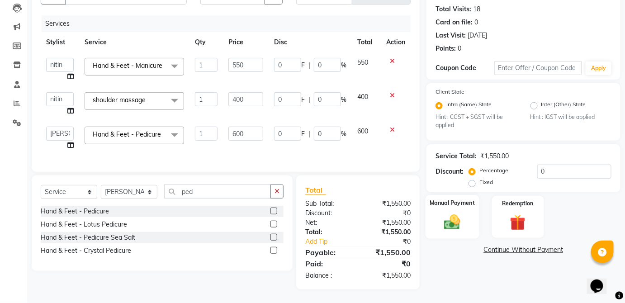
click at [458, 214] on img at bounding box center [452, 222] width 26 height 19
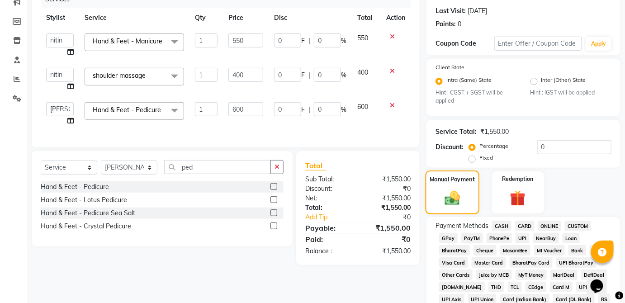
scroll to position [137, 0]
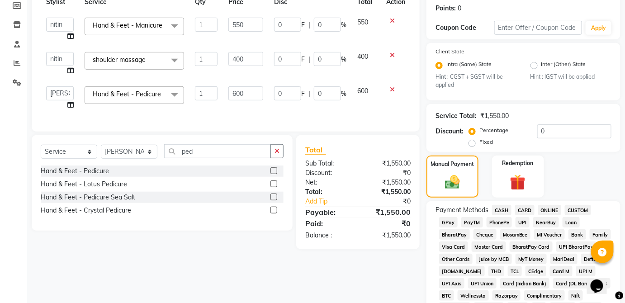
click at [501, 210] on span "CASH" at bounding box center [501, 210] width 19 height 10
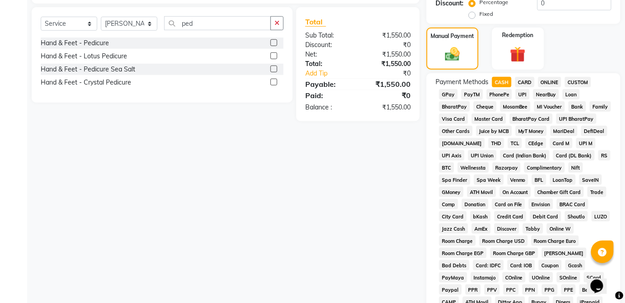
scroll to position [439, 0]
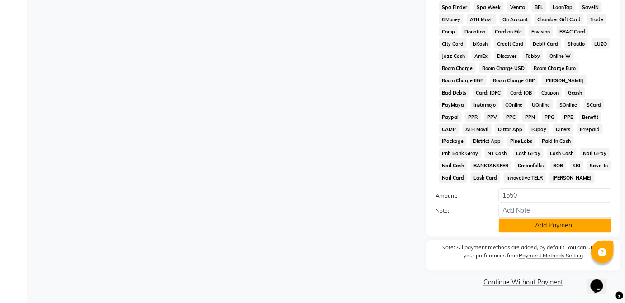
click at [562, 227] on button "Add Payment" at bounding box center [555, 226] width 113 height 14
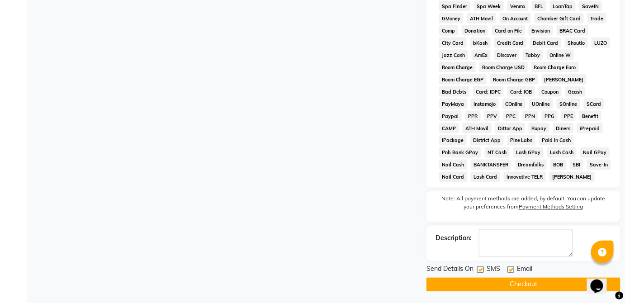
click at [556, 279] on button "Checkout" at bounding box center [523, 285] width 194 height 14
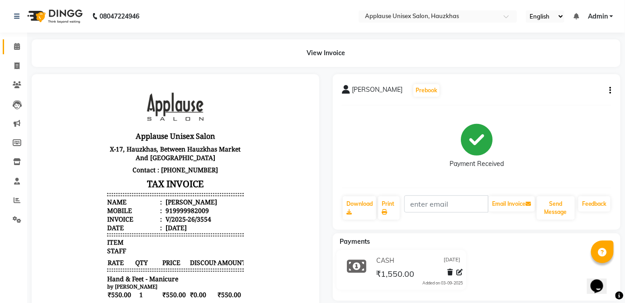
click at [12, 53] on link "Calendar" at bounding box center [14, 46] width 22 height 15
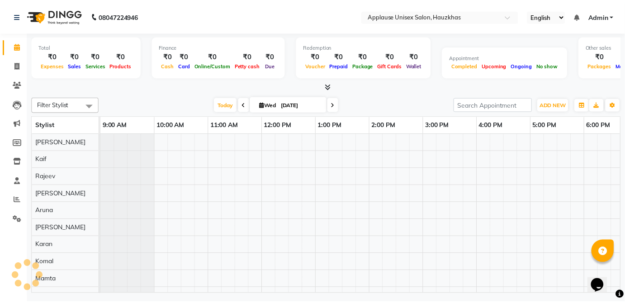
scroll to position [0, 179]
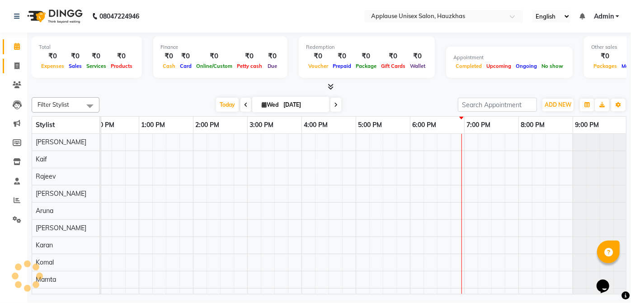
click at [23, 66] on span at bounding box center [17, 66] width 16 height 10
select select "service"
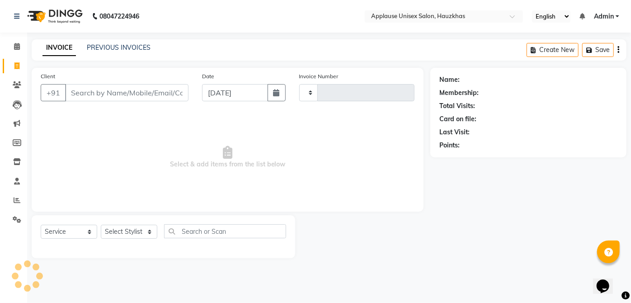
type input "3555"
select select "5082"
click at [147, 47] on link "PREVIOUS INVOICES" at bounding box center [119, 47] width 64 height 8
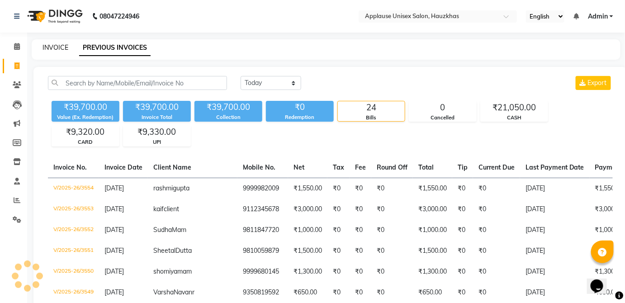
click at [64, 49] on link "INVOICE" at bounding box center [56, 47] width 26 height 8
select select "service"
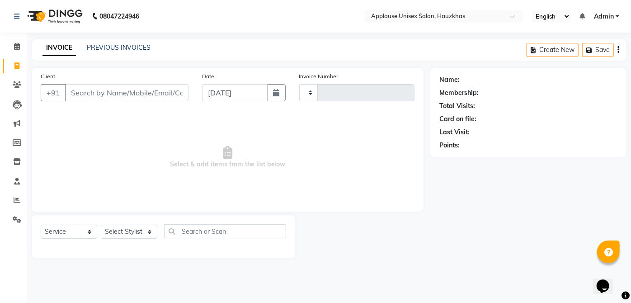
type input "3555"
select select "5082"
click at [8, 48] on link "Calendar" at bounding box center [14, 46] width 22 height 15
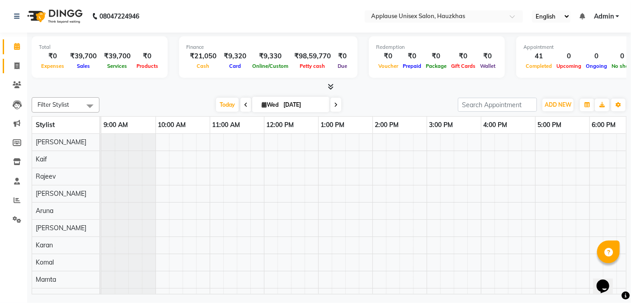
click at [8, 65] on link "Invoice" at bounding box center [14, 66] width 22 height 15
select select "service"
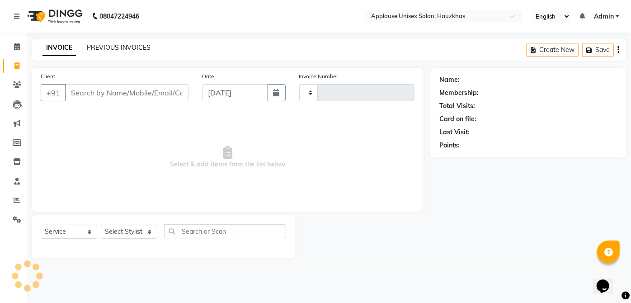
click at [105, 45] on link "PREVIOUS INVOICES" at bounding box center [119, 47] width 64 height 8
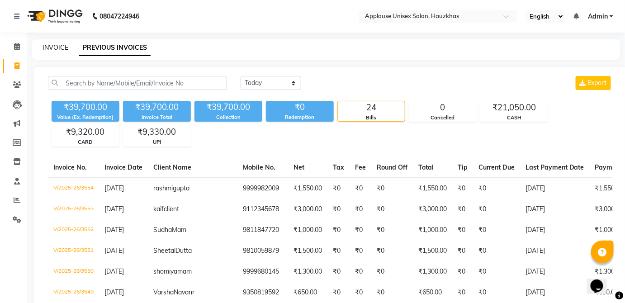
click at [56, 51] on link "INVOICE" at bounding box center [56, 47] width 26 height 8
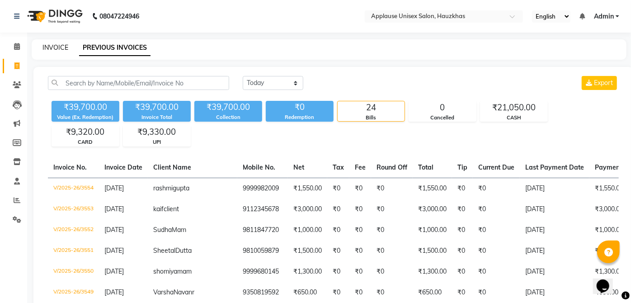
select select "5082"
select select "service"
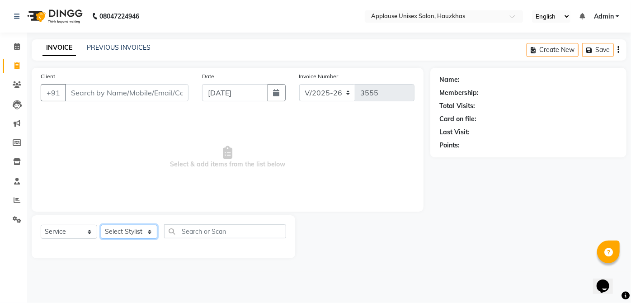
click at [147, 233] on select "Select Stylist Abdul Anas Arti Aruna Asif faisal guri heena Kaif Kamal Karan Ko…" at bounding box center [129, 232] width 57 height 14
click at [143, 187] on span "Select & add items from the list below" at bounding box center [228, 157] width 374 height 90
click at [147, 232] on select "Select Stylist Abdul Anas Arti Aruna Asif faisal guri heena Kaif Kamal Karan Ko…" at bounding box center [129, 232] width 57 height 14
click at [149, 237] on select "Select Stylist Abdul Anas Arti Aruna Asif faisal guri heena Kaif Kamal Karan Ko…" at bounding box center [129, 232] width 57 height 14
click at [146, 230] on select "Select Stylist Abdul Anas Arti Aruna Asif faisal guri heena Kaif Kamal Karan Ko…" at bounding box center [129, 232] width 57 height 14
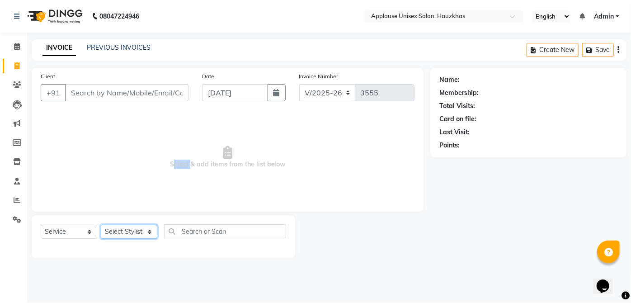
click at [138, 236] on select "Select Stylist Abdul Anas Arti Aruna Asif faisal guri heena Kaif Kamal Karan Ko…" at bounding box center [129, 232] width 57 height 14
drag, startPoint x: 138, startPoint y: 236, endPoint x: 435, endPoint y: 176, distance: 302.6
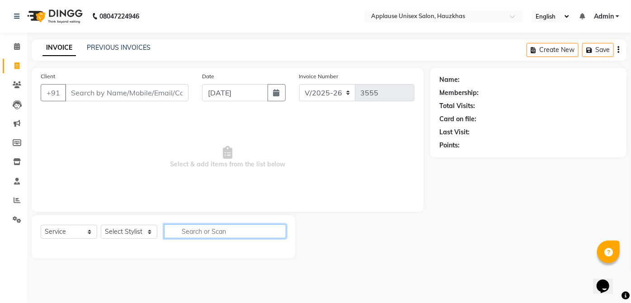
click at [175, 236] on input "text" at bounding box center [225, 231] width 122 height 14
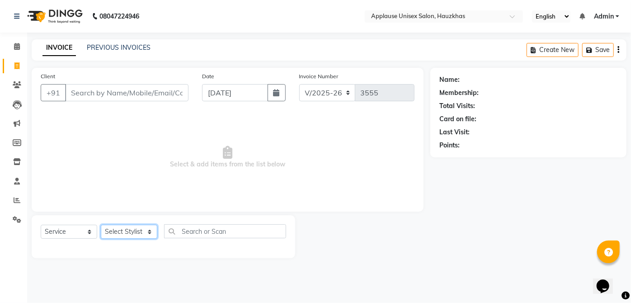
click at [156, 231] on select "Select Stylist Abdul Anas Arti Aruna Asif faisal guri heena Kaif Kamal Karan Ko…" at bounding box center [129, 232] width 57 height 14
select select "64973"
click at [101, 225] on select "Select Stylist Abdul Anas Arti Aruna Asif faisal guri heena Kaif Kamal Karan Ko…" at bounding box center [129, 232] width 57 height 14
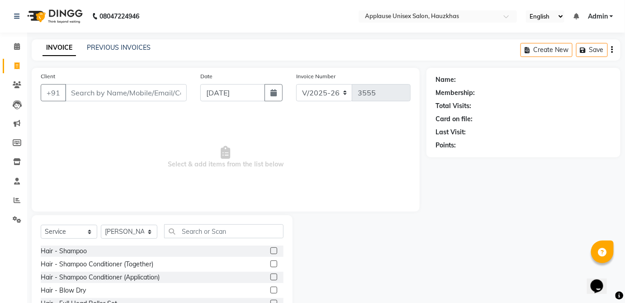
click at [270, 263] on label at bounding box center [273, 263] width 7 height 7
click at [270, 263] on input "checkbox" at bounding box center [273, 264] width 6 height 6
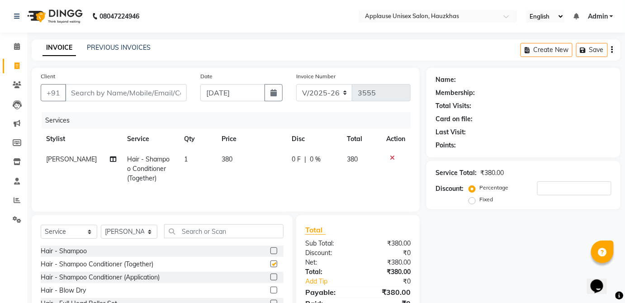
click at [256, 160] on td "380" at bounding box center [251, 168] width 70 height 39
checkbox input "false"
select select "64973"
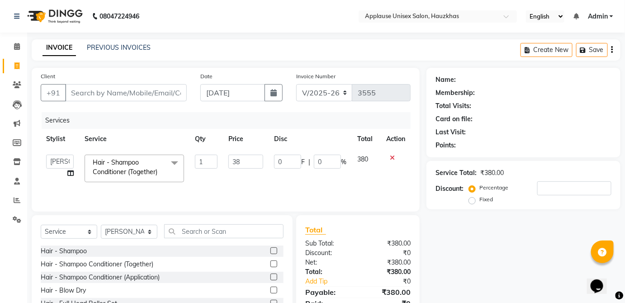
type input "3"
type input "400"
click at [365, 164] on td "380" at bounding box center [366, 168] width 29 height 38
select select "64973"
click at [138, 235] on select "Select Stylist Abdul Anas Arti Aruna Asif faisal guri heena Kaif Kamal Karan Ko…" at bounding box center [129, 232] width 57 height 14
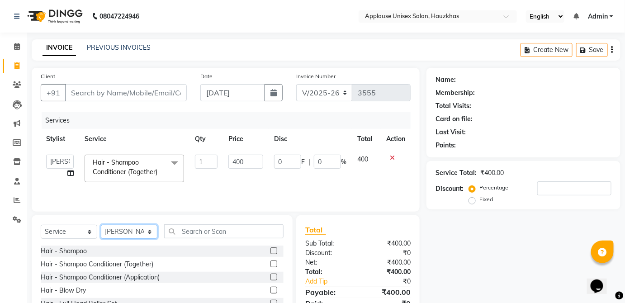
select select "32125"
click at [101, 225] on select "Select Stylist Abdul Anas Arti Aruna Asif faisal guri heena Kaif Kamal Karan Ko…" at bounding box center [129, 232] width 57 height 14
click at [220, 209] on div "Client +91 Date 03-09-2025 Invoice Number V/2025 V/2025-26 3555 Services Stylis…" at bounding box center [226, 140] width 388 height 144
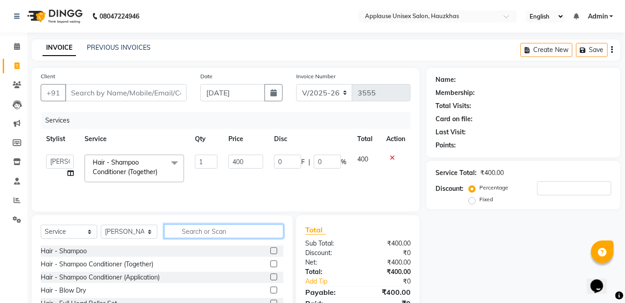
click at [223, 229] on input "text" at bounding box center [223, 231] width 119 height 14
type input "blo"
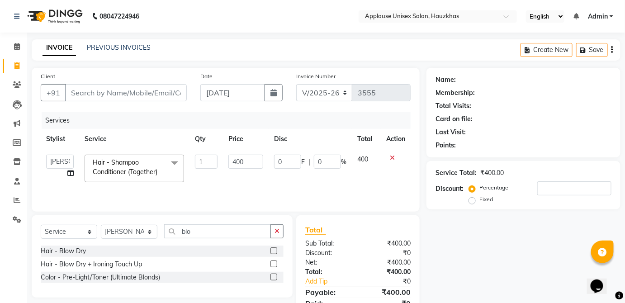
click at [274, 250] on label at bounding box center [273, 250] width 7 height 7
click at [274, 250] on input "checkbox" at bounding box center [273, 251] width 6 height 6
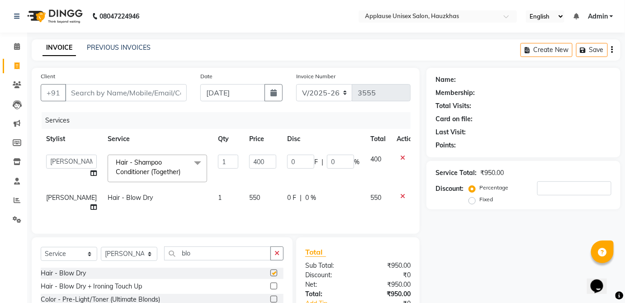
click at [254, 207] on td "550" at bounding box center [263, 203] width 38 height 30
checkbox input "false"
select select "32125"
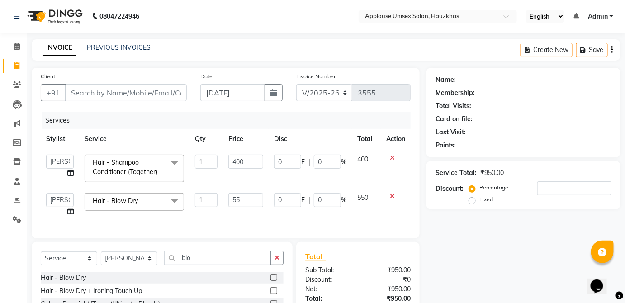
type input "5"
type input "600"
click at [377, 199] on td "550" at bounding box center [366, 205] width 29 height 34
select select "32125"
click at [179, 90] on input "Client" at bounding box center [126, 92] width 122 height 17
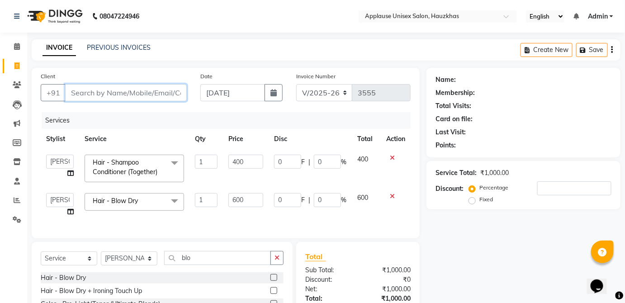
type input "s"
type input "0"
type input "s"
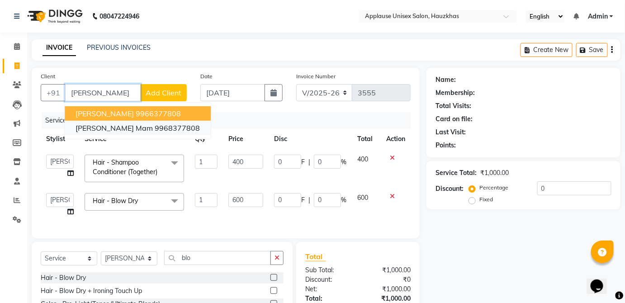
click at [155, 130] on ngb-highlight "9968377808" at bounding box center [177, 127] width 45 height 9
type input "9968377808"
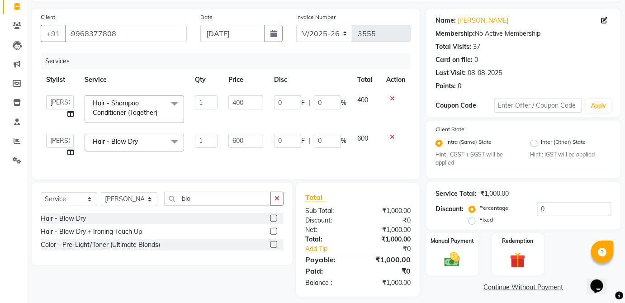
scroll to position [71, 0]
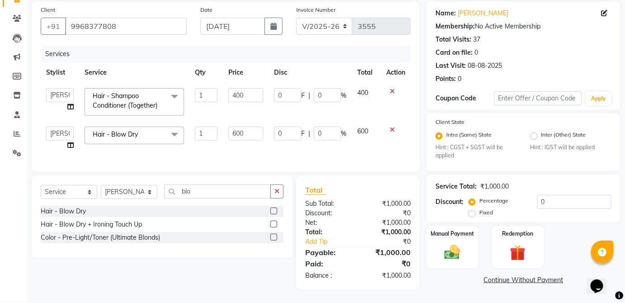
click at [463, 253] on img at bounding box center [451, 252] width 25 height 18
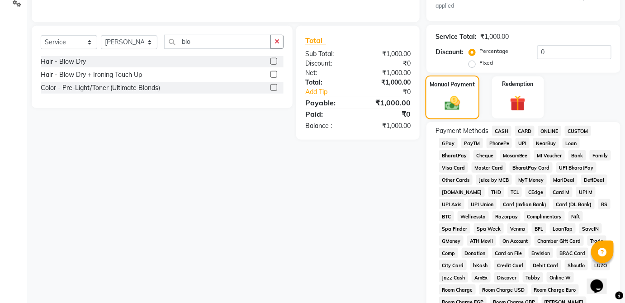
scroll to position [217, 0]
click at [527, 151] on span "MosamBee" at bounding box center [515, 155] width 31 height 10
click at [525, 141] on span "UPI" at bounding box center [522, 142] width 14 height 10
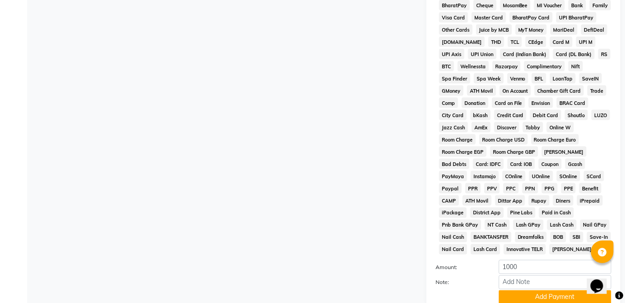
scroll to position [439, 0]
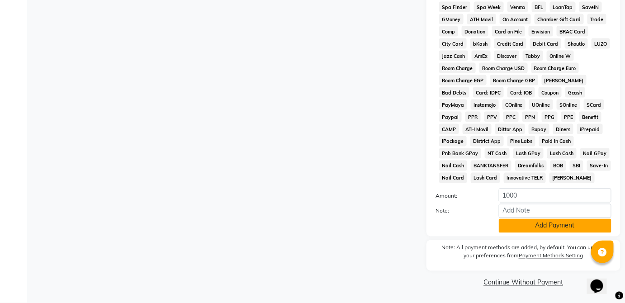
click at [558, 225] on button "Add Payment" at bounding box center [555, 226] width 113 height 14
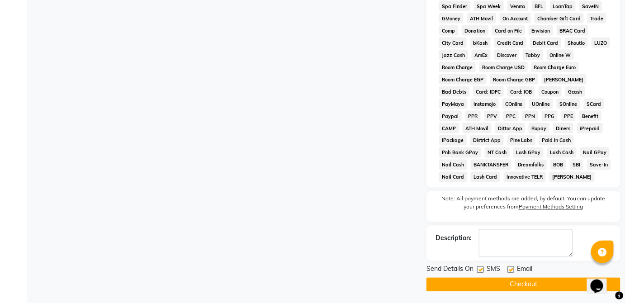
click at [559, 283] on button "Checkout" at bounding box center [523, 285] width 194 height 14
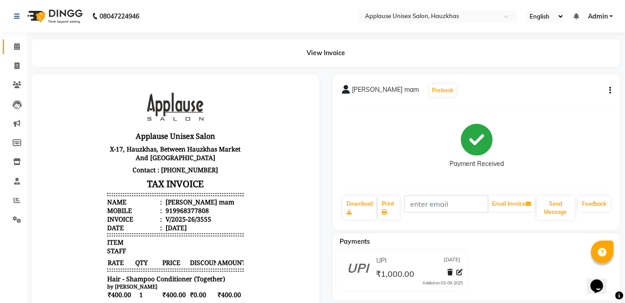
click at [8, 42] on link "Calendar" at bounding box center [14, 46] width 22 height 15
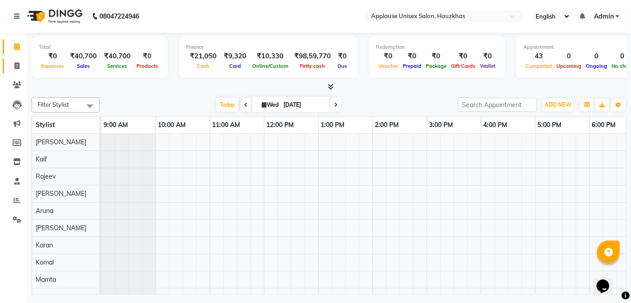
click at [19, 67] on icon at bounding box center [16, 65] width 5 height 7
select select "5082"
select select "service"
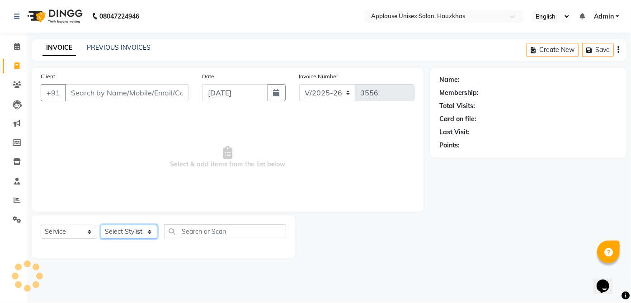
click at [140, 235] on select "Select Stylist" at bounding box center [129, 232] width 57 height 14
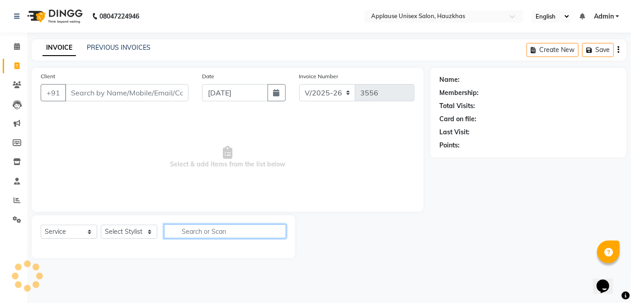
click at [217, 232] on input "text" at bounding box center [225, 231] width 122 height 14
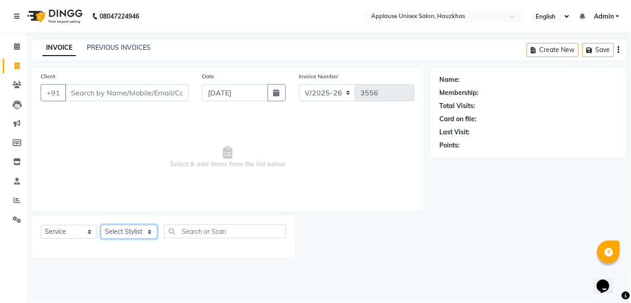
click at [142, 227] on select "Select Stylist Abdul Anas Arti Aruna Asif faisal guri heena Kaif Kamal Karan Ko…" at bounding box center [129, 232] width 57 height 14
click at [101, 225] on select "Select Stylist Abdul Anas Arti Aruna Asif faisal guri heena Kaif Kamal Karan Ko…" at bounding box center [129, 232] width 57 height 14
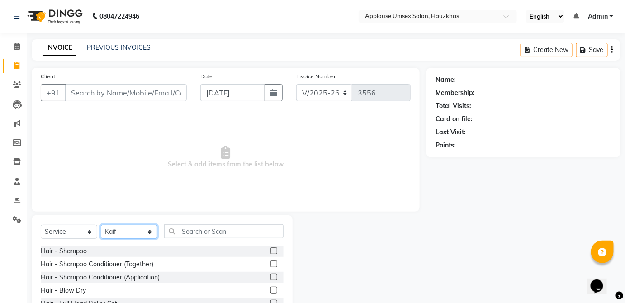
click at [147, 227] on select "Select Stylist Abdul Anas Arti Aruna Asif faisal guri heena Kaif Kamal Karan Ko…" at bounding box center [129, 232] width 57 height 14
select select "38123"
click at [101, 225] on select "Select Stylist Abdul Anas Arti Aruna Asif faisal guri heena Kaif Kamal Karan Ko…" at bounding box center [129, 232] width 57 height 14
click at [270, 263] on label at bounding box center [273, 263] width 7 height 7
click at [270, 263] on input "checkbox" at bounding box center [273, 264] width 6 height 6
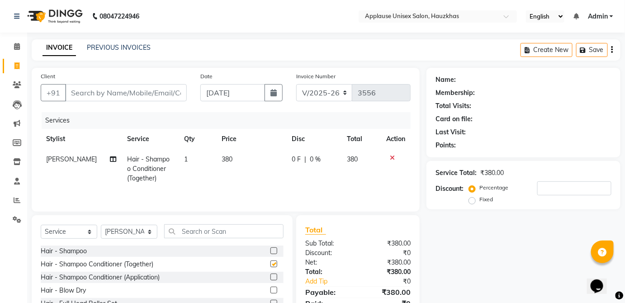
click at [249, 167] on td "380" at bounding box center [251, 168] width 70 height 39
checkbox input "false"
select select "38123"
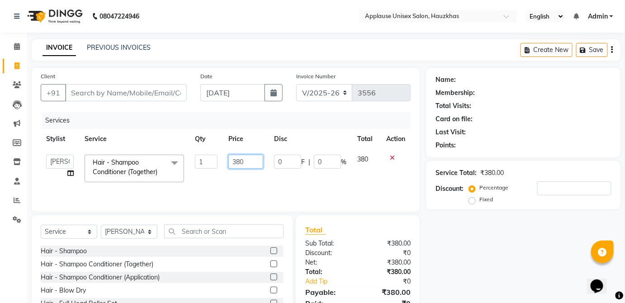
click at [250, 164] on input "380" at bounding box center [245, 162] width 35 height 14
type input "3"
type input "400"
click at [364, 159] on td "380" at bounding box center [366, 168] width 29 height 38
select select "38123"
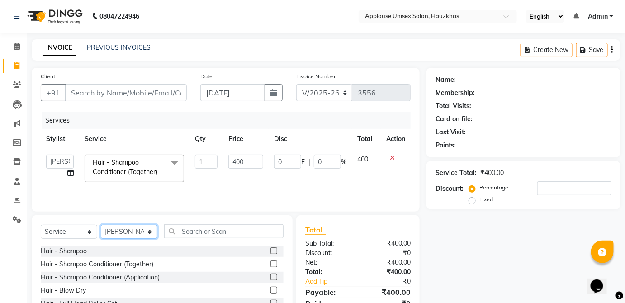
click at [143, 238] on select "Select Stylist Abdul Anas Arti Aruna Asif faisal guri heena Kaif Kamal Karan Ko…" at bounding box center [129, 232] width 57 height 14
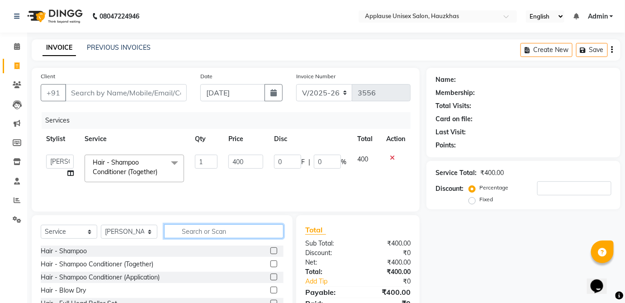
click at [254, 224] on input "text" at bounding box center [223, 231] width 119 height 14
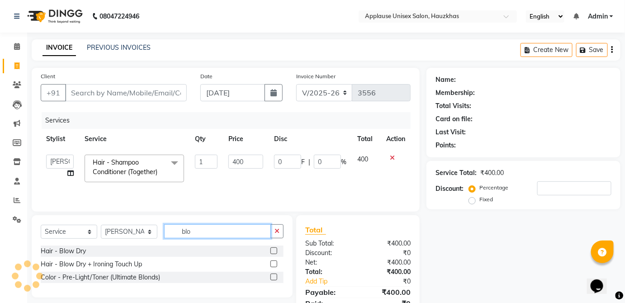
type input "blo"
click at [274, 252] on label at bounding box center [273, 250] width 7 height 7
click at [274, 252] on input "checkbox" at bounding box center [273, 251] width 6 height 6
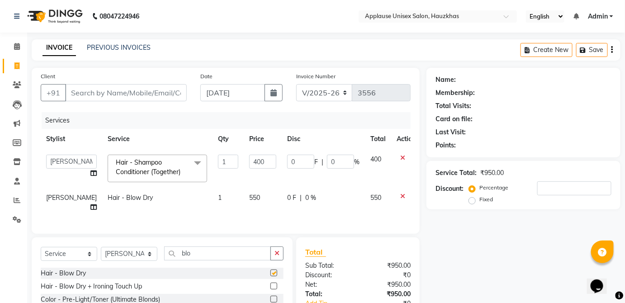
click at [254, 202] on td "550" at bounding box center [263, 203] width 38 height 30
checkbox input "false"
select select "38123"
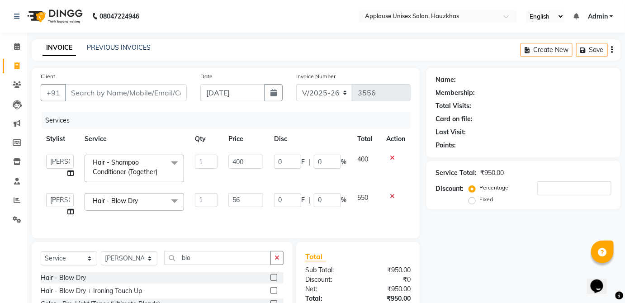
type input "5"
type input "600"
click at [368, 196] on span "550" at bounding box center [362, 198] width 11 height 8
select select "38123"
click at [181, 96] on input "Client" at bounding box center [126, 92] width 122 height 17
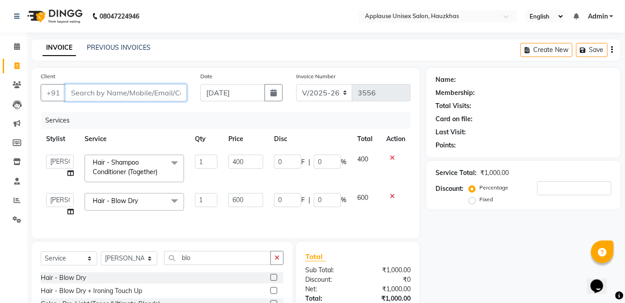
type input "v"
type input "0"
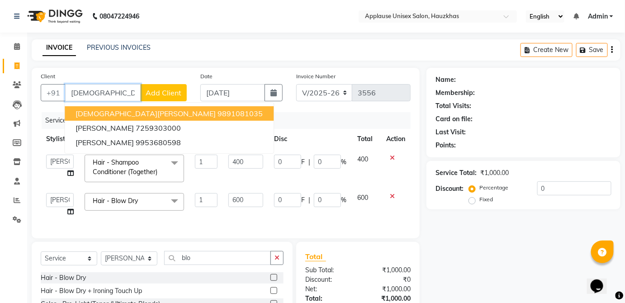
click at [187, 112] on button "vaishnvi malhotra 9891081035" at bounding box center [169, 113] width 209 height 14
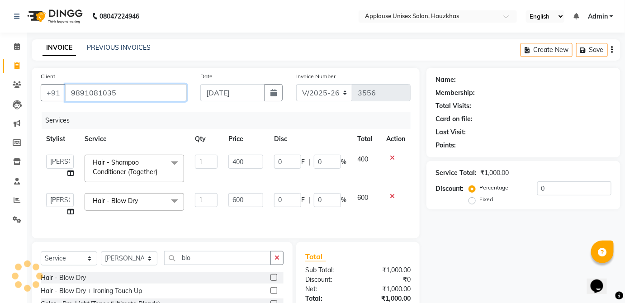
type input "9891081035"
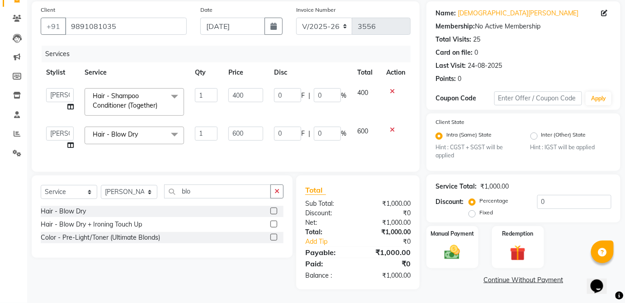
click at [462, 245] on img at bounding box center [451, 252] width 25 height 18
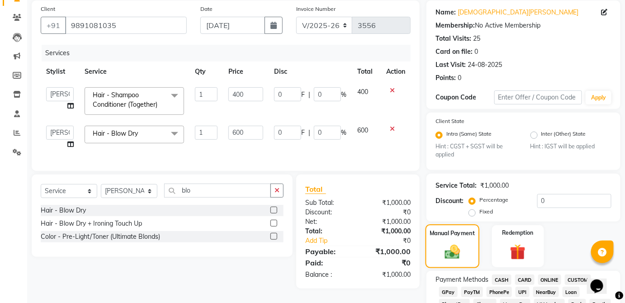
scroll to position [68, 0]
click at [391, 129] on icon at bounding box center [392, 128] width 5 height 6
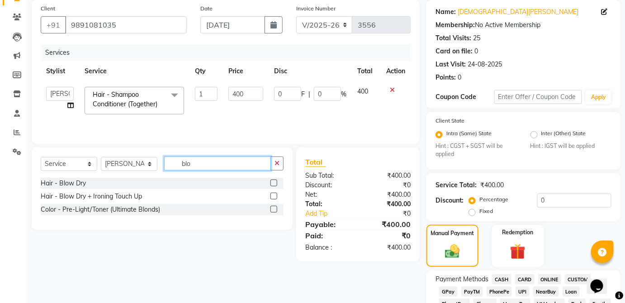
click at [247, 166] on input "blo" at bounding box center [217, 163] width 107 height 14
type input "b"
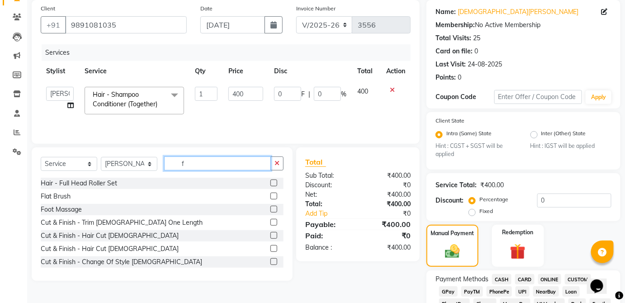
type input "f"
click at [270, 195] on label at bounding box center [273, 196] width 7 height 7
click at [270, 195] on input "checkbox" at bounding box center [273, 197] width 6 height 6
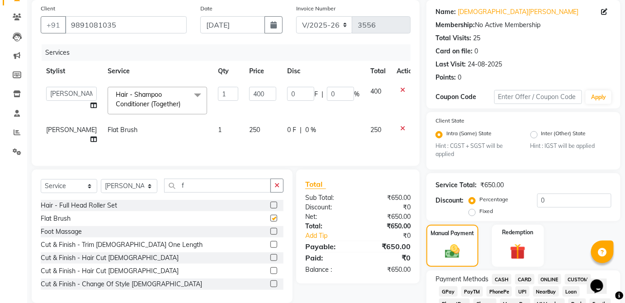
click at [373, 134] on td "250" at bounding box center [378, 135] width 26 height 30
checkbox input "false"
select select "38123"
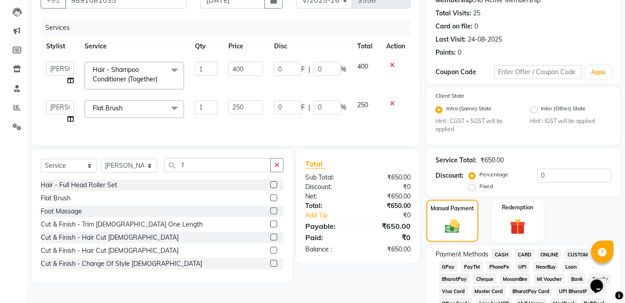
scroll to position [96, 0]
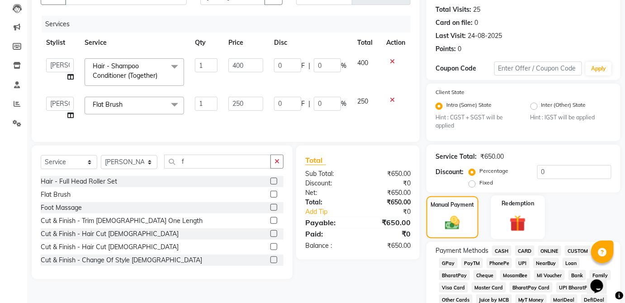
click at [507, 237] on div "Redemption" at bounding box center [518, 217] width 54 height 44
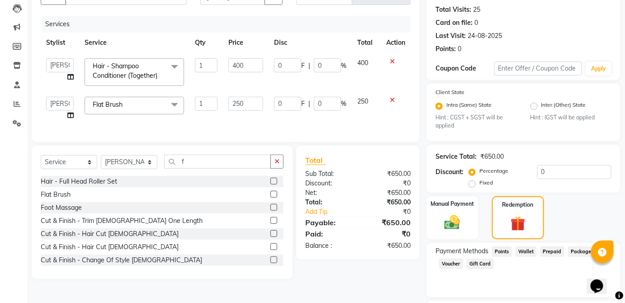
click at [500, 252] on span "Points" at bounding box center [502, 251] width 20 height 10
click at [454, 228] on img at bounding box center [452, 222] width 26 height 19
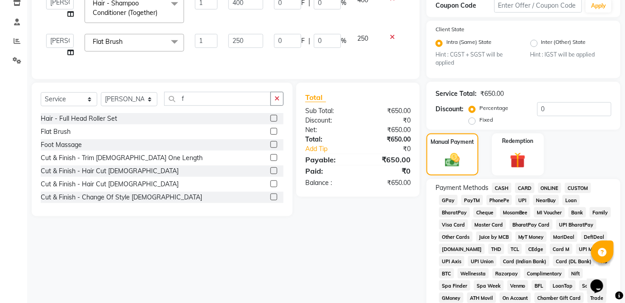
click at [501, 188] on span "CASH" at bounding box center [501, 188] width 19 height 10
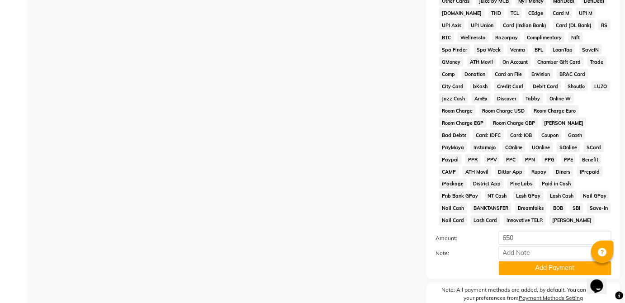
scroll to position [439, 0]
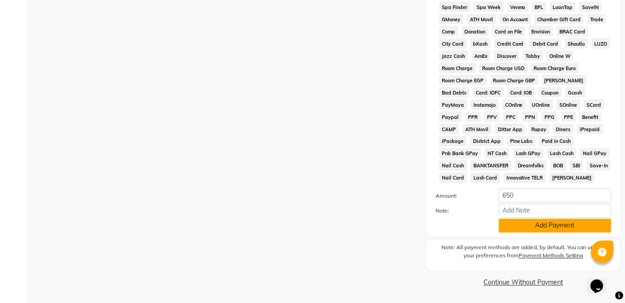
click at [583, 228] on button "Add Payment" at bounding box center [555, 226] width 113 height 14
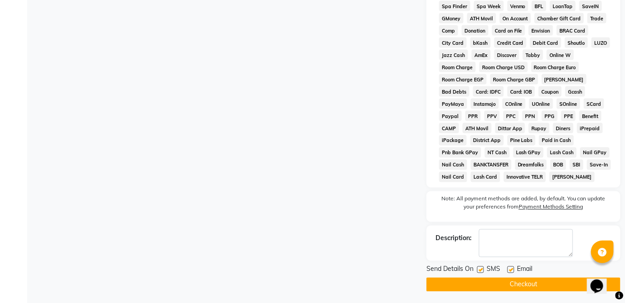
click at [539, 290] on button "Checkout" at bounding box center [523, 285] width 194 height 14
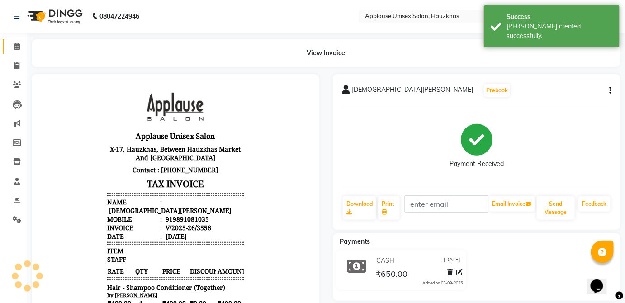
click at [9, 53] on link "Calendar" at bounding box center [14, 46] width 22 height 15
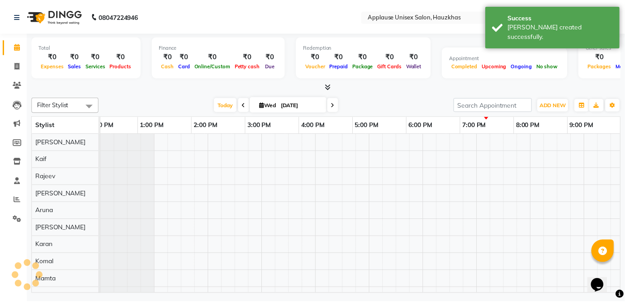
scroll to position [0, 179]
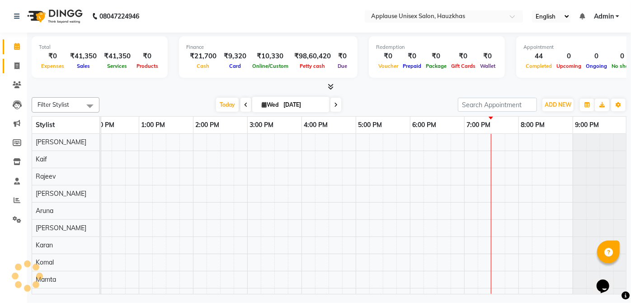
click at [23, 72] on link "Invoice" at bounding box center [14, 66] width 22 height 15
select select "service"
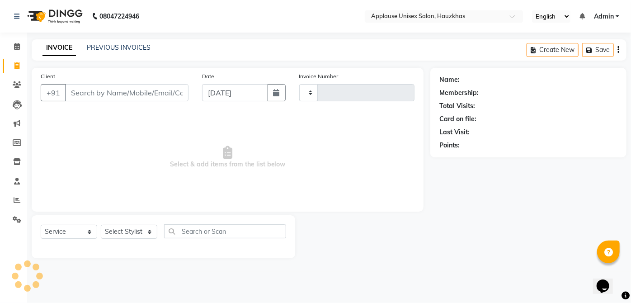
type input "3557"
select select "5082"
click at [152, 234] on select "Select Stylist Abdul Anas Arti Aruna Asif faisal guri heena Kaif Kamal Karan Ko…" at bounding box center [129, 232] width 57 height 14
click at [164, 107] on div "Client +91" at bounding box center [114, 89] width 161 height 37
click at [151, 238] on select "Select Stylist Abdul Anas Arti Aruna Asif faisal guri heena Kaif Kamal Karan Ko…" at bounding box center [129, 232] width 57 height 14
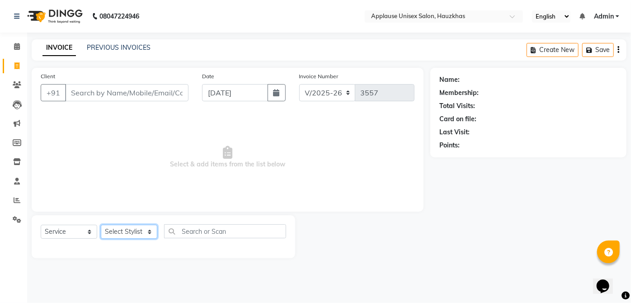
select select "32126"
click at [101, 225] on select "Select Stylist Abdul Anas Arti Aruna Asif faisal guri heena Kaif Kamal Karan Ko…" at bounding box center [129, 232] width 57 height 14
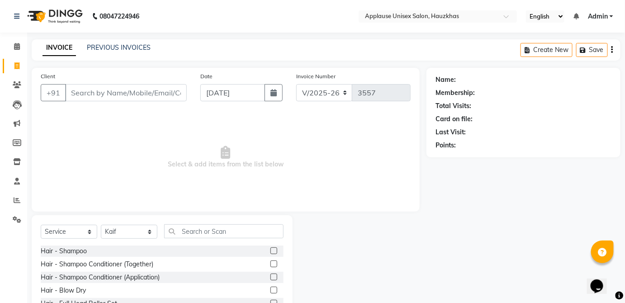
click at [270, 265] on label at bounding box center [273, 263] width 7 height 7
click at [270, 265] on input "checkbox" at bounding box center [273, 264] width 6 height 6
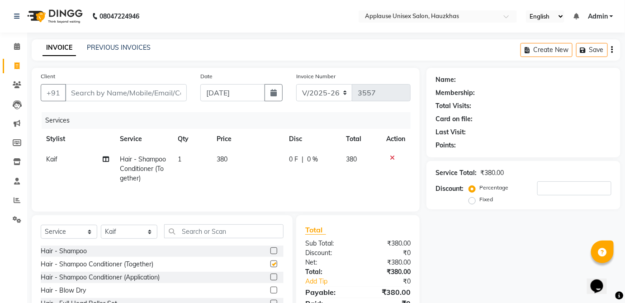
click at [253, 163] on td "380" at bounding box center [247, 168] width 72 height 39
checkbox input "false"
select select "32126"
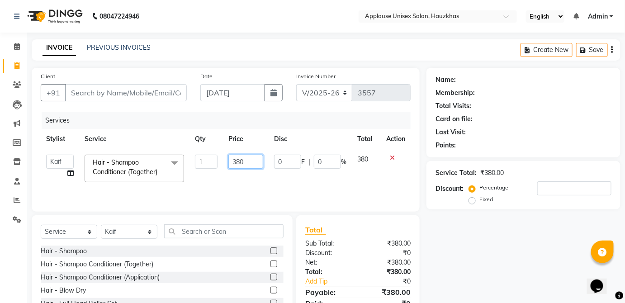
click at [254, 165] on input "380" at bounding box center [245, 162] width 35 height 14
type input "3"
type input "400"
click at [367, 161] on td "380" at bounding box center [366, 168] width 29 height 38
select select "32126"
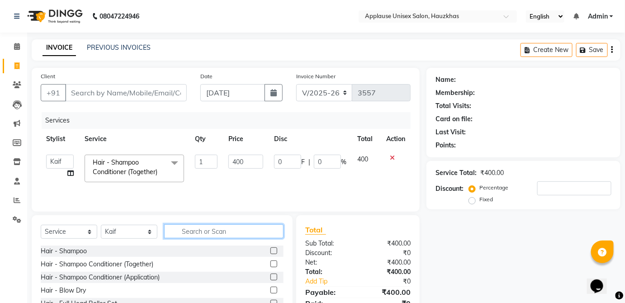
click at [265, 229] on input "text" at bounding box center [223, 231] width 119 height 14
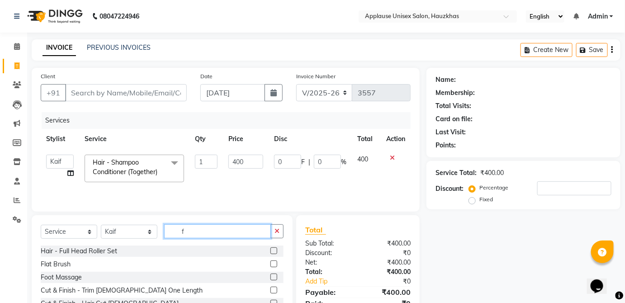
type input "f"
click at [270, 263] on label at bounding box center [273, 263] width 7 height 7
click at [270, 263] on input "checkbox" at bounding box center [273, 264] width 6 height 6
checkbox input "true"
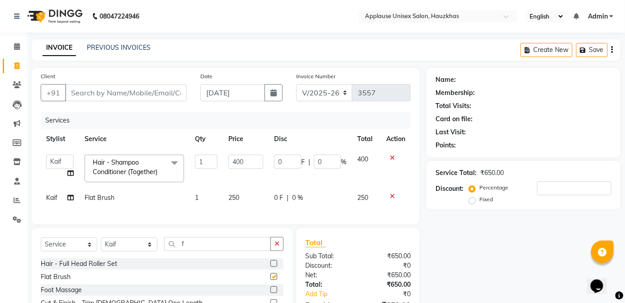
click at [330, 197] on div "0 F | 0 %" at bounding box center [310, 197] width 72 height 9
select select "32126"
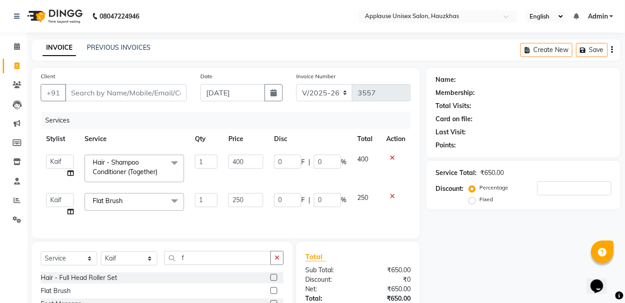
checkbox input "false"
click at [164, 94] on input "Client" at bounding box center [126, 92] width 122 height 17
type input "a"
type input "0"
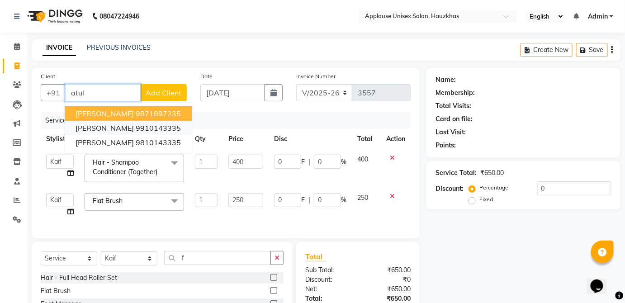
click at [151, 129] on ngb-highlight "9910143335" at bounding box center [158, 127] width 45 height 9
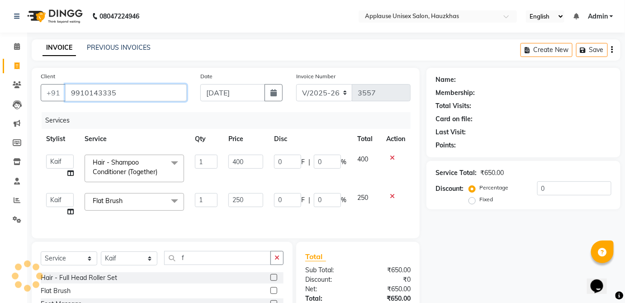
type input "9910143335"
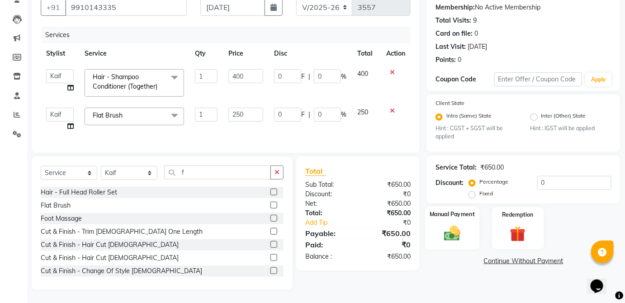
click at [468, 240] on div "Manual Payment" at bounding box center [452, 228] width 54 height 44
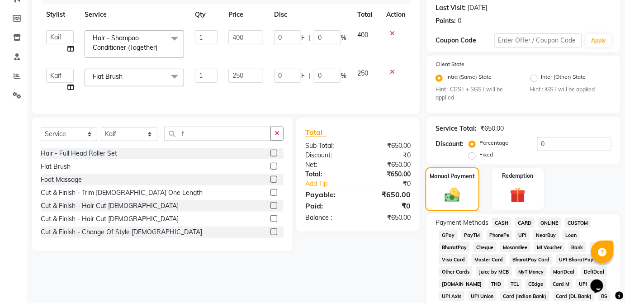
scroll to position [125, 0]
click at [527, 222] on span "CARD" at bounding box center [524, 222] width 19 height 10
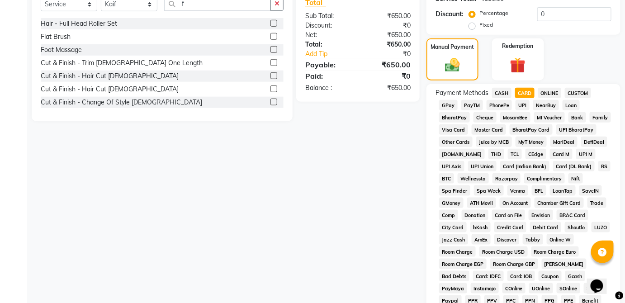
scroll to position [439, 0]
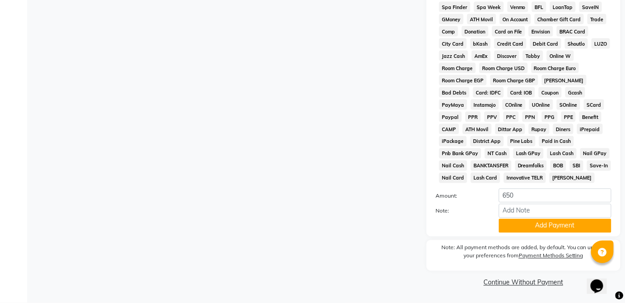
click at [551, 233] on button "Add Payment" at bounding box center [555, 226] width 113 height 14
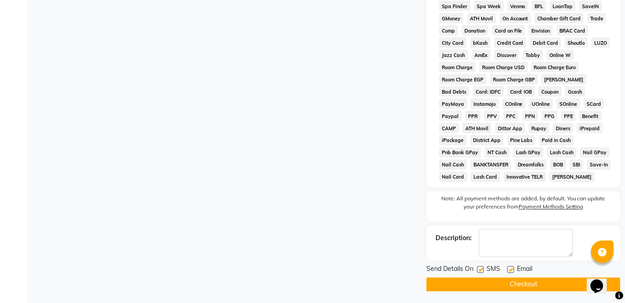
click at [546, 290] on button "Checkout" at bounding box center [523, 285] width 194 height 14
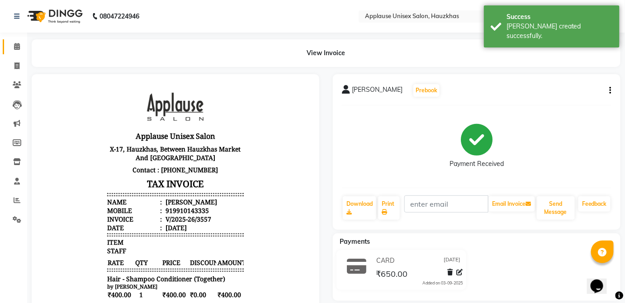
click at [9, 40] on link "Calendar" at bounding box center [14, 46] width 22 height 15
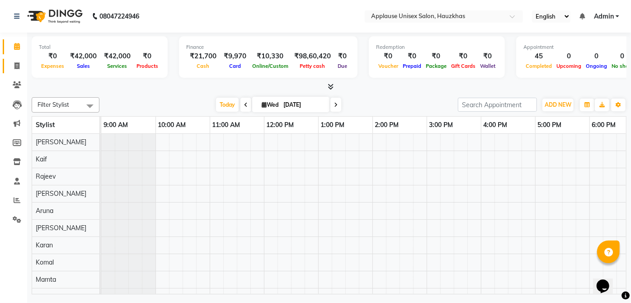
click at [24, 66] on span at bounding box center [17, 66] width 16 height 10
select select "service"
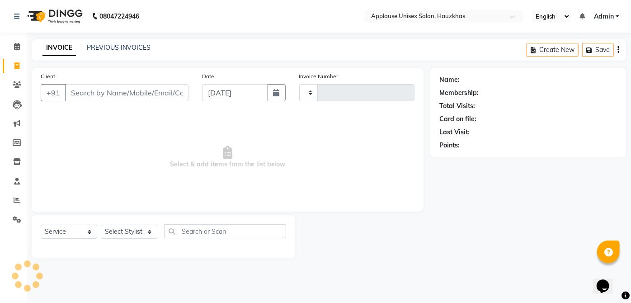
type input "3558"
select select "5082"
click at [151, 233] on select "Select Stylist Abdul Anas Arti Aruna Asif faisal guri heena Kaif Kamal Karan Ko…" at bounding box center [129, 232] width 57 height 14
select select "84502"
click at [101, 225] on select "Select Stylist Abdul Anas Arti Aruna Asif faisal guri heena Kaif Kamal Karan Ko…" at bounding box center [129, 232] width 57 height 14
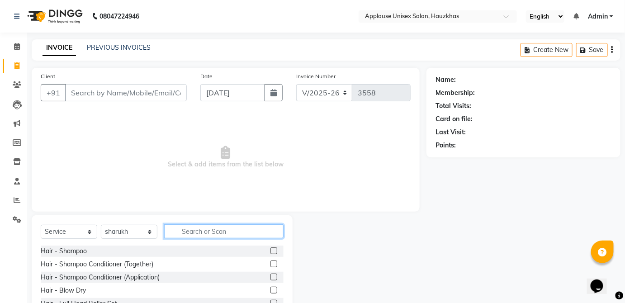
click at [196, 231] on input "text" at bounding box center [223, 231] width 119 height 14
click at [163, 95] on input "Client" at bounding box center [126, 92] width 122 height 17
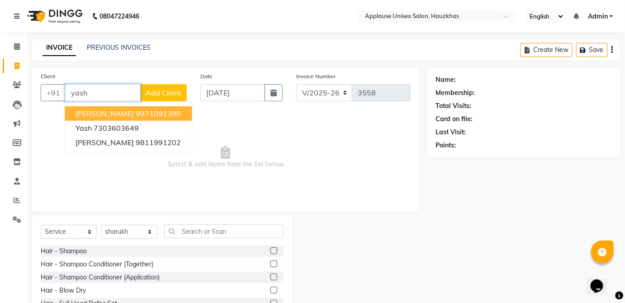
click at [188, 116] on button "Yash Mishra 9971091390" at bounding box center [128, 113] width 127 height 14
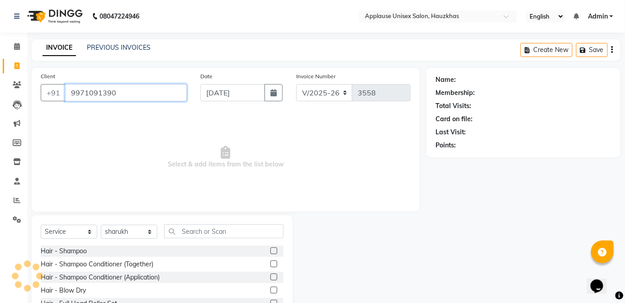
type input "9971091390"
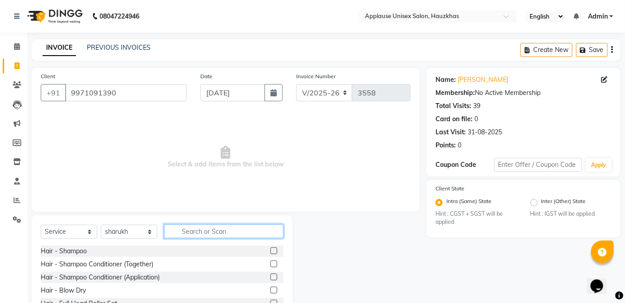
click at [236, 237] on input "text" at bounding box center [223, 231] width 119 height 14
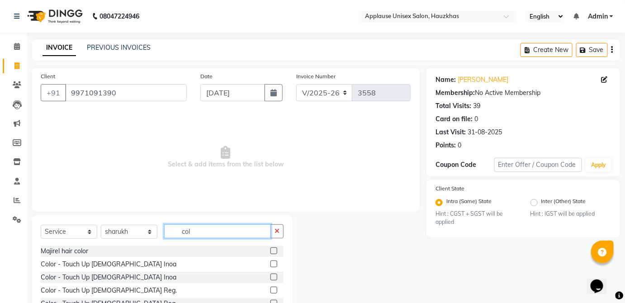
type input "col"
click at [270, 263] on label at bounding box center [273, 263] width 7 height 7
click at [270, 263] on input "checkbox" at bounding box center [273, 264] width 6 height 6
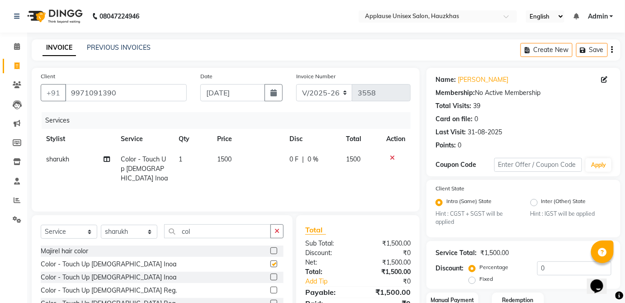
checkbox input "false"
click at [392, 156] on icon at bounding box center [392, 158] width 5 height 6
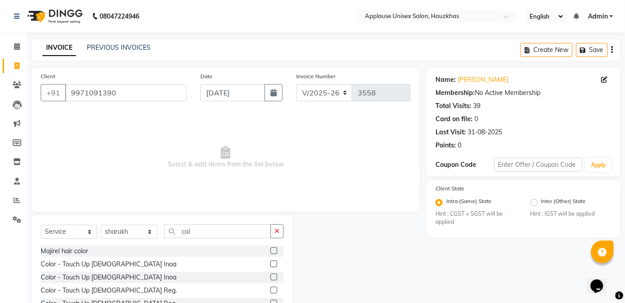
click at [270, 276] on label at bounding box center [273, 277] width 7 height 7
click at [270, 276] on input "checkbox" at bounding box center [273, 277] width 6 height 6
checkbox input "true"
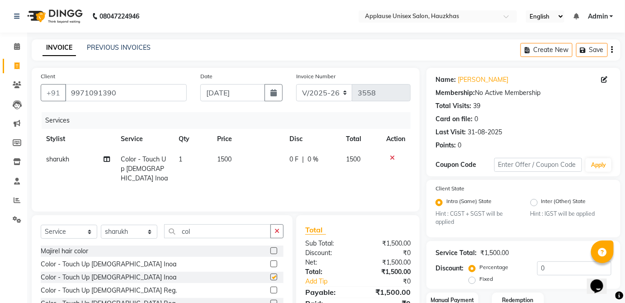
click at [354, 170] on td "1500" at bounding box center [361, 168] width 40 height 39
select select "84502"
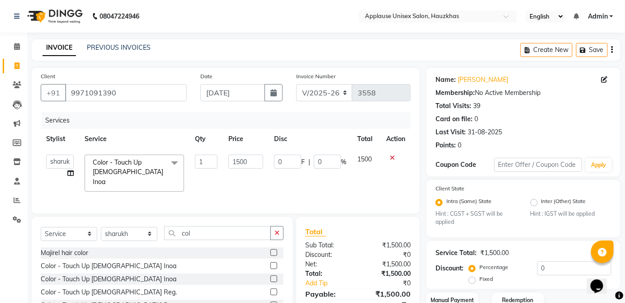
checkbox input "false"
click at [236, 228] on input "col" at bounding box center [217, 233] width 107 height 14
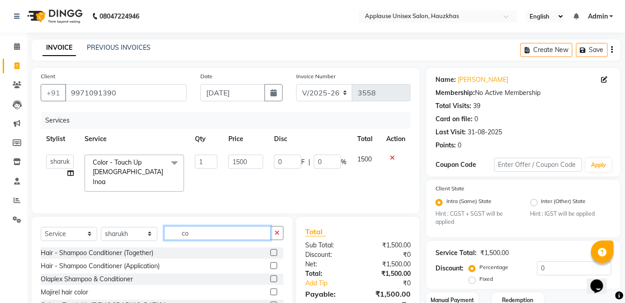
type input "c"
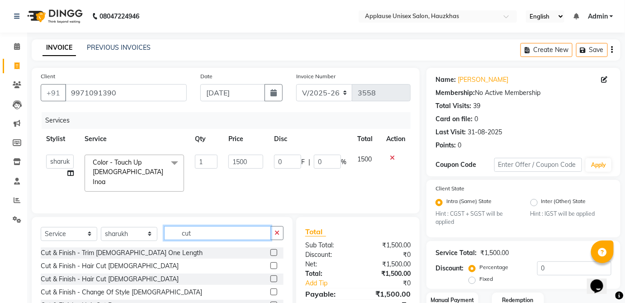
type input "cut"
click at [270, 276] on label at bounding box center [273, 278] width 7 height 7
click at [270, 276] on input "checkbox" at bounding box center [273, 279] width 6 height 6
checkbox input "true"
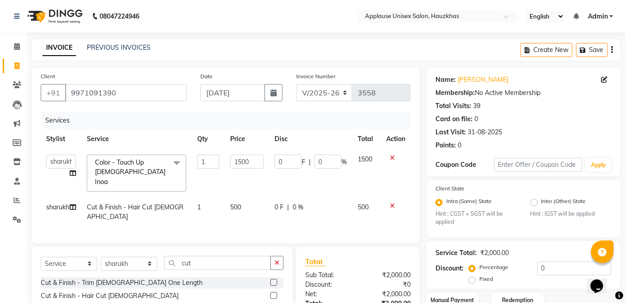
click at [342, 203] on div "0 F | 0 %" at bounding box center [310, 207] width 72 height 9
select select "84502"
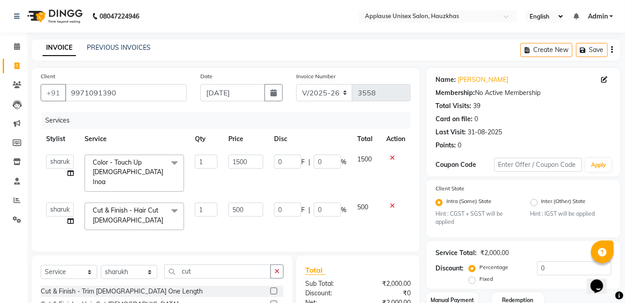
checkbox input "false"
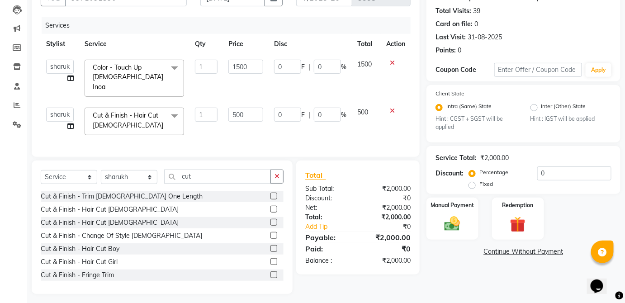
scroll to position [93, 0]
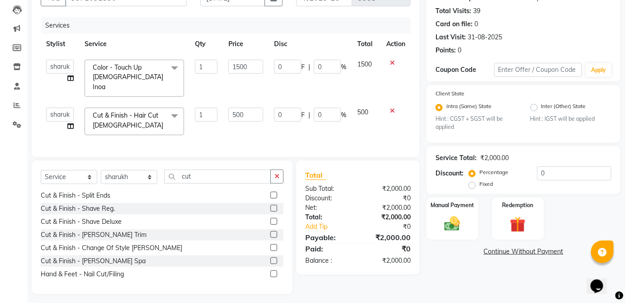
click at [270, 231] on label at bounding box center [273, 234] width 7 height 7
click at [270, 232] on input "checkbox" at bounding box center [273, 235] width 6 height 6
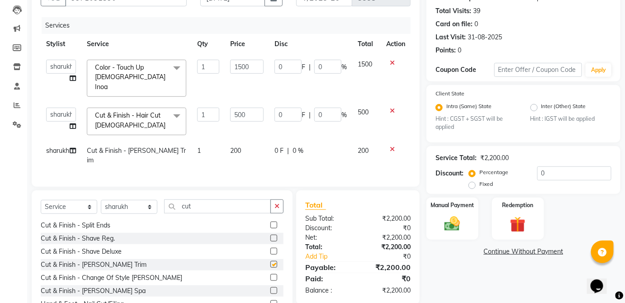
checkbox input "false"
click at [255, 144] on td "200" at bounding box center [247, 156] width 44 height 30
select select "84502"
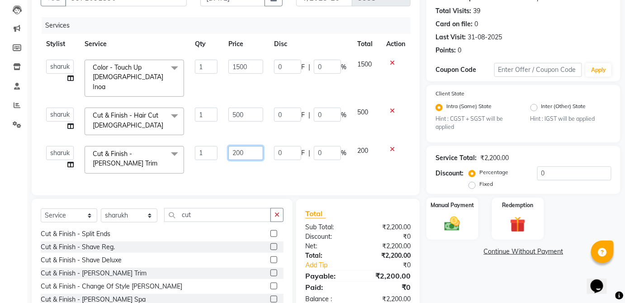
click at [252, 146] on input "200" at bounding box center [245, 153] width 35 height 14
type input "2"
type input "300"
click at [369, 145] on td "200" at bounding box center [366, 160] width 29 height 38
select select "84502"
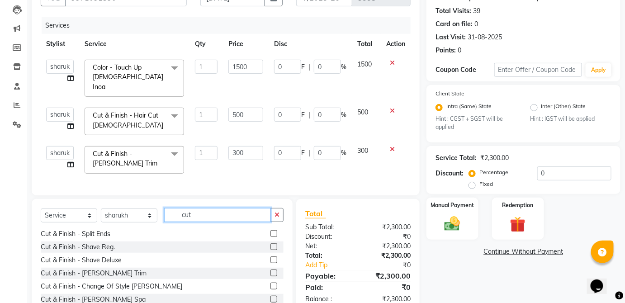
click at [240, 214] on input "cut" at bounding box center [217, 215] width 107 height 14
type input "c"
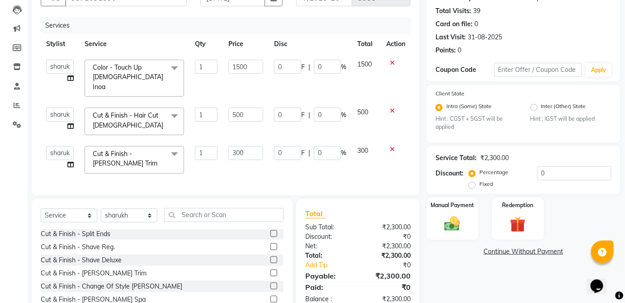
click at [270, 296] on label at bounding box center [273, 299] width 7 height 7
click at [270, 297] on input "checkbox" at bounding box center [273, 300] width 6 height 6
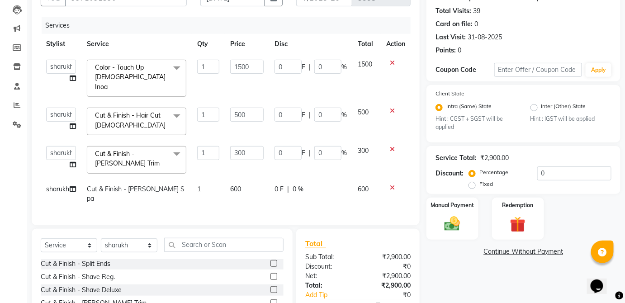
checkbox input "false"
click at [259, 179] on td "600" at bounding box center [247, 194] width 44 height 30
select select "84502"
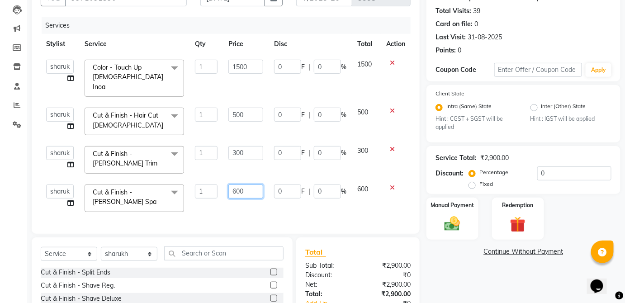
click at [253, 184] on input "600" at bounding box center [245, 191] width 35 height 14
type input "6"
type input "500"
click at [366, 185] on span "600" at bounding box center [362, 189] width 11 height 8
select select "84502"
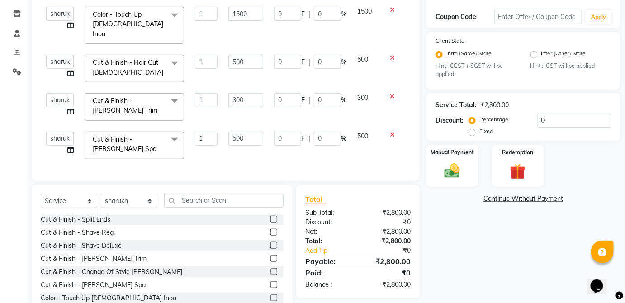
scroll to position [150, 0]
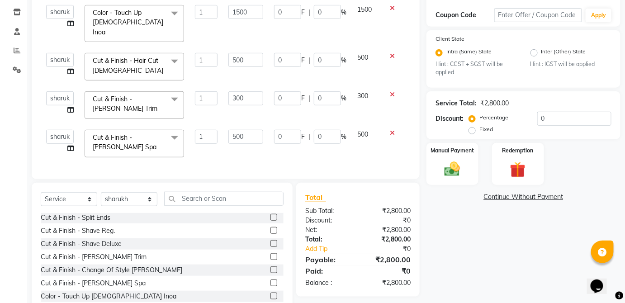
click at [393, 130] on icon at bounding box center [392, 133] width 5 height 6
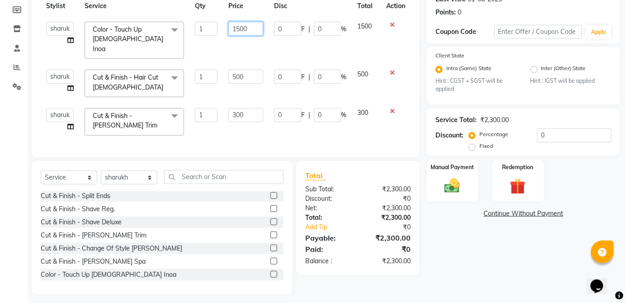
click at [255, 25] on input "1500" at bounding box center [245, 29] width 35 height 14
type input "1"
type input "2"
type input "1700"
click at [373, 25] on table "Stylist Service Qty Price Disc Total Action Abdul Anas Arti Aruna Asif faisal g…" at bounding box center [226, 68] width 370 height 145
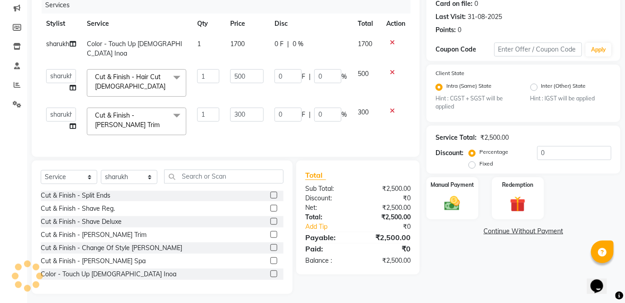
click at [336, 40] on div "0 F | 0 %" at bounding box center [310, 43] width 72 height 9
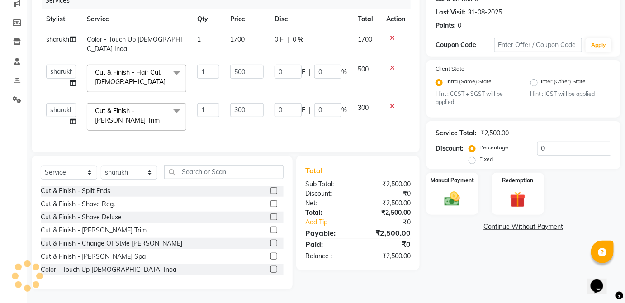
select select "84502"
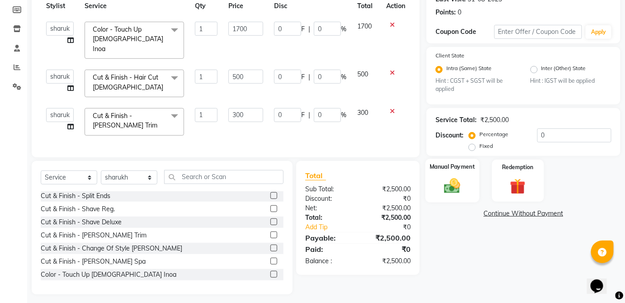
click at [453, 183] on img at bounding box center [452, 186] width 26 height 19
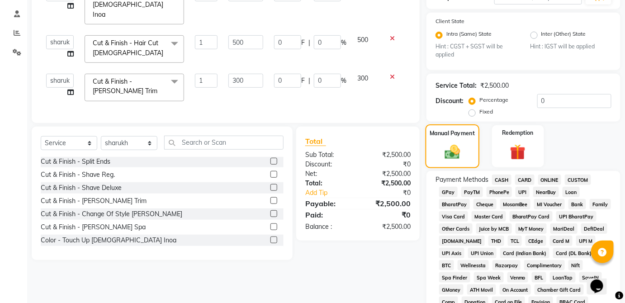
scroll to position [170, 0]
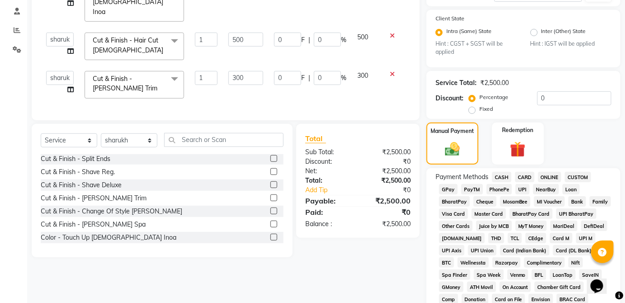
click at [527, 190] on span "UPI" at bounding box center [522, 189] width 14 height 10
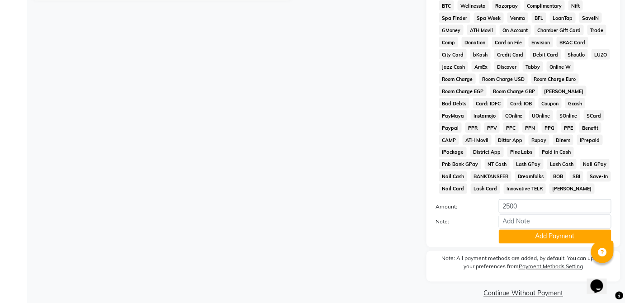
scroll to position [439, 0]
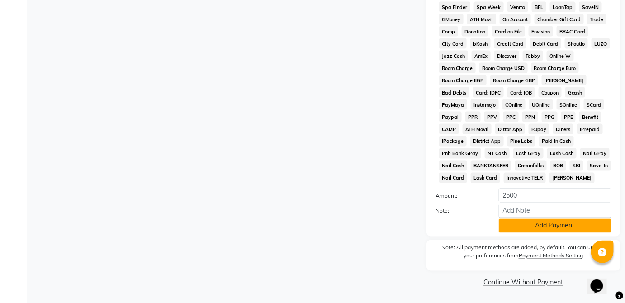
click at [551, 231] on button "Add Payment" at bounding box center [555, 226] width 113 height 14
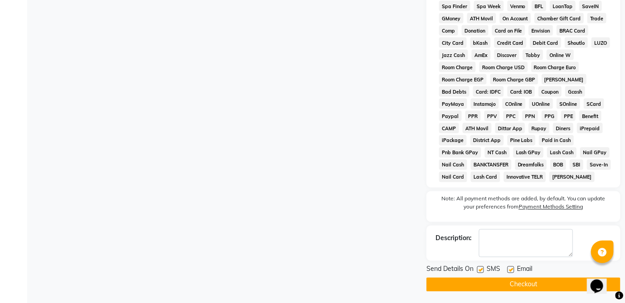
click at [546, 290] on button "Checkout" at bounding box center [523, 285] width 194 height 14
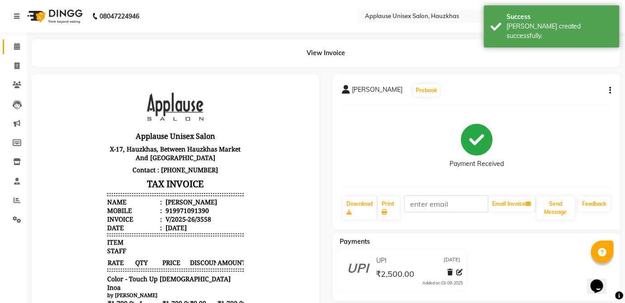
click at [14, 52] on link "Calendar" at bounding box center [14, 46] width 22 height 15
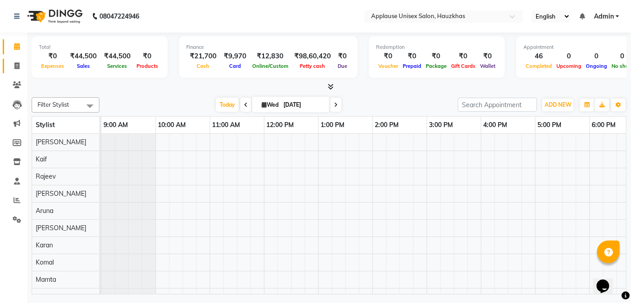
click at [18, 71] on link "Invoice" at bounding box center [14, 66] width 22 height 15
select select "5082"
select select "service"
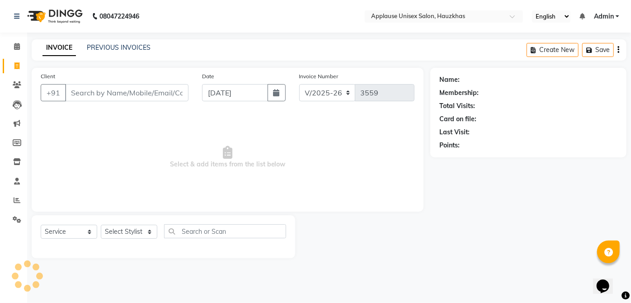
click at [82, 51] on div "INVOICE PREVIOUS INVOICES" at bounding box center [91, 47] width 119 height 9
click at [120, 64] on main "INVOICE PREVIOUS INVOICES Create New Save Client +91 Date 03-09-2025 Invoice Nu…" at bounding box center [329, 155] width 604 height 232
click at [100, 50] on link "PREVIOUS INVOICES" at bounding box center [119, 47] width 64 height 8
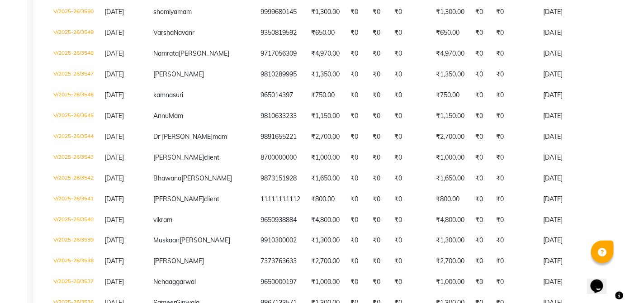
scroll to position [360, 0]
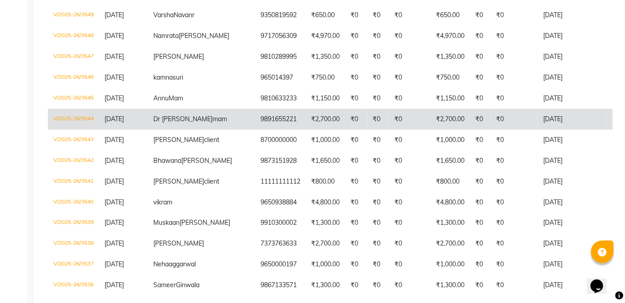
click at [538, 130] on td "03-09-2025" at bounding box center [573, 119] width 70 height 21
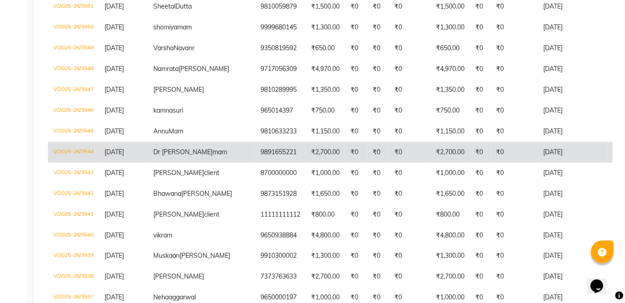
scroll to position [0, 0]
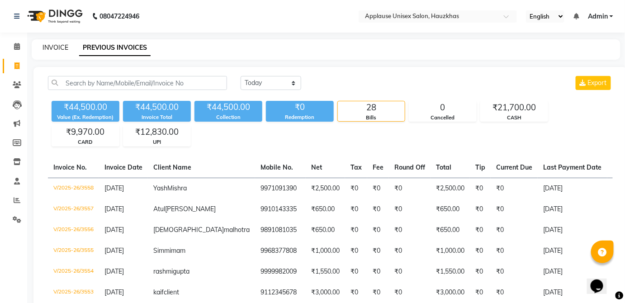
click at [51, 43] on link "INVOICE" at bounding box center [56, 47] width 26 height 8
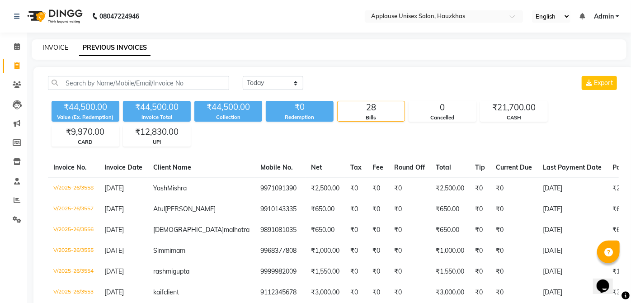
select select "service"
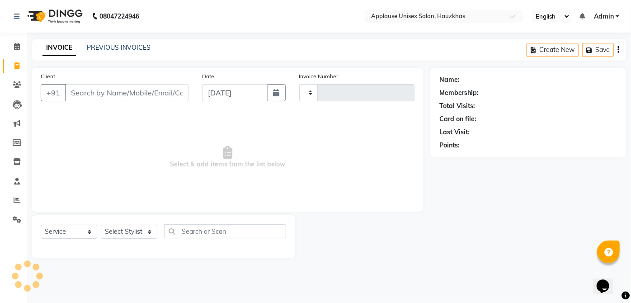
type input "3559"
select select "5082"
click at [137, 234] on select "Select Stylist Abdul Anas Arti Aruna Asif faisal guri heena Kaif Kamal Karan Ko…" at bounding box center [129, 232] width 57 height 14
select select "32130"
click at [101, 225] on select "Select Stylist Abdul Anas Arti Aruna Asif faisal guri heena Kaif Kamal Karan Ko…" at bounding box center [129, 232] width 57 height 14
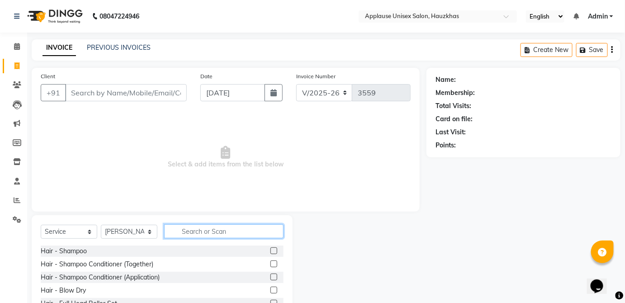
click at [209, 227] on input "text" at bounding box center [223, 231] width 119 height 14
click at [146, 44] on link "PREVIOUS INVOICES" at bounding box center [119, 47] width 64 height 8
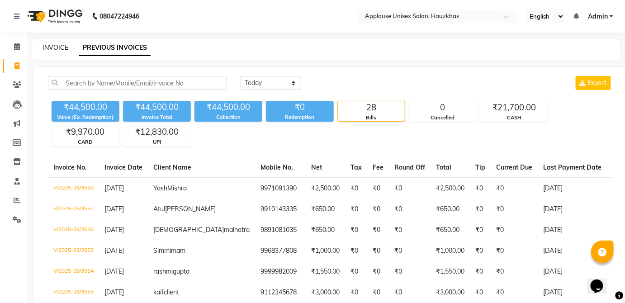
click at [55, 47] on link "INVOICE" at bounding box center [56, 47] width 26 height 8
select select "service"
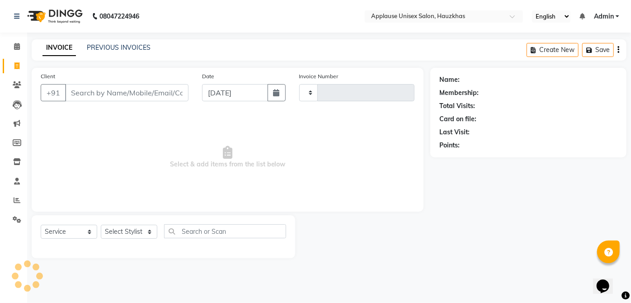
type input "3559"
select select "5082"
click at [128, 237] on select "Select Stylist" at bounding box center [129, 232] width 57 height 14
select select "32130"
click at [101, 225] on select "Select Stylist Abdul Anas Arti Aruna Asif faisal guri heena Kaif Kamal Karan Ko…" at bounding box center [129, 232] width 57 height 14
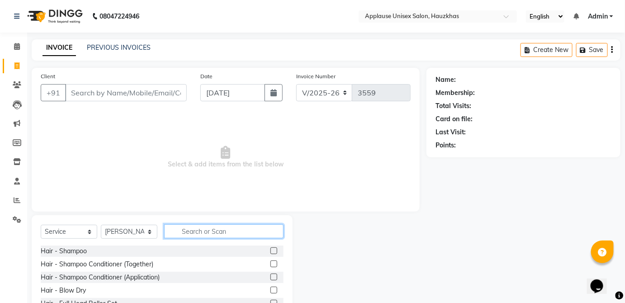
click at [225, 228] on input "text" at bounding box center [223, 231] width 119 height 14
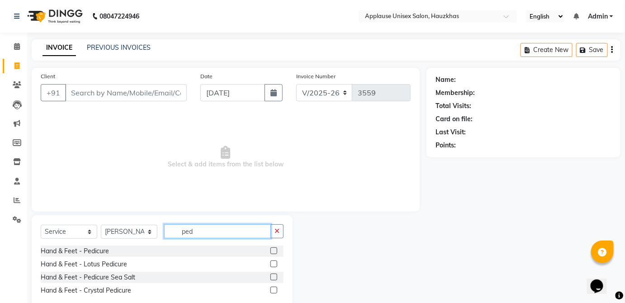
scroll to position [20, 0]
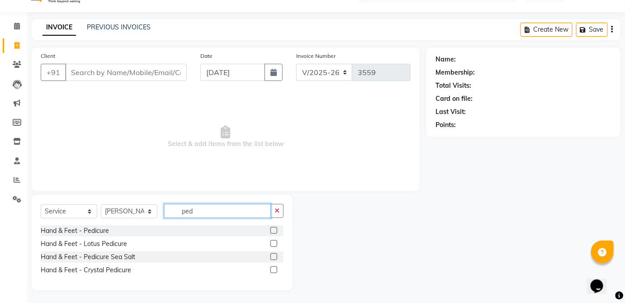
type input "ped"
click at [274, 255] on label at bounding box center [273, 256] width 7 height 7
click at [274, 255] on input "checkbox" at bounding box center [273, 257] width 6 height 6
checkbox input "true"
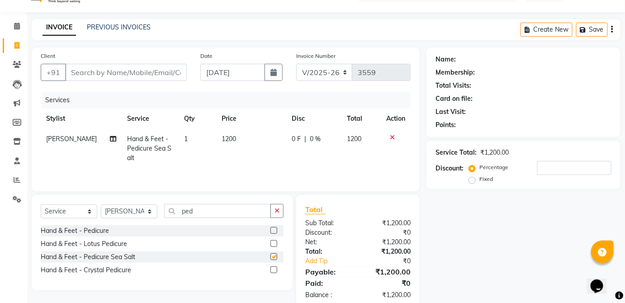
click at [350, 142] on td "1200" at bounding box center [360, 148] width 39 height 39
select select "32130"
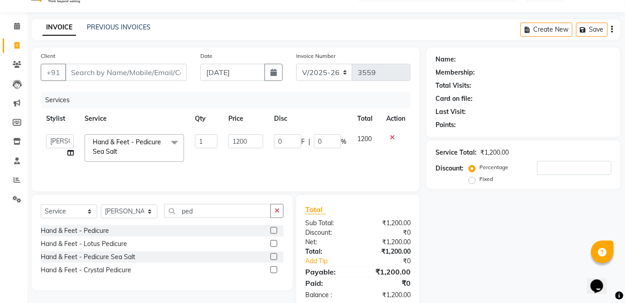
checkbox input "false"
click at [134, 217] on select "Select Stylist Abdul Anas Arti Aruna Asif faisal guri heena Kaif Kamal Karan Ko…" at bounding box center [129, 211] width 57 height 14
select select "32134"
click at [101, 204] on select "Select Stylist Abdul Anas Arti Aruna Asif faisal guri heena Kaif Kamal Karan Ko…" at bounding box center [129, 211] width 57 height 14
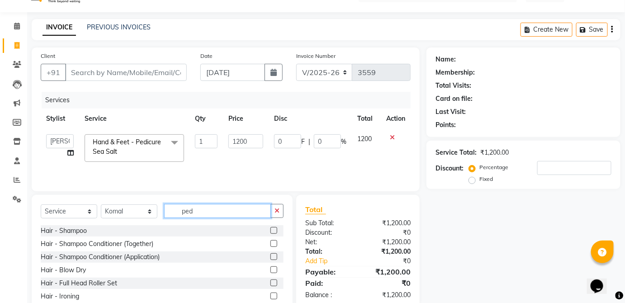
click at [210, 207] on input "ped" at bounding box center [217, 211] width 107 height 14
type input "p"
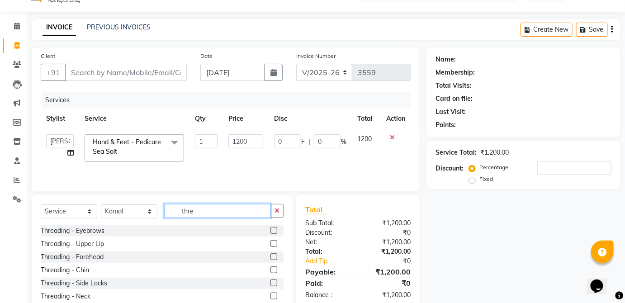
type input "thre"
click at [270, 242] on label at bounding box center [273, 243] width 7 height 7
click at [270, 242] on input "checkbox" at bounding box center [273, 244] width 6 height 6
checkbox input "true"
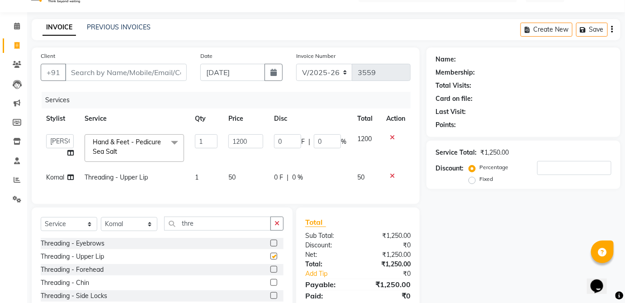
click at [335, 178] on div "0 F | 0 %" at bounding box center [310, 177] width 72 height 9
select select "32134"
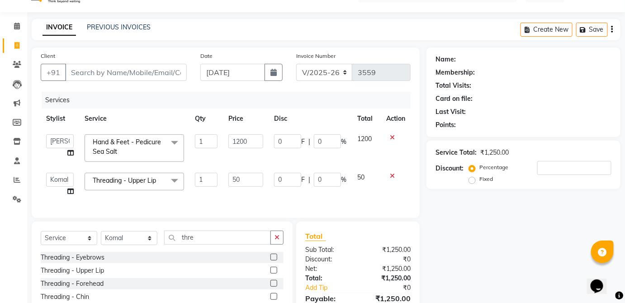
checkbox input "false"
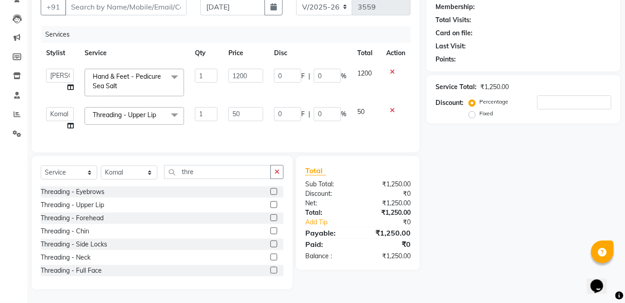
scroll to position [88, 0]
click at [270, 233] on label at bounding box center [273, 230] width 7 height 7
click at [270, 233] on input "checkbox" at bounding box center [273, 231] width 6 height 6
checkbox input "true"
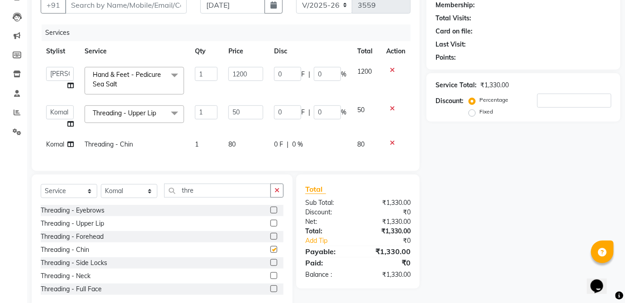
click at [354, 149] on td "80" at bounding box center [366, 144] width 29 height 20
select select "32134"
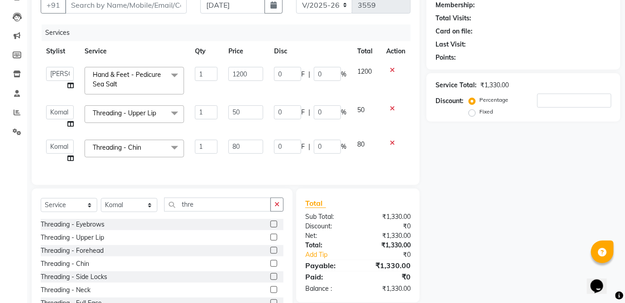
checkbox input "false"
click at [391, 143] on icon at bounding box center [392, 143] width 5 height 6
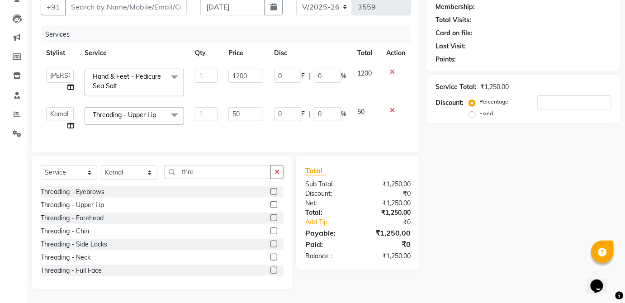
click at [270, 221] on label at bounding box center [273, 217] width 7 height 7
click at [270, 221] on input "checkbox" at bounding box center [273, 218] width 6 height 6
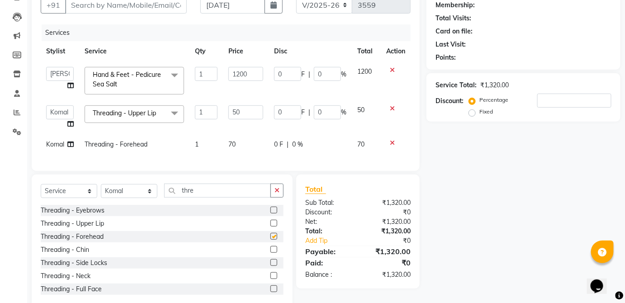
checkbox input "false"
click at [393, 141] on icon at bounding box center [392, 143] width 5 height 6
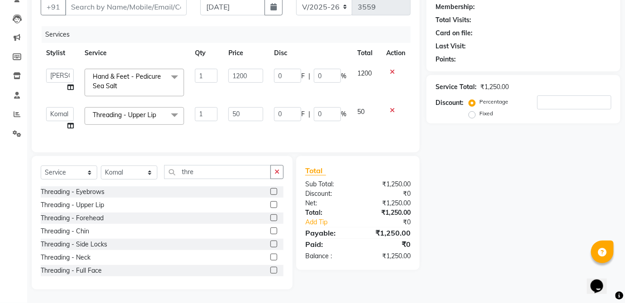
click at [270, 234] on label at bounding box center [273, 230] width 7 height 7
click at [270, 234] on input "checkbox" at bounding box center [273, 231] width 6 height 6
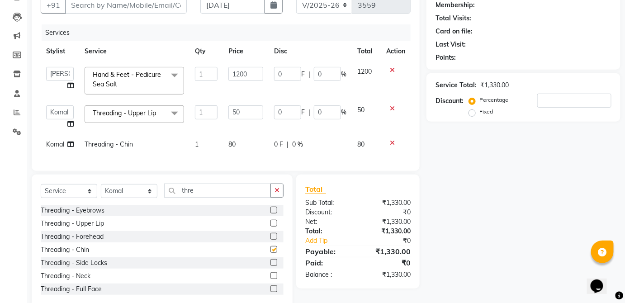
checkbox input "false"
click at [362, 151] on td "80" at bounding box center [366, 144] width 29 height 20
select select "32134"
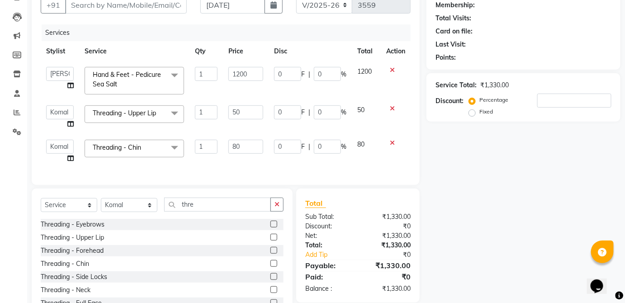
scroll to position [0, 0]
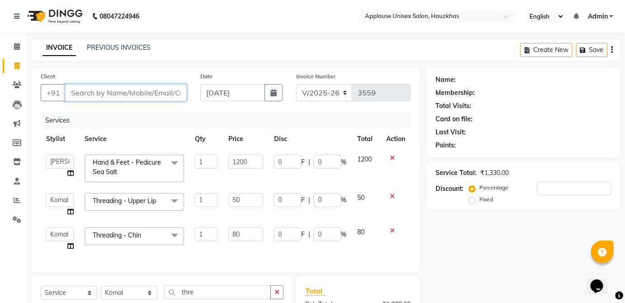
click at [156, 93] on input "Client" at bounding box center [126, 92] width 122 height 17
type input "m"
type input "0"
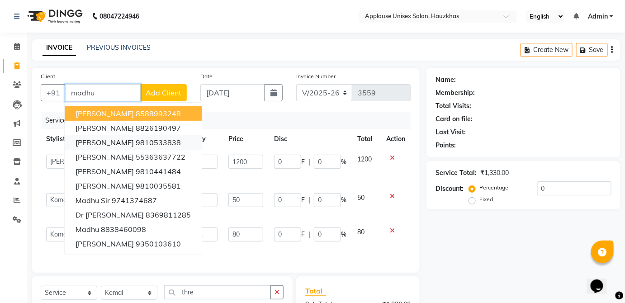
click at [170, 142] on ngb-highlight "9810533838" at bounding box center [158, 142] width 45 height 9
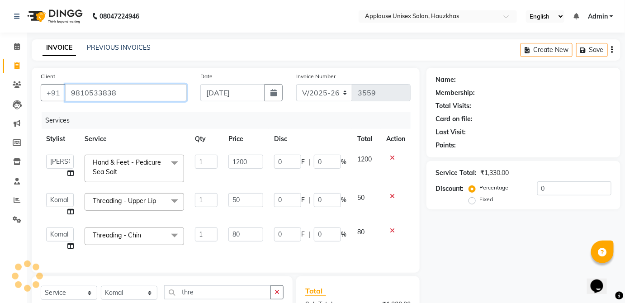
type input "9810533838"
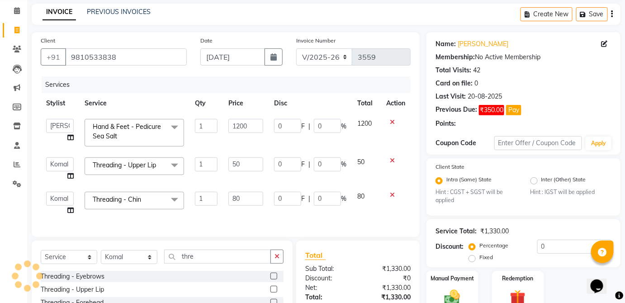
scroll to position [54, 0]
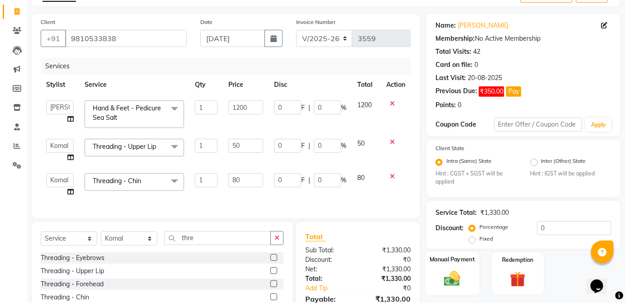
click at [465, 270] on div "Manual Payment" at bounding box center [452, 273] width 54 height 44
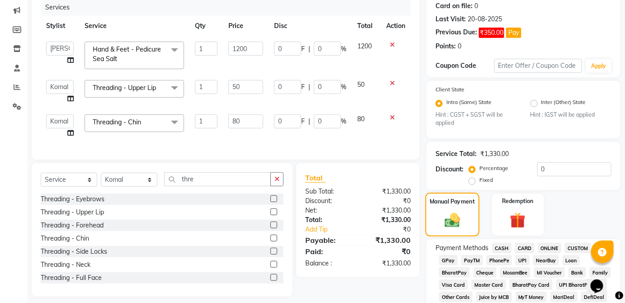
scroll to position [139, 0]
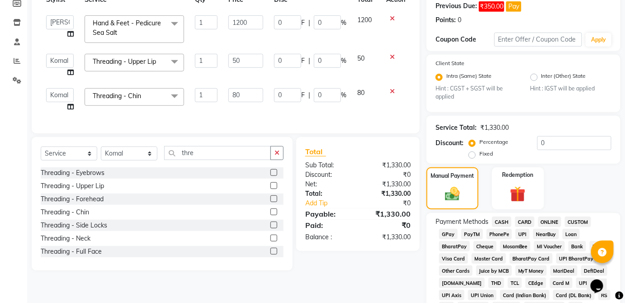
click at [502, 220] on span "CASH" at bounding box center [501, 222] width 19 height 10
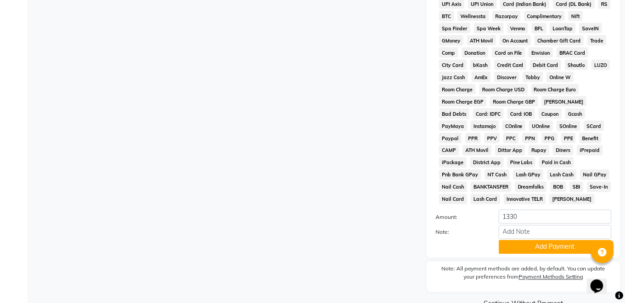
scroll to position [453, 0]
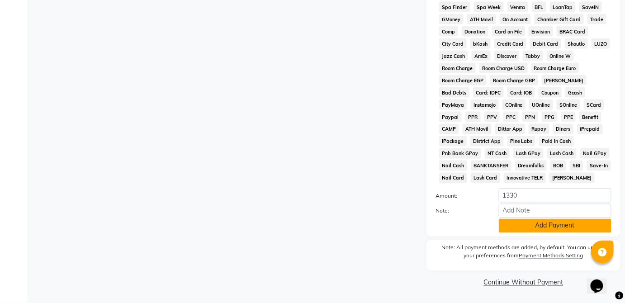
click at [564, 228] on button "Add Payment" at bounding box center [555, 226] width 113 height 14
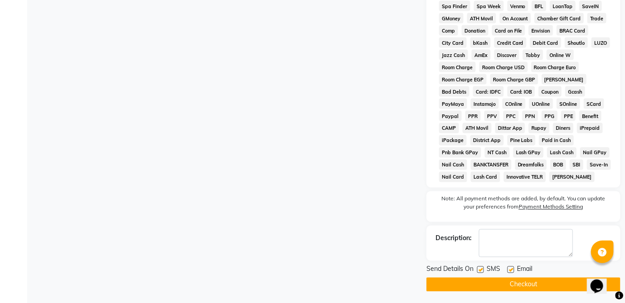
click at [538, 289] on button "Checkout" at bounding box center [523, 285] width 194 height 14
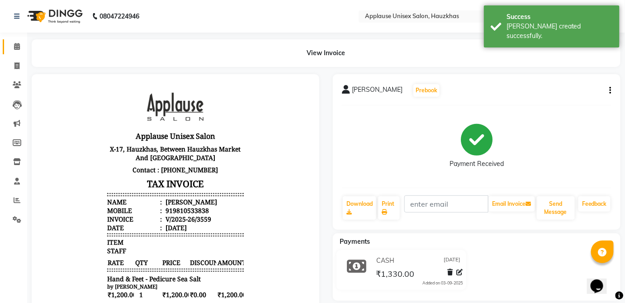
click at [24, 51] on span at bounding box center [17, 47] width 16 height 10
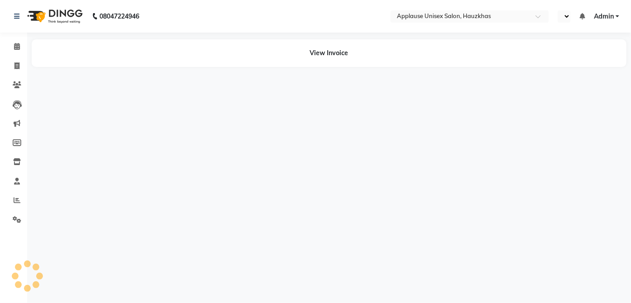
select select "en"
